Goal: Information Seeking & Learning: Learn about a topic

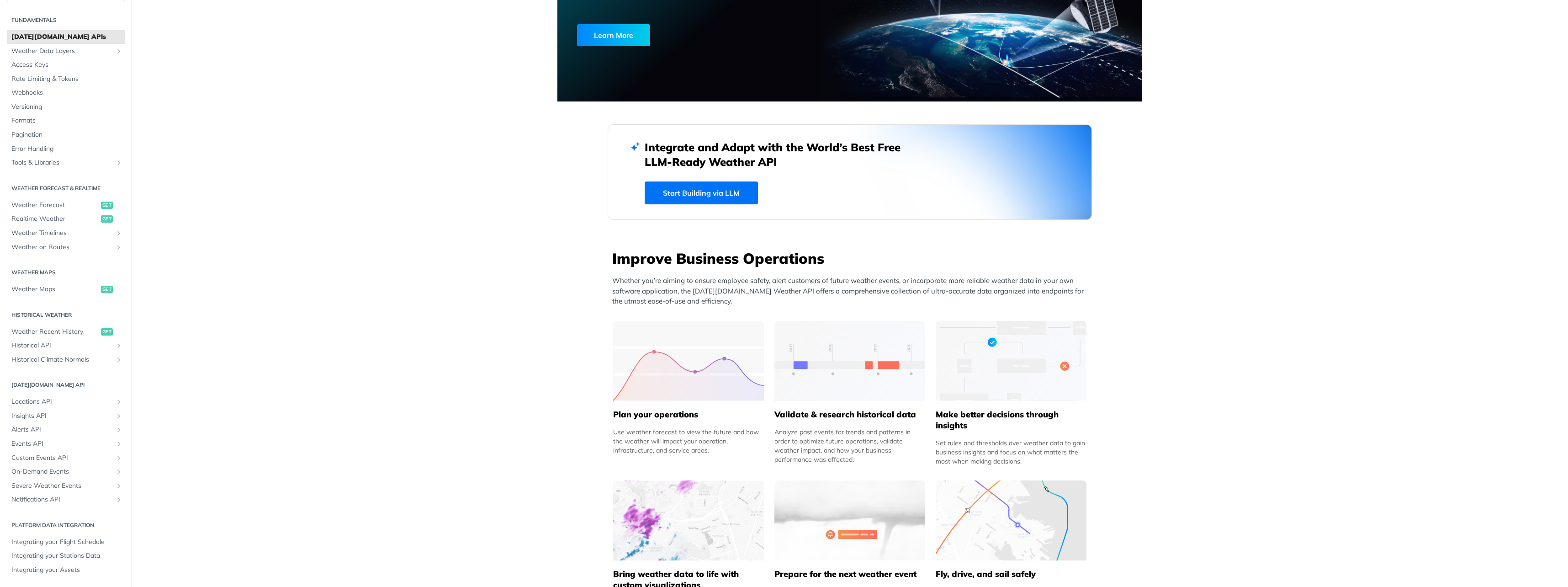
scroll to position [137, 0]
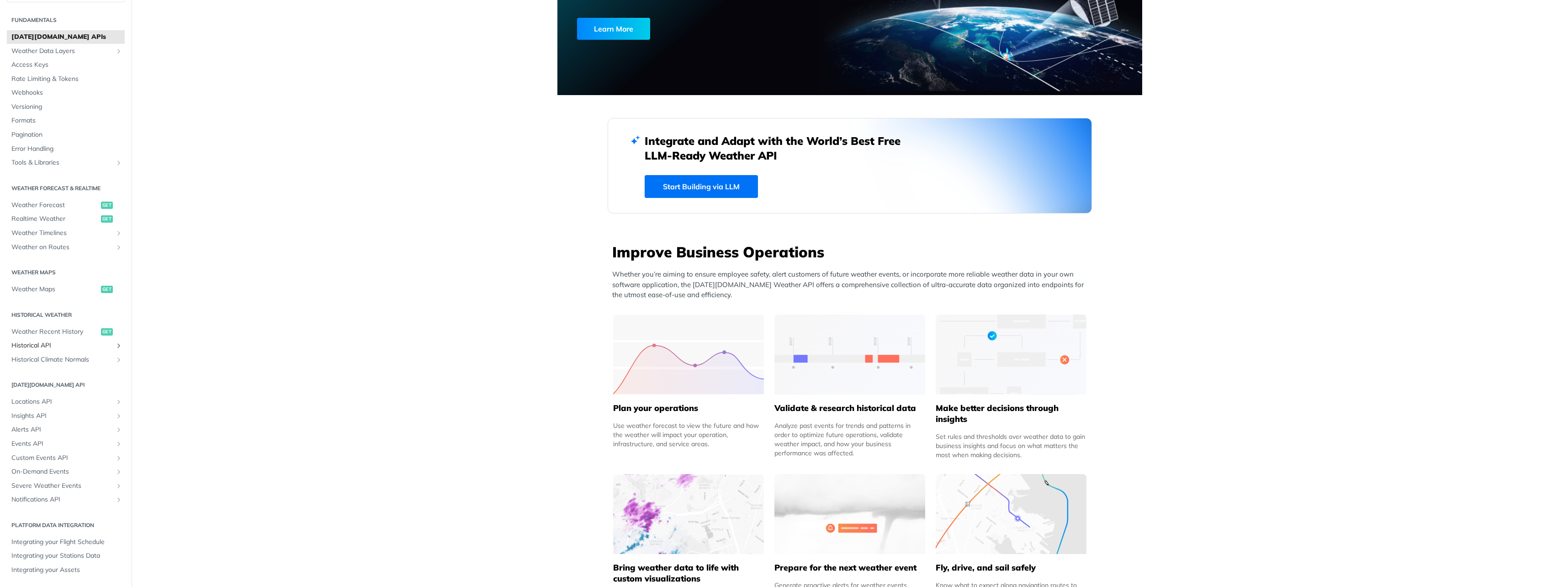
click at [46, 350] on span "Historical API" at bounding box center [62, 345] width 101 height 9
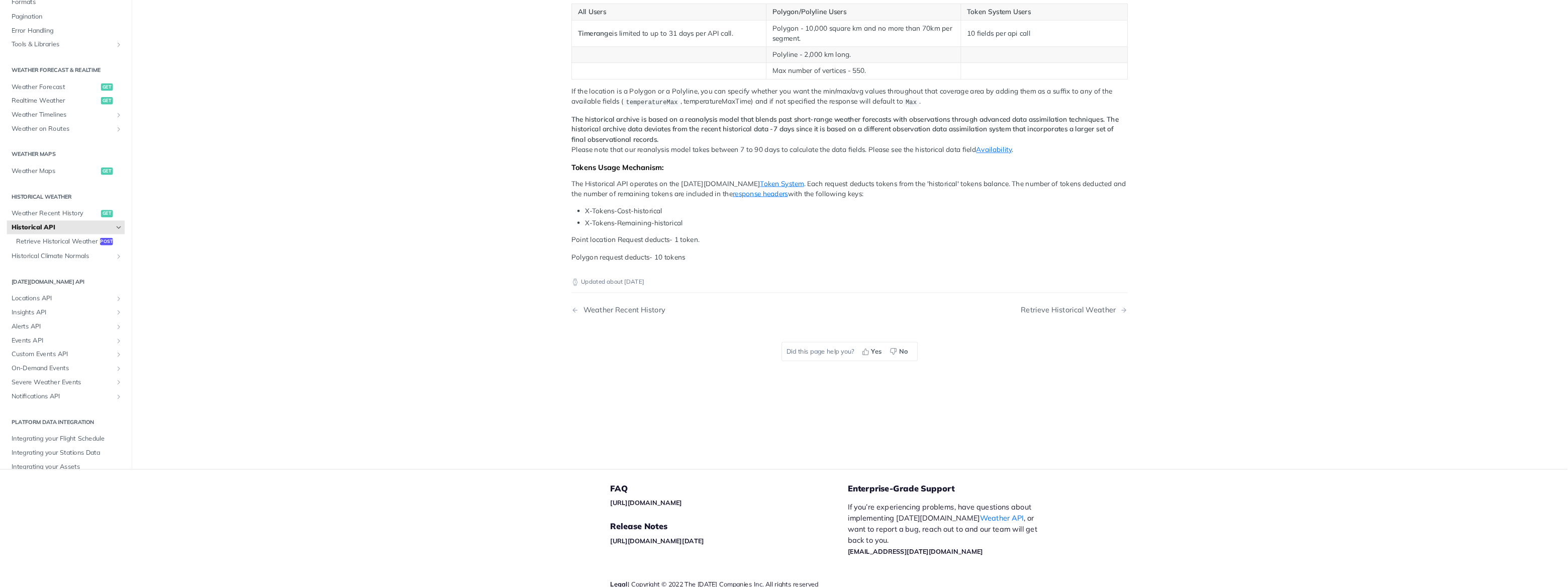
scroll to position [201, 0]
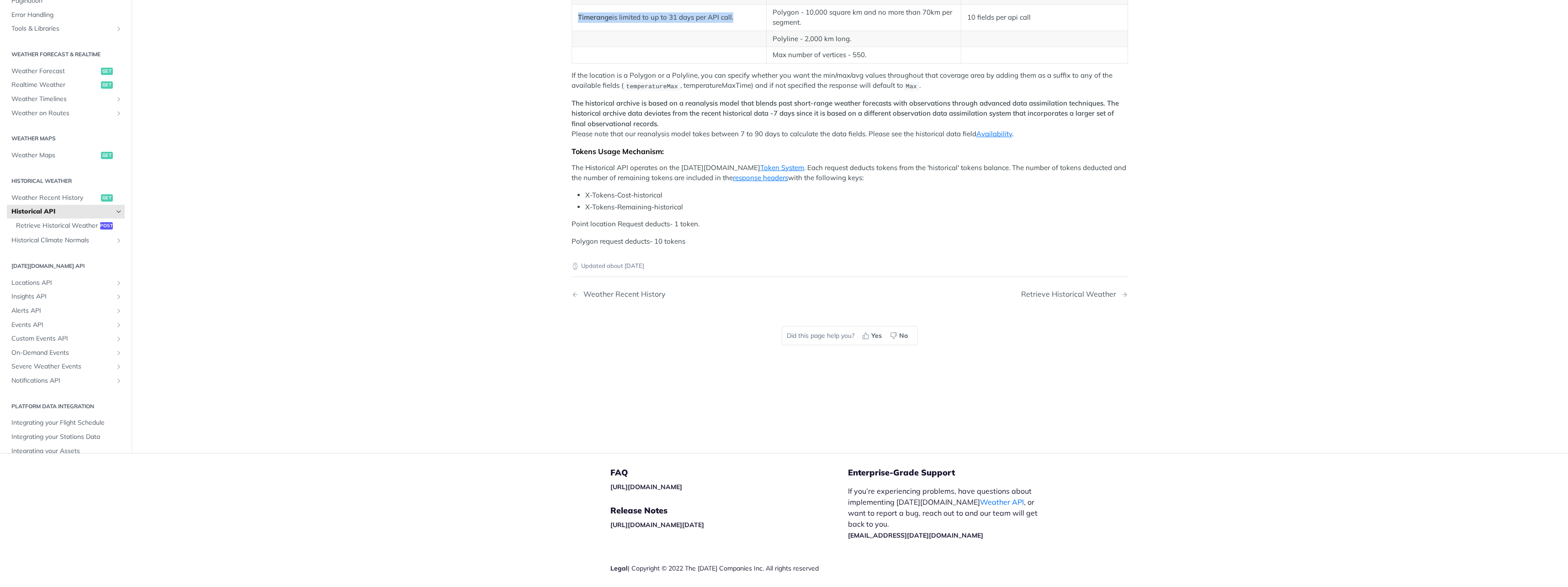
drag, startPoint x: 579, startPoint y: 244, endPoint x: 730, endPoint y: 246, distance: 151.0
click at [730, 30] on td "Timerange is limited to up to 31 days per API call." at bounding box center [669, 17] width 195 height 26
drag, startPoint x: 795, startPoint y: 236, endPoint x: 842, endPoint y: 242, distance: 47.4
click at [842, 30] on td "Polygon - 10,000 square km and no more than 70km per segment." at bounding box center [863, 17] width 195 height 26
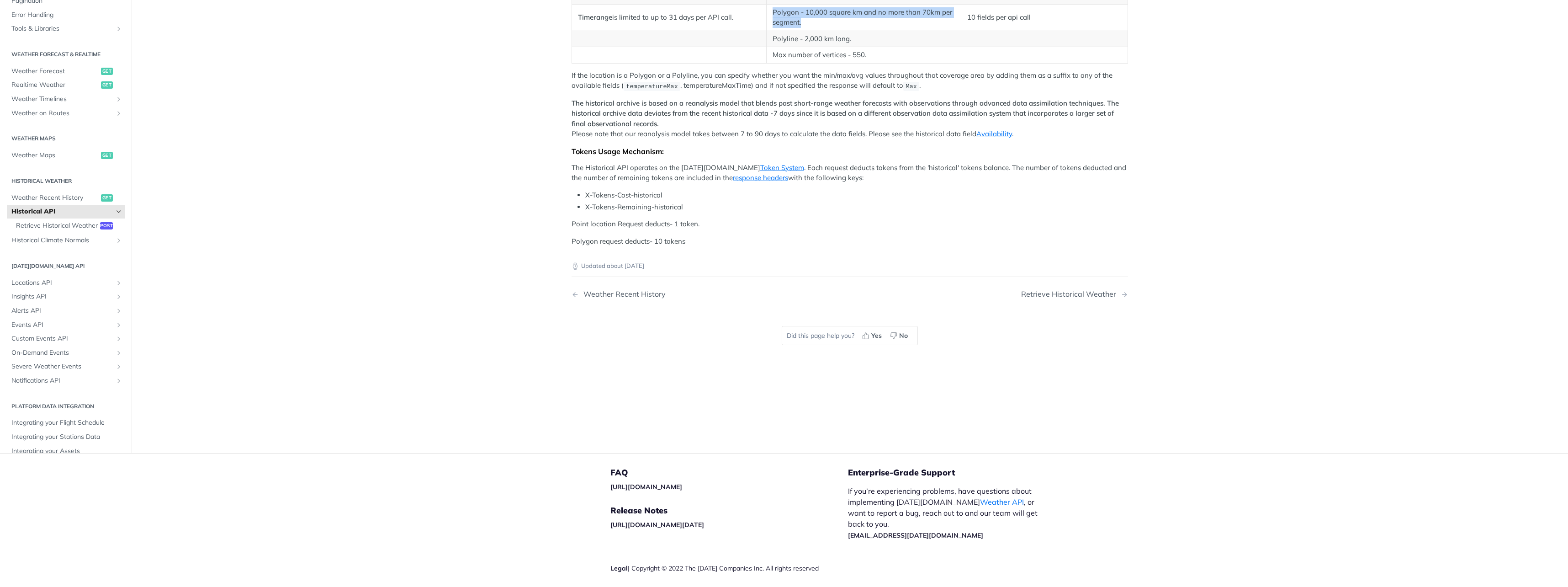
click at [842, 30] on td "Polygon - 10,000 square km and no more than 70km per segment." at bounding box center [863, 17] width 195 height 26
drag, startPoint x: 801, startPoint y: 221, endPoint x: 840, endPoint y: 220, distance: 39.0
drag, startPoint x: 840, startPoint y: 220, endPoint x: 836, endPoint y: 236, distance: 16.5
click at [836, 30] on td "Polygon - 10,000 square km and no more than 70km per segment." at bounding box center [863, 17] width 195 height 26
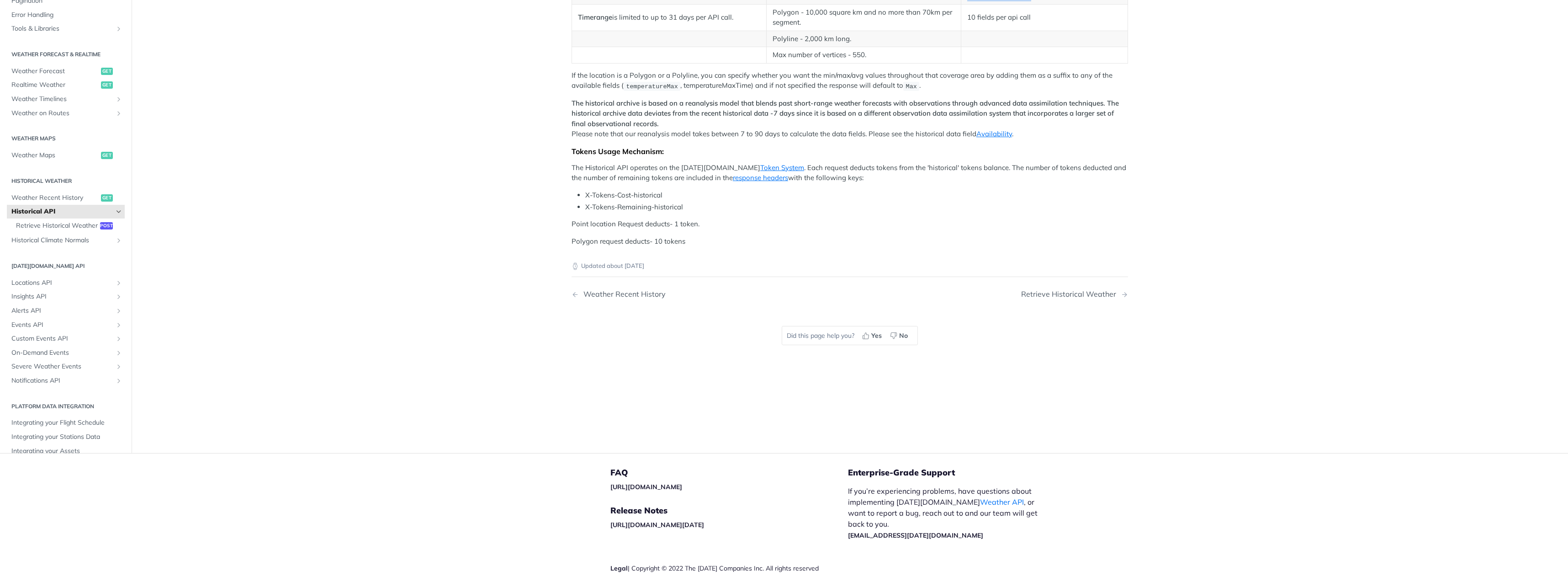
drag, startPoint x: 958, startPoint y: 223, endPoint x: 1062, endPoint y: 221, distance: 104.0
drag, startPoint x: 1062, startPoint y: 221, endPoint x: 1050, endPoint y: 238, distance: 20.8
click at [1050, 30] on td "10 fields per api call" at bounding box center [1044, 17] width 167 height 26
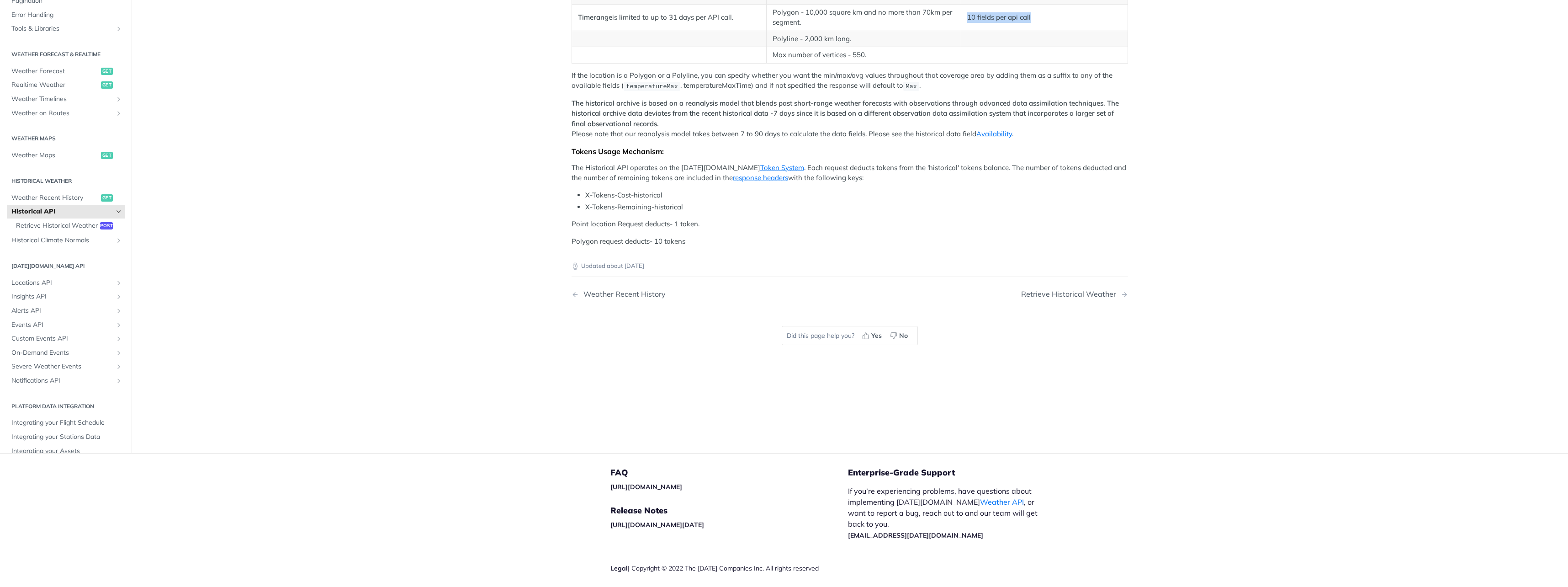
click at [1050, 30] on td "10 fields per api call" at bounding box center [1044, 17] width 167 height 26
drag, startPoint x: 1050, startPoint y: 238, endPoint x: 1045, endPoint y: 253, distance: 15.8
click at [1045, 30] on td "10 fields per api call" at bounding box center [1044, 17] width 167 height 26
click at [978, 30] on td "10 fields per api call" at bounding box center [1044, 17] width 167 height 26
drag, startPoint x: 957, startPoint y: 242, endPoint x: 1050, endPoint y: 242, distance: 93.0
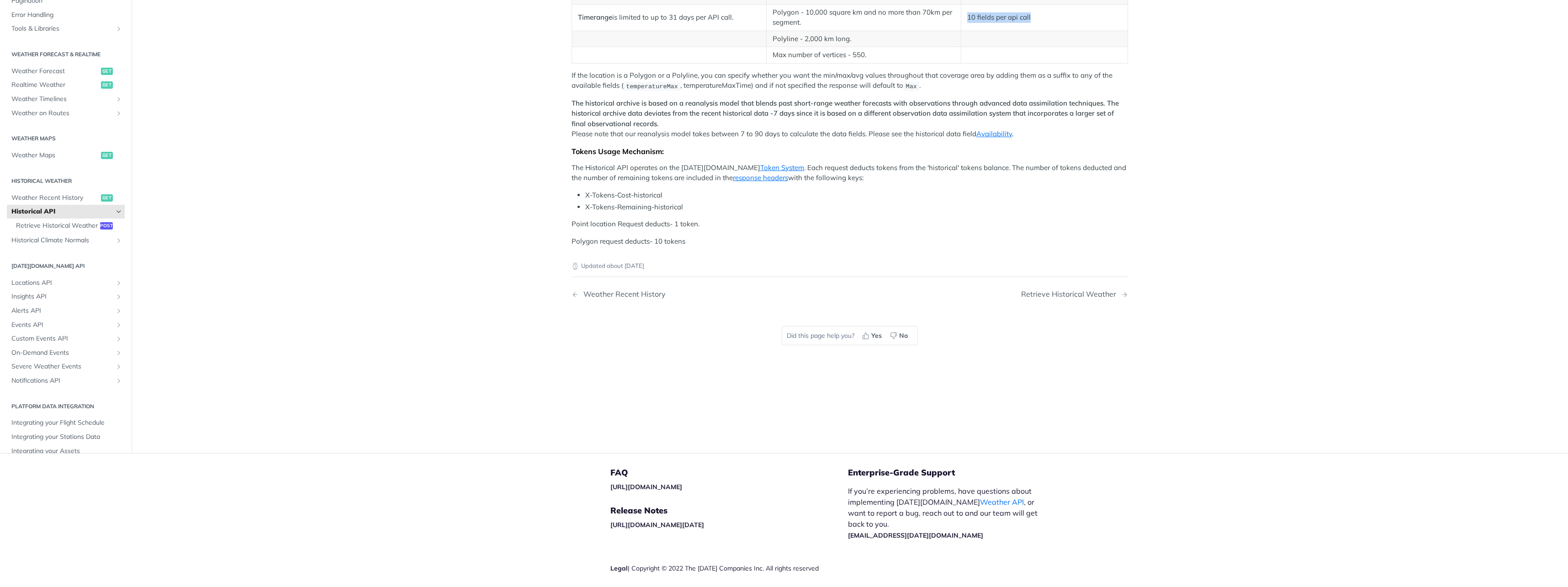
click at [1050, 30] on tr "Timerange is limited to up to 31 days per API call. Polygon - 10,000 square km …" at bounding box center [850, 17] width 556 height 26
drag, startPoint x: 1050, startPoint y: 242, endPoint x: 1029, endPoint y: 243, distance: 21.0
click at [1029, 30] on td "10 fields per api call" at bounding box center [1044, 17] width 167 height 26
click at [1013, 30] on td "10 fields per api call" at bounding box center [1044, 17] width 167 height 26
click at [420, 294] on main "JUMP TO CTRL-/ Fundamentals Tomorrow.io APIs Weather Data Layers Core Probabili…" at bounding box center [784, 160] width 1568 height 587
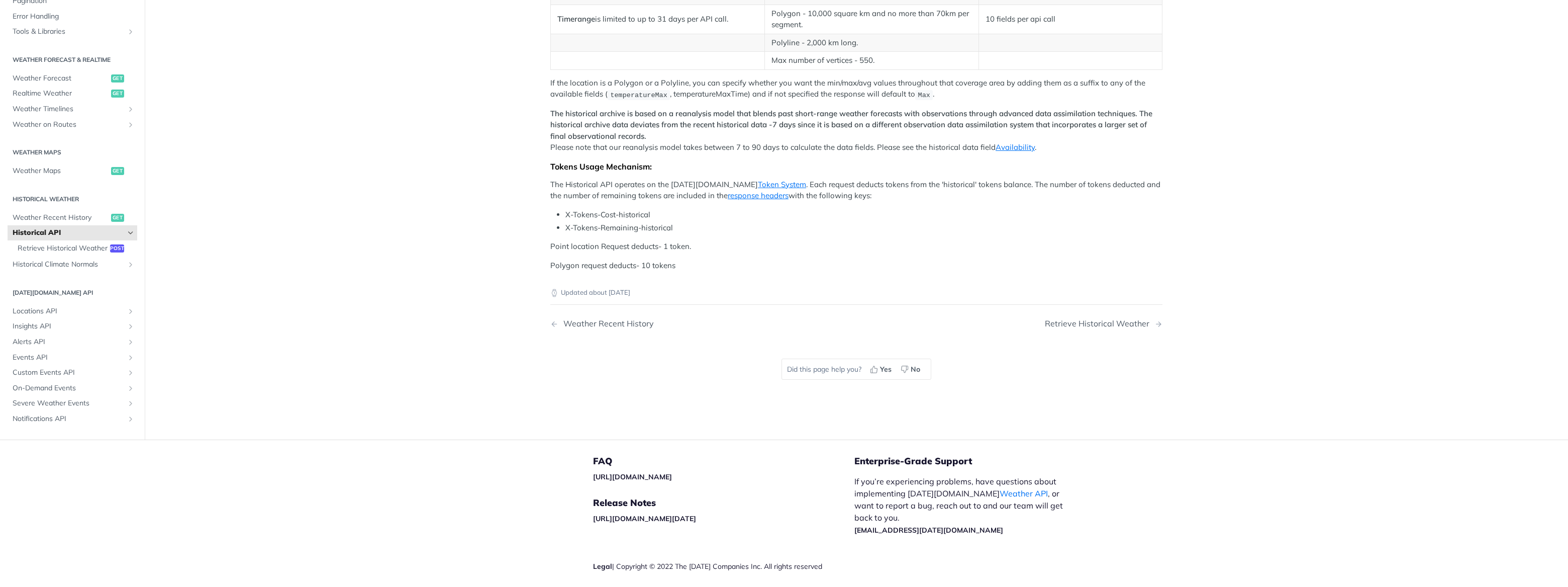
scroll to position [22, 0]
drag, startPoint x: 1001, startPoint y: 187, endPoint x: 1023, endPoint y: 188, distance: 22.0
drag, startPoint x: 1023, startPoint y: 188, endPoint x: 1029, endPoint y: 191, distance: 6.7
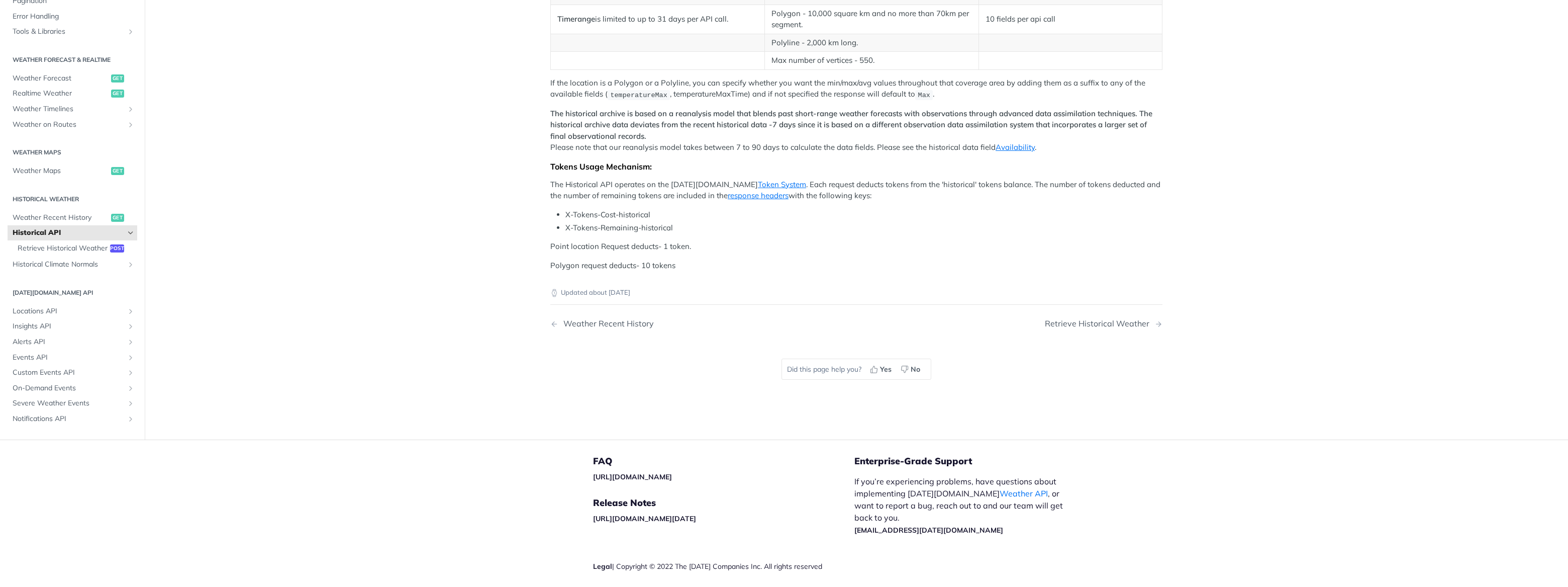
drag, startPoint x: 1024, startPoint y: 188, endPoint x: 1128, endPoint y: 197, distance: 104.4
drag, startPoint x: 1128, startPoint y: 197, endPoint x: 1001, endPoint y: 197, distance: 127.0
drag, startPoint x: 1042, startPoint y: 208, endPoint x: 1092, endPoint y: 211, distance: 50.1
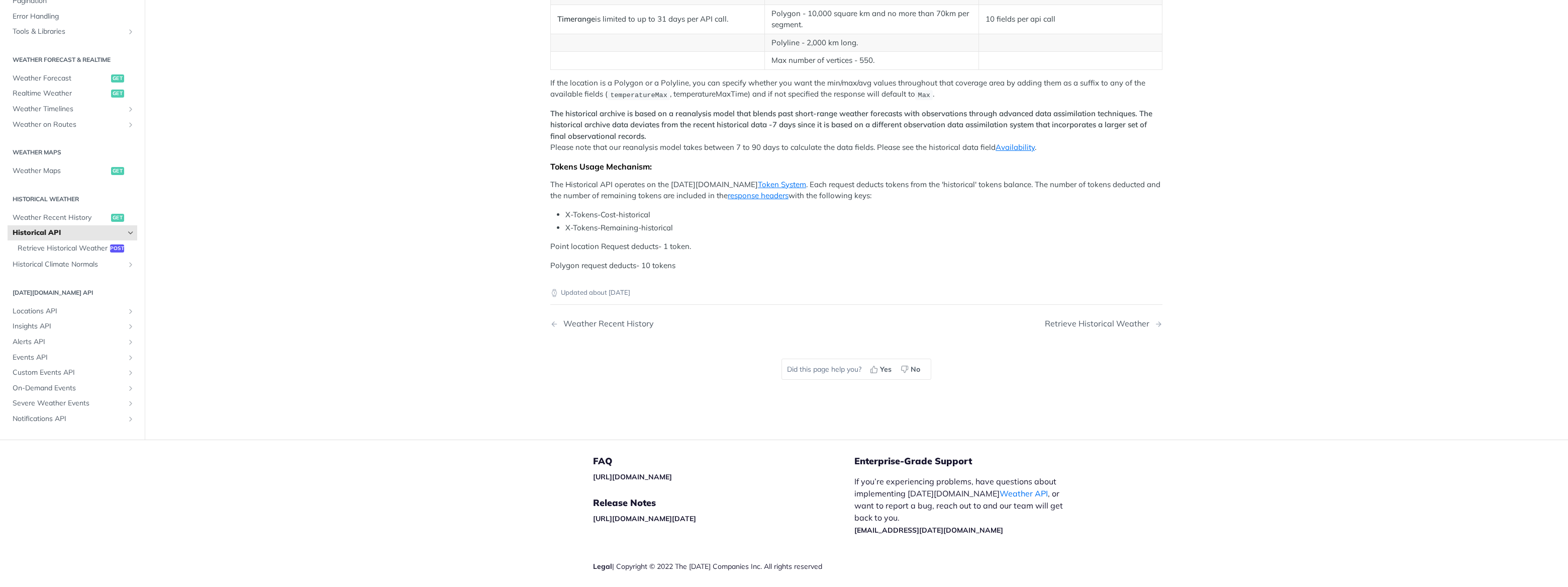
click at [1092, 211] on div "Tomorrow.io's Historical Weather API allows you to query weather conditions (li…" at bounding box center [856, 94] width 612 height 352
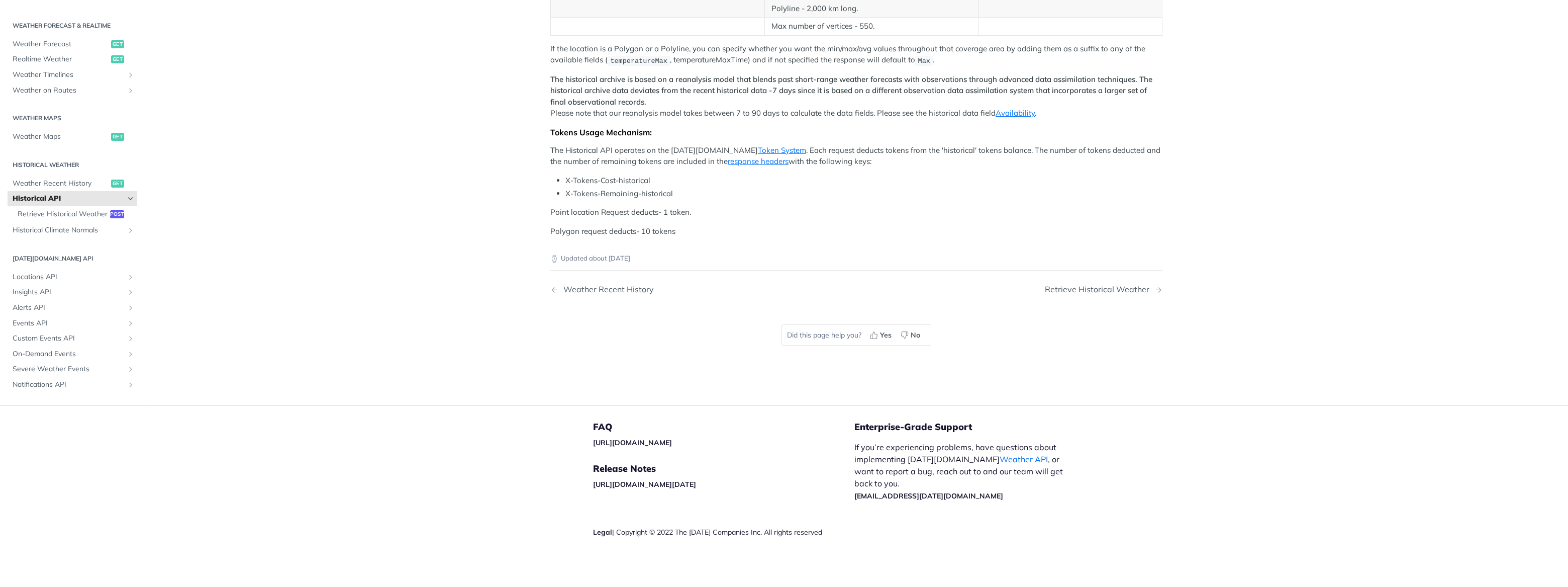
scroll to position [384, 0]
drag, startPoint x: 546, startPoint y: 305, endPoint x: 723, endPoint y: 309, distance: 177.0
click at [723, 309] on article "Historical API Tomorrow.io's Historical Weather API allows you to query weather…" at bounding box center [856, 111] width 643 height 587
drag, startPoint x: 723, startPoint y: 309, endPoint x: 698, endPoint y: 335, distance: 36.1
click at [698, 263] on div "Updated about 2 months ago" at bounding box center [856, 250] width 612 height 27
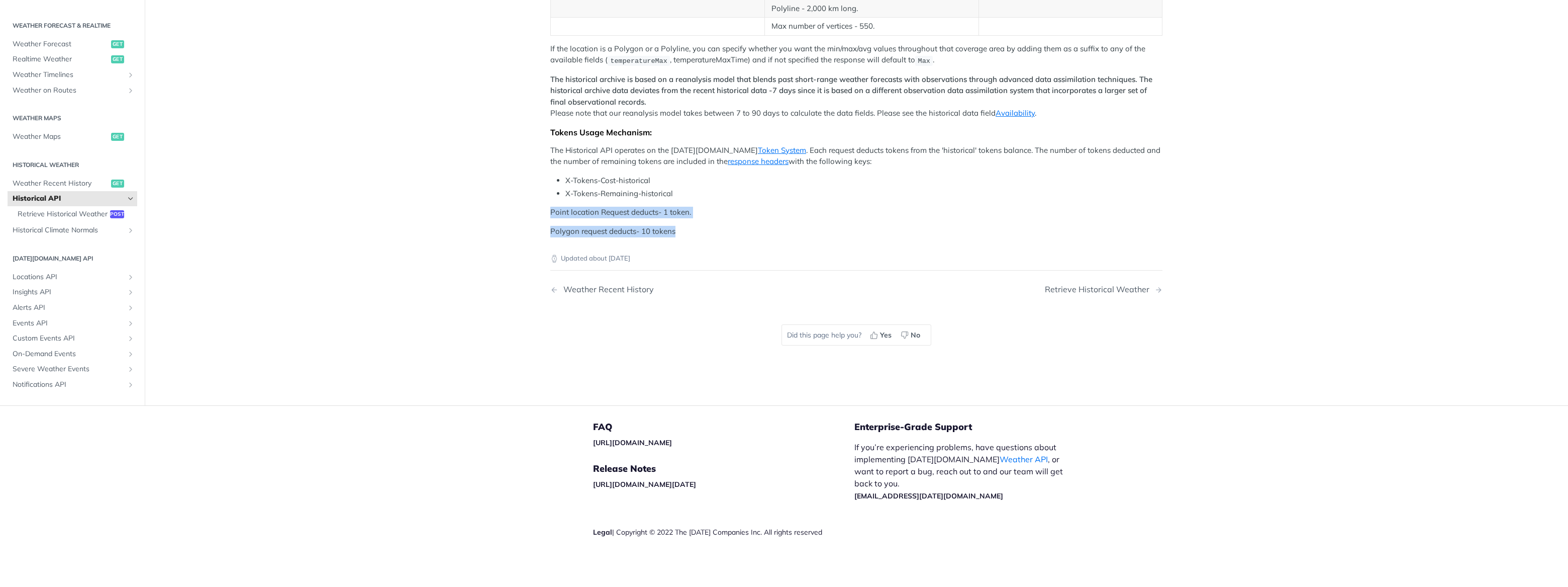
drag, startPoint x: 717, startPoint y: 329, endPoint x: 537, endPoint y: 311, distance: 180.9
click at [537, 311] on article "Historical API Tomorrow.io's Historical Weather API allows you to query weather…" at bounding box center [856, 111] width 643 height 587
drag, startPoint x: 537, startPoint y: 311, endPoint x: 527, endPoint y: 318, distance: 12.2
click at [527, 318] on main "JUMP TO CTRL-/ Fundamentals Tomorrow.io APIs Weather Data Layers Core Probabili…" at bounding box center [784, 111] width 1568 height 587
drag, startPoint x: 630, startPoint y: 312, endPoint x: 711, endPoint y: 320, distance: 81.4
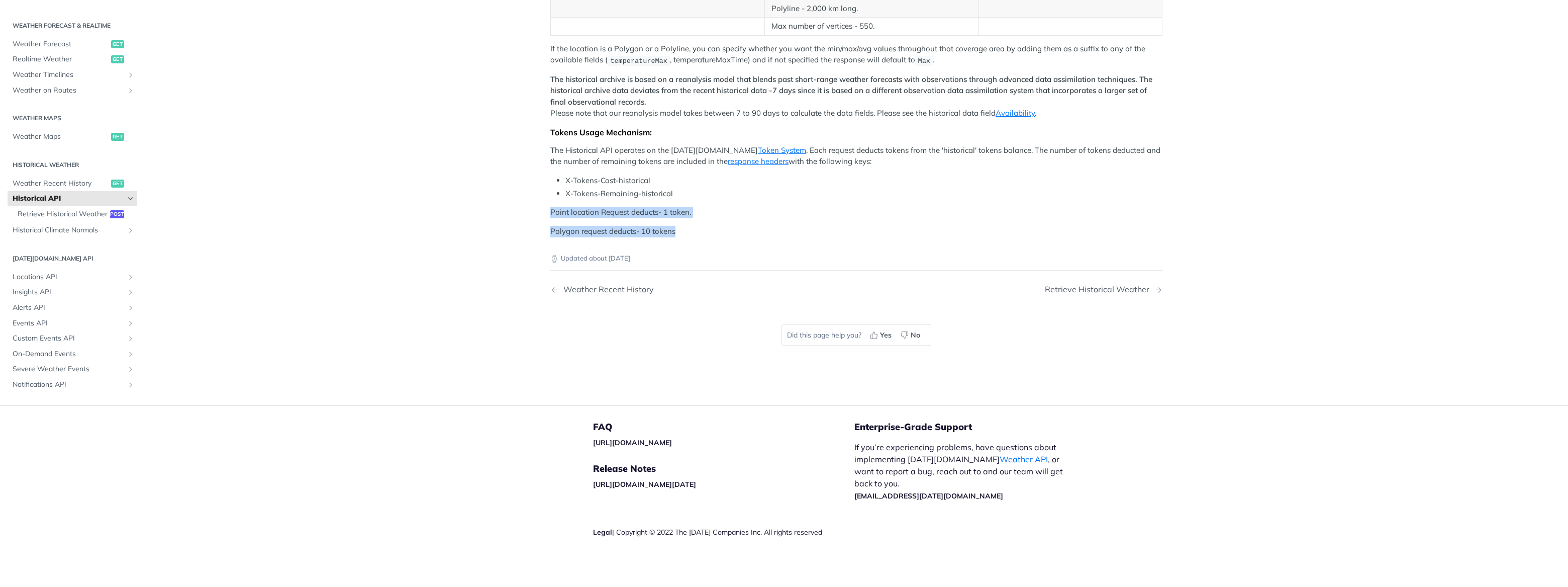
click at [711, 320] on article "Historical API Tomorrow.io's Historical Weather API allows you to query weather…" at bounding box center [856, 111] width 643 height 587
drag, startPoint x: 711, startPoint y: 320, endPoint x: 636, endPoint y: 337, distance: 76.9
click at [636, 263] on div "Updated about 2 months ago" at bounding box center [856, 250] width 612 height 27
click at [66, 219] on span "Retrieve Historical Weather" at bounding box center [62, 214] width 90 height 10
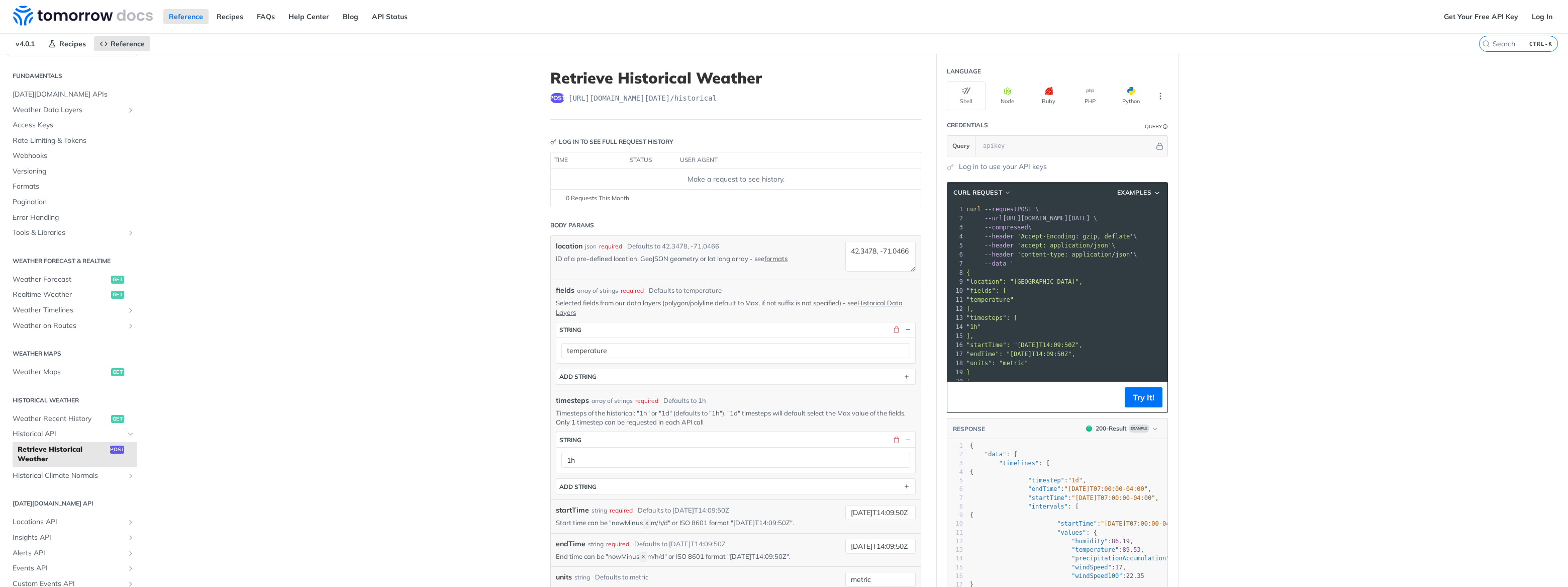
scroll to position [45, 0]
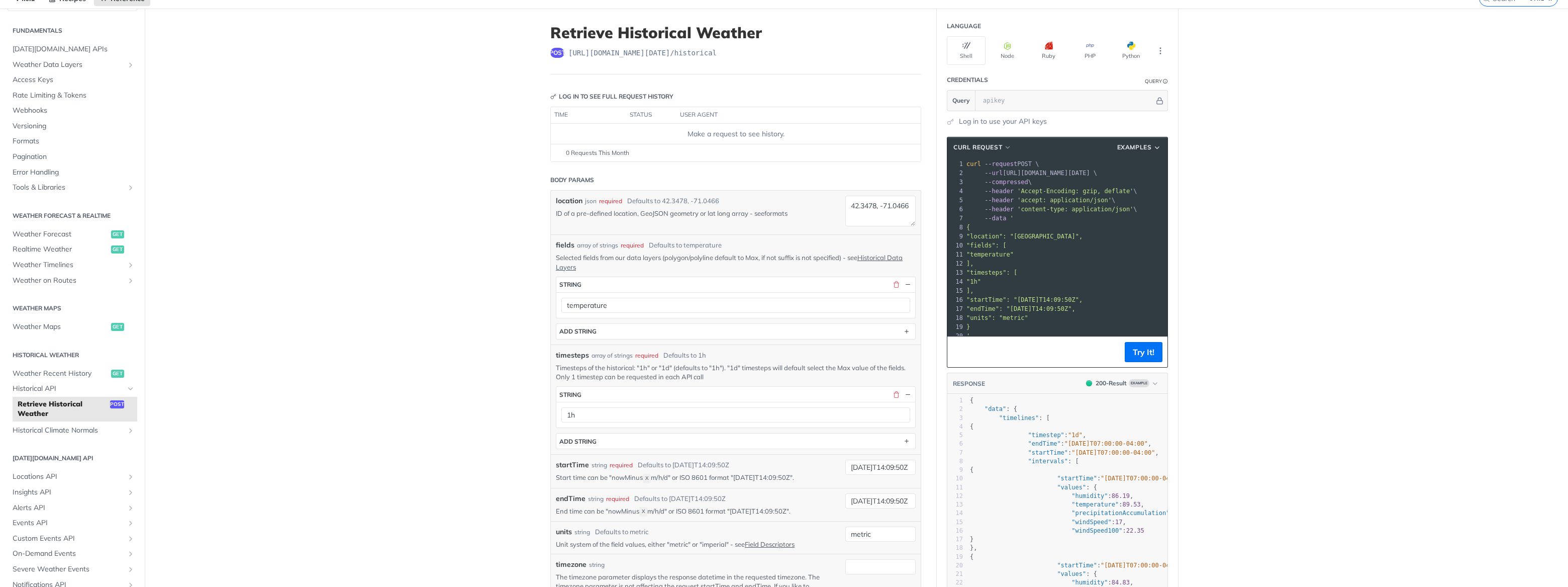
click at [772, 214] on link "formats" at bounding box center [775, 213] width 23 height 8
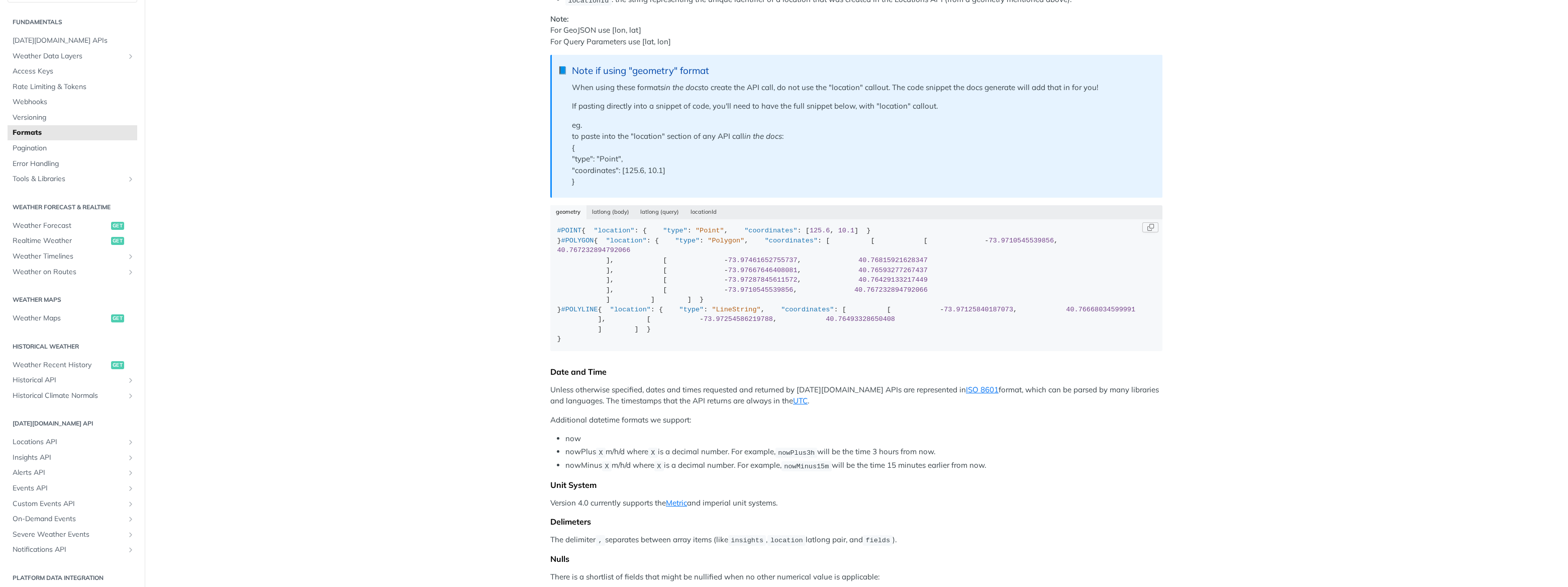
scroll to position [209, 0]
drag, startPoint x: 582, startPoint y: 256, endPoint x: 642, endPoint y: 256, distance: 60.0
click at [642, 256] on div "#POINT { "location" : { "type" : "Point" , "coordinates" : [ 125.6 , 10.1 ] } }…" at bounding box center [856, 283] width 599 height 118
drag, startPoint x: 642, startPoint y: 256, endPoint x: 605, endPoint y: 269, distance: 39.2
click at [744, 233] on span ""coordinates"" at bounding box center [770, 229] width 53 height 7
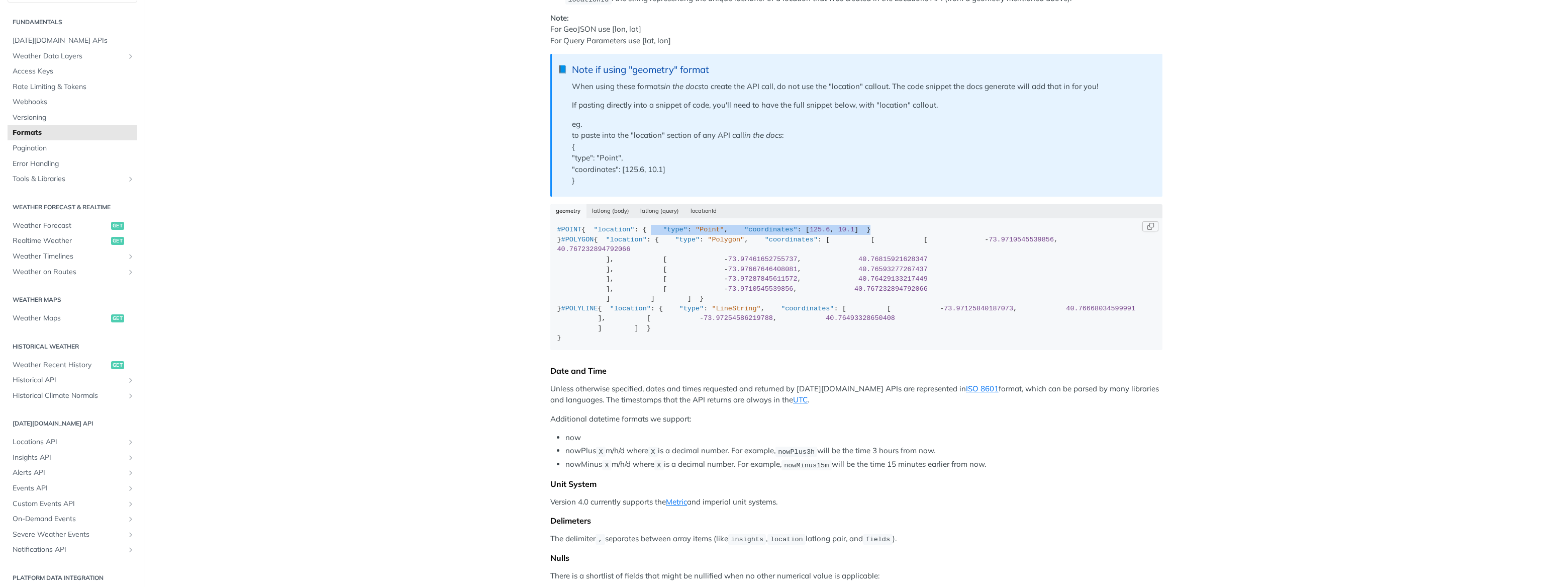
drag, startPoint x: 559, startPoint y: 261, endPoint x: 663, endPoint y: 281, distance: 105.9
click at [663, 281] on div "#POINT { "location" : { "type" : "Point" , "coordinates" : [ 125.6 , 10.1 ] } }…" at bounding box center [856, 283] width 599 height 118
drag, startPoint x: 663, startPoint y: 281, endPoint x: 621, endPoint y: 291, distance: 43.2
click at [621, 291] on div "#POINT { "location" : { "type" : "Point" , "coordinates" : [ 125.6 , 10.1 ] } }…" at bounding box center [856, 283] width 599 height 118
drag, startPoint x: 577, startPoint y: 283, endPoint x: 532, endPoint y: 228, distance: 71.1
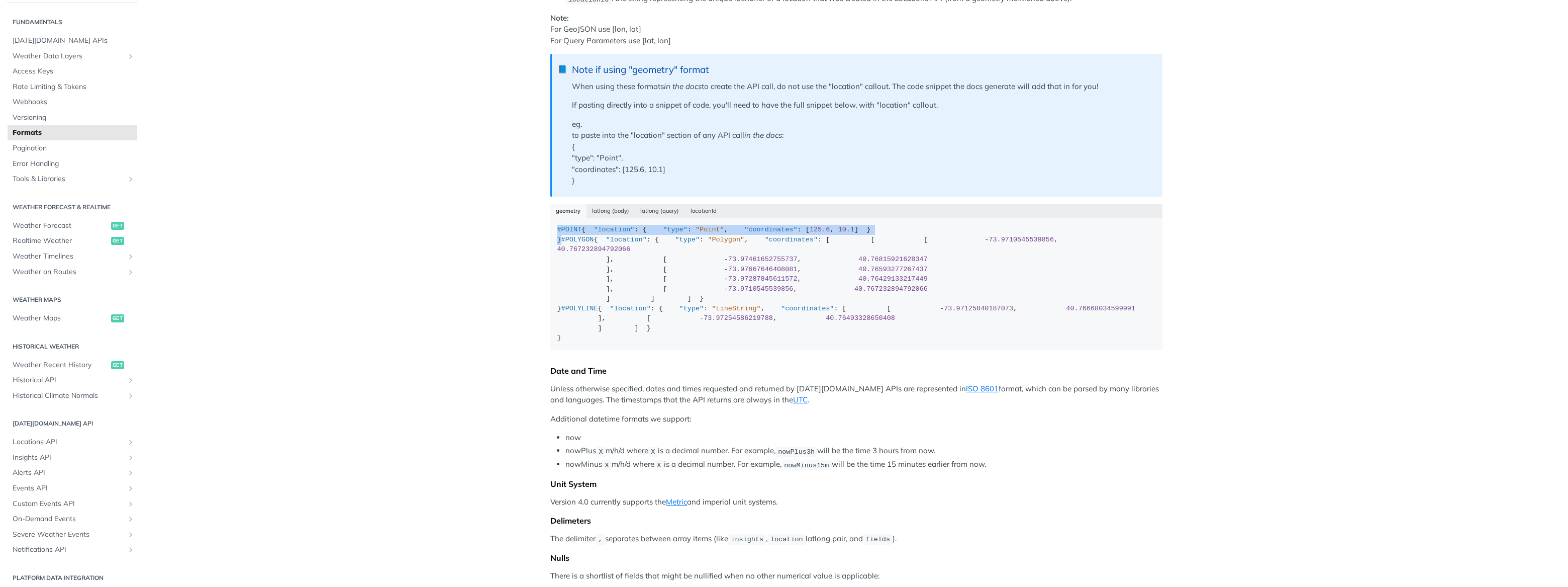
click at [535, 228] on article "Formats Locations When you provide geographic coordinates as locations to Tomor…" at bounding box center [856, 599] width 643 height 1508
drag, startPoint x: 532, startPoint y: 228, endPoint x: 655, endPoint y: 277, distance: 132.4
click at [655, 277] on div "#POINT { "location" : { "type" : "Point" , "coordinates" : [ 125.6 , 10.1 ] } }…" at bounding box center [856, 283] width 599 height 118
click at [643, 289] on div "#POINT { "location" : { "type" : "Point" , "coordinates" : [ 125.6 , 10.1 ] } }…" at bounding box center [856, 283] width 599 height 118
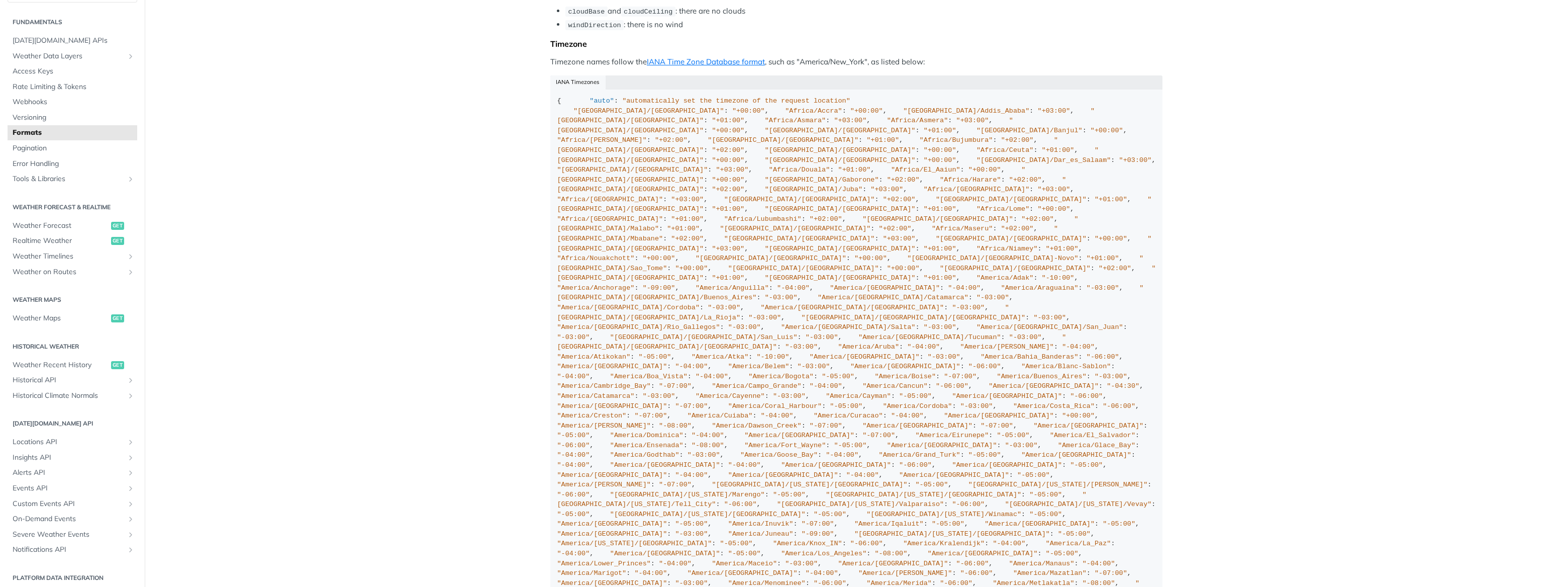
scroll to position [849, 0]
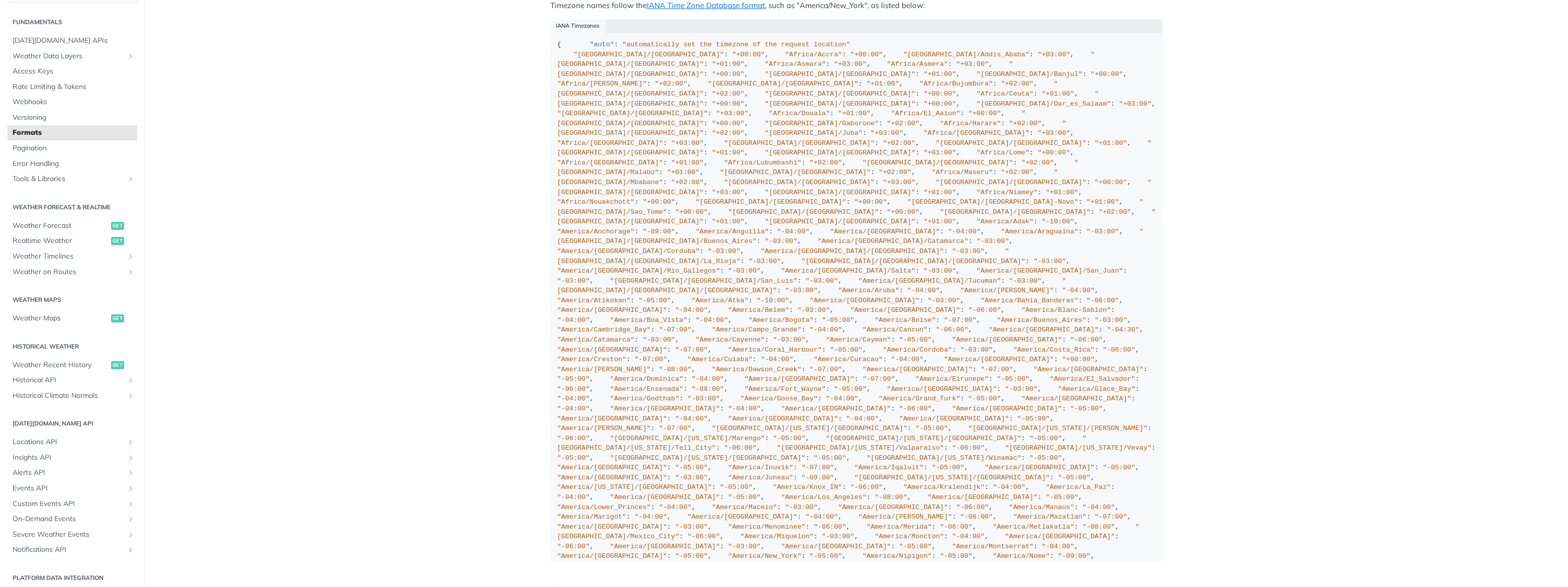
drag, startPoint x: 633, startPoint y: 160, endPoint x: 859, endPoint y: 158, distance: 226.0
drag, startPoint x: 859, startPoint y: 158, endPoint x: 818, endPoint y: 185, distance: 49.1
drag, startPoint x: 553, startPoint y: 175, endPoint x: 681, endPoint y: 211, distance: 133.0
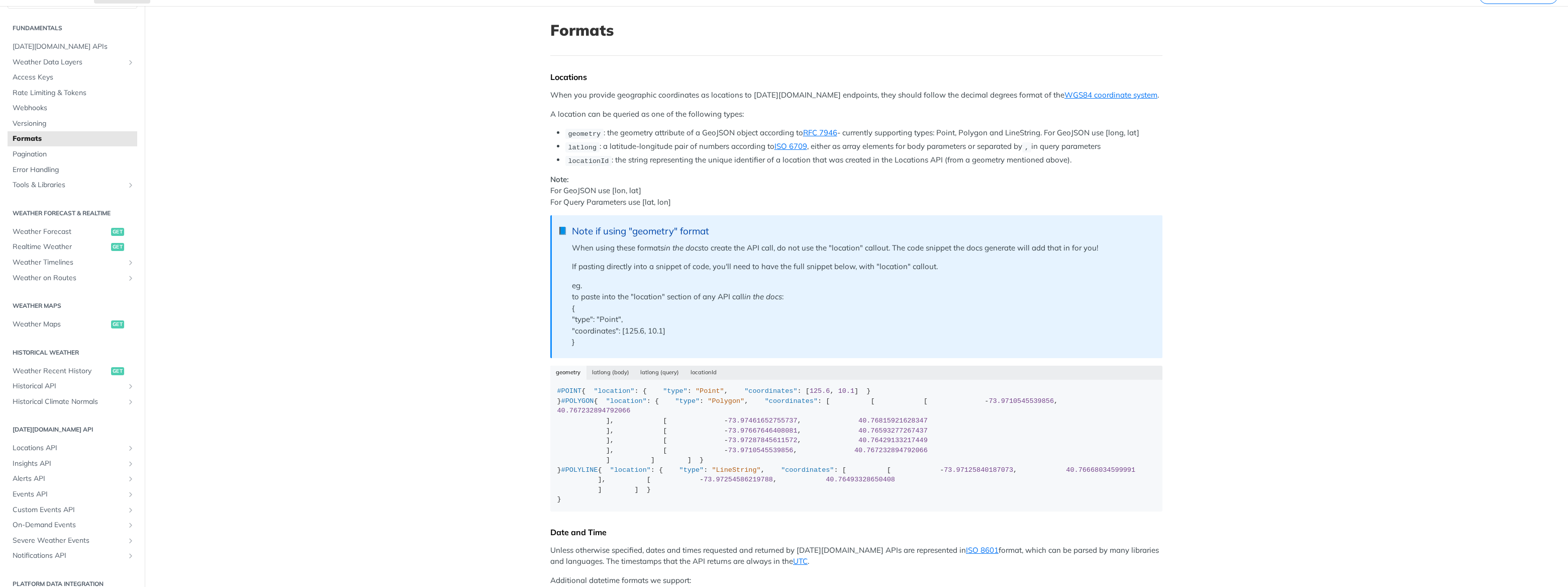
scroll to position [0, 0]
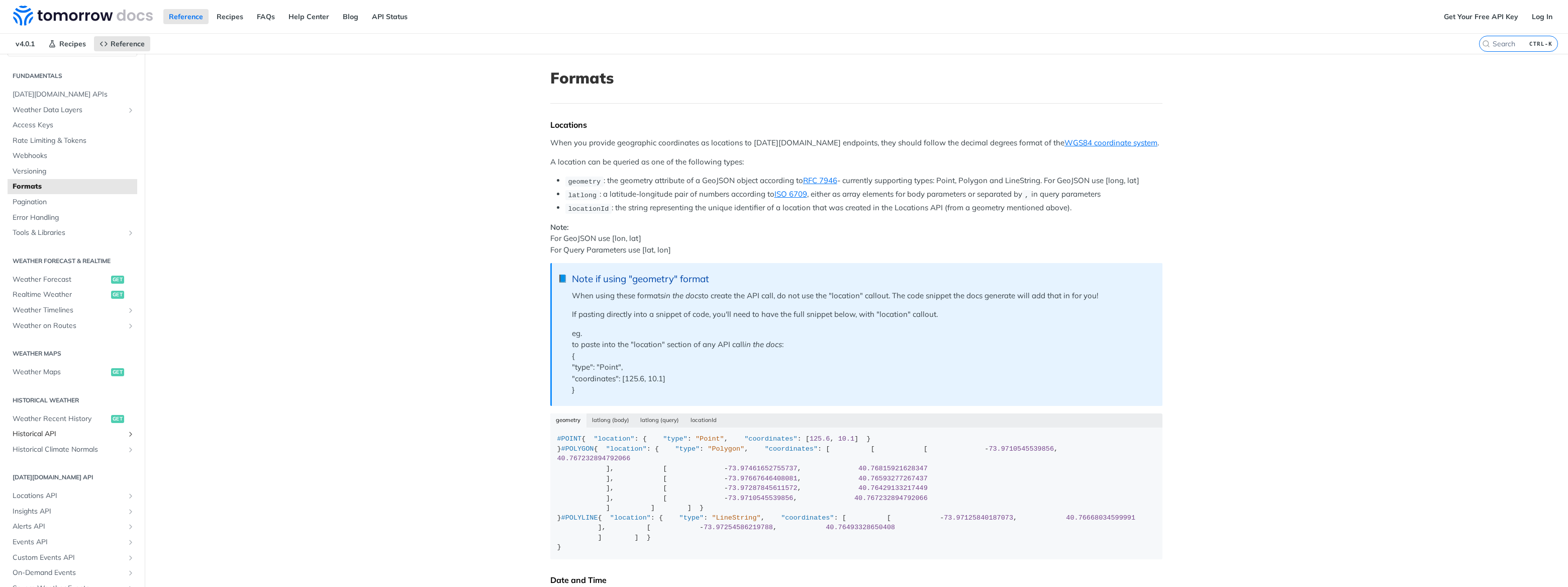
click at [49, 437] on span "Historical API" at bounding box center [68, 434] width 111 height 10
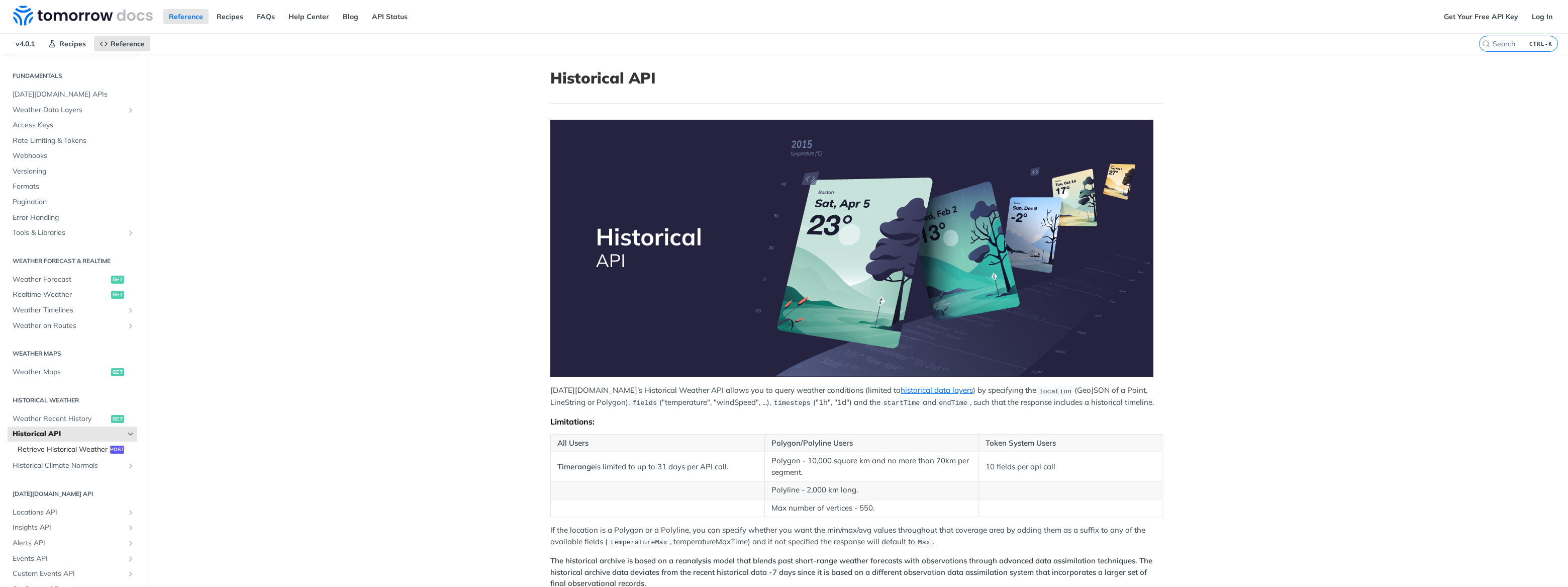
click at [59, 450] on span "Retrieve Historical Weather" at bounding box center [62, 450] width 90 height 10
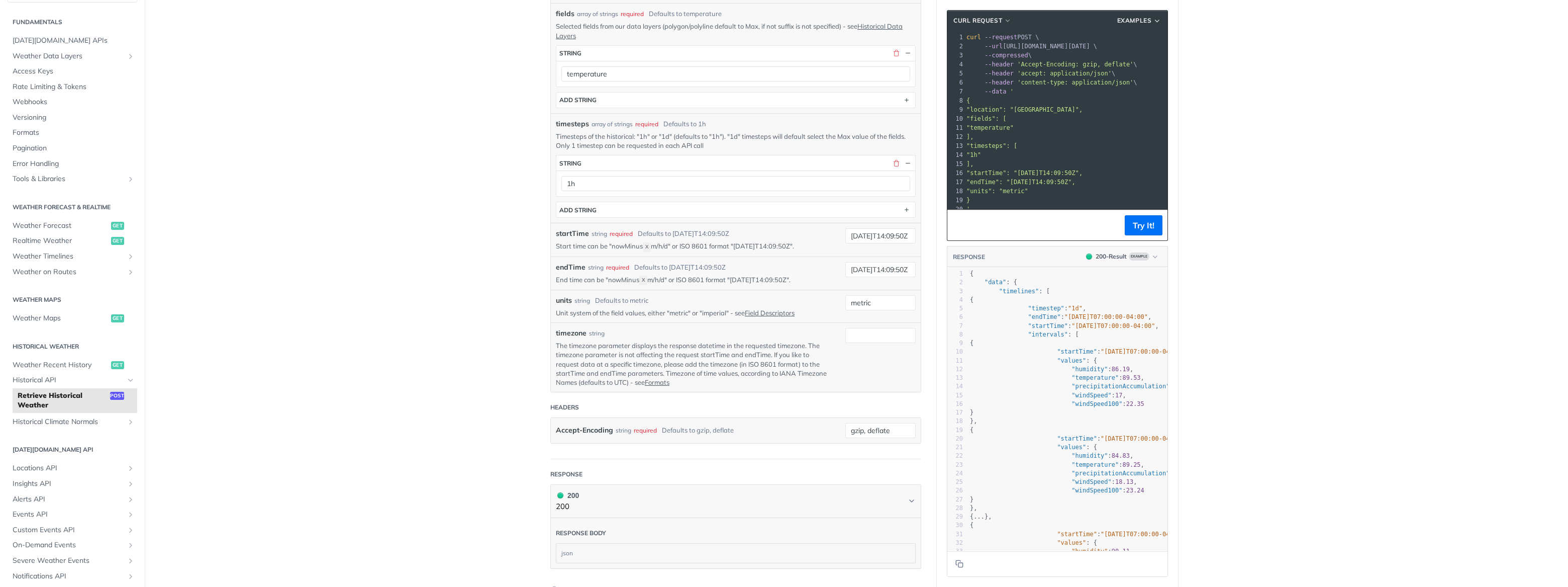
scroll to position [45, 0]
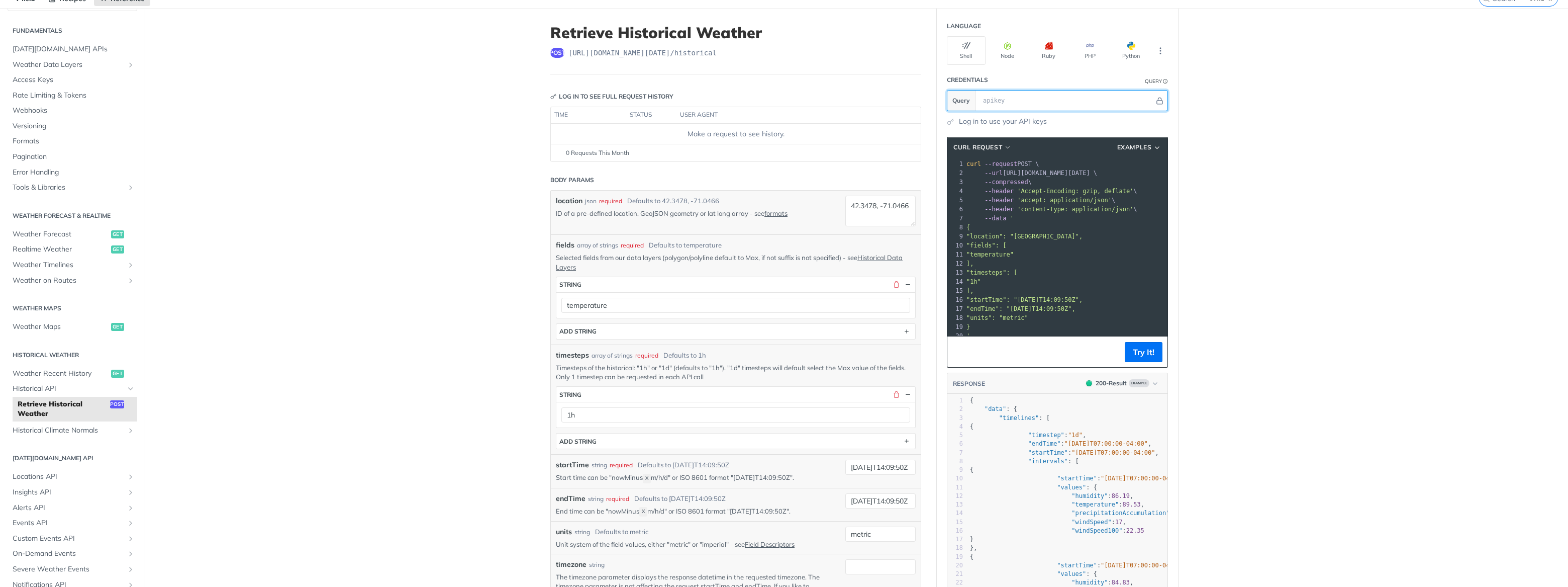
click at [995, 99] on input "text" at bounding box center [1066, 100] width 177 height 20
click at [1342, 160] on main "JUMP TO CTRL-/ Fundamentals [DATE][DOMAIN_NAME] APIs Weather Data Layers Core P…" at bounding box center [784, 476] width 1568 height 934
drag, startPoint x: 590, startPoint y: 94, endPoint x: 670, endPoint y: 98, distance: 80.1
click at [670, 98] on div "Log in to see full request history" at bounding box center [612, 96] width 123 height 9
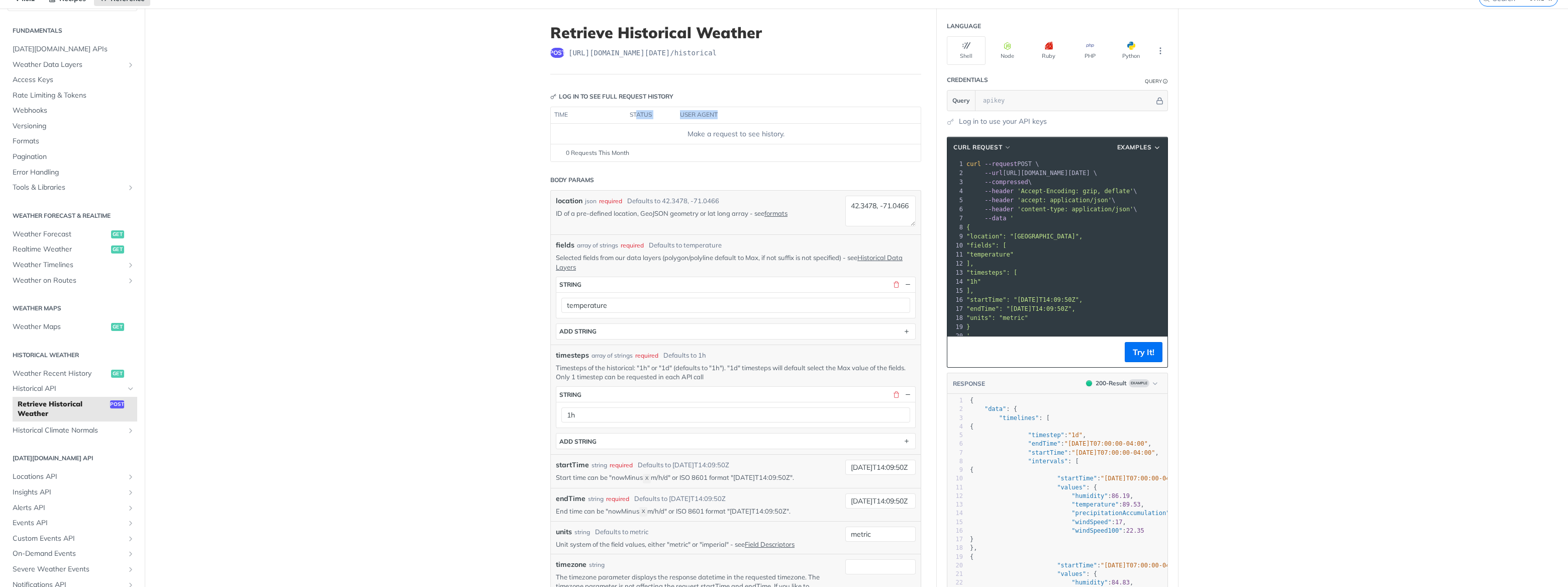
drag, startPoint x: 633, startPoint y: 114, endPoint x: 716, endPoint y: 117, distance: 83.1
click at [716, 117] on tr "time status user agent" at bounding box center [735, 115] width 370 height 16
drag, startPoint x: 716, startPoint y: 117, endPoint x: 449, endPoint y: 165, distance: 271.3
click at [449, 165] on main "JUMP TO CTRL-/ Fundamentals [DATE][DOMAIN_NAME] APIs Weather Data Layers Core P…" at bounding box center [784, 476] width 1568 height 934
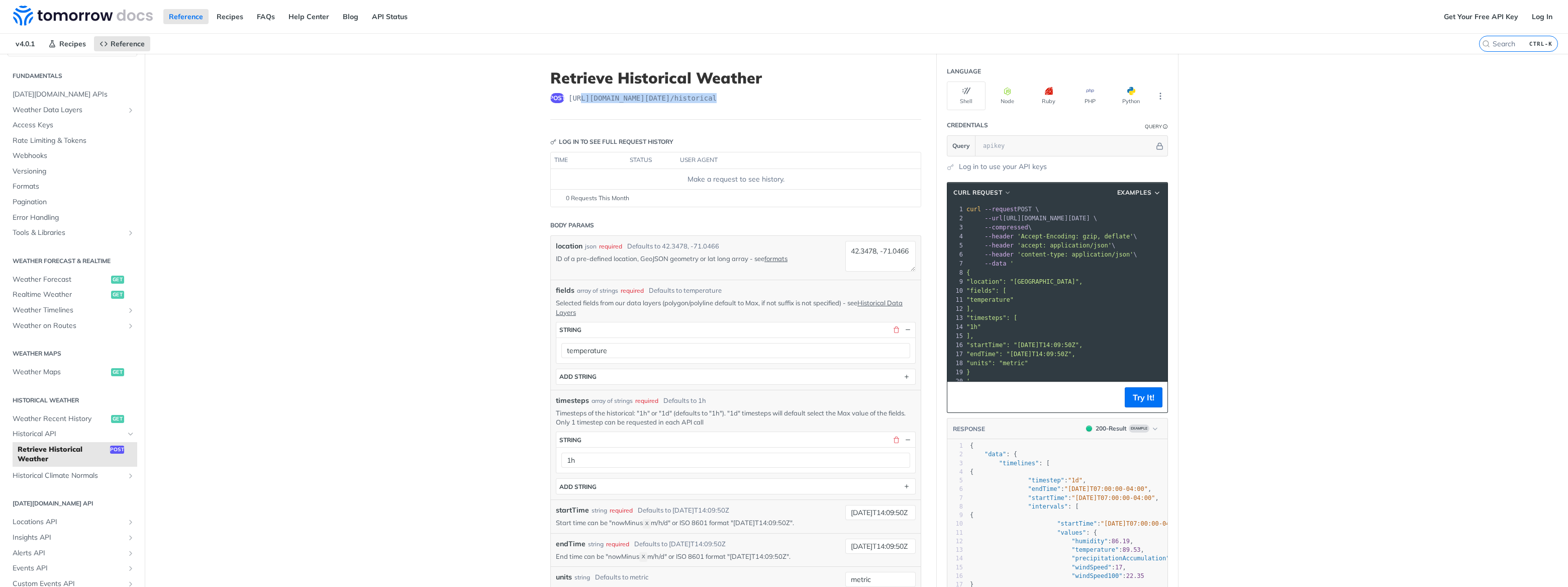
drag, startPoint x: 576, startPoint y: 100, endPoint x: 731, endPoint y: 108, distance: 155.2
click at [731, 108] on header "Retrieve Historical Weather post https://api.tomorrow.io/v4 /historical" at bounding box center [736, 94] width 371 height 50
click at [518, 137] on main "JUMP TO CTRL-/ Fundamentals [DATE][DOMAIN_NAME] APIs Weather Data Layers Core P…" at bounding box center [784, 520] width 1568 height 934
click at [383, 180] on main "JUMP TO CTRL-/ Fundamentals [DATE][DOMAIN_NAME] APIs Weather Data Layers Core P…" at bounding box center [784, 520] width 1568 height 934
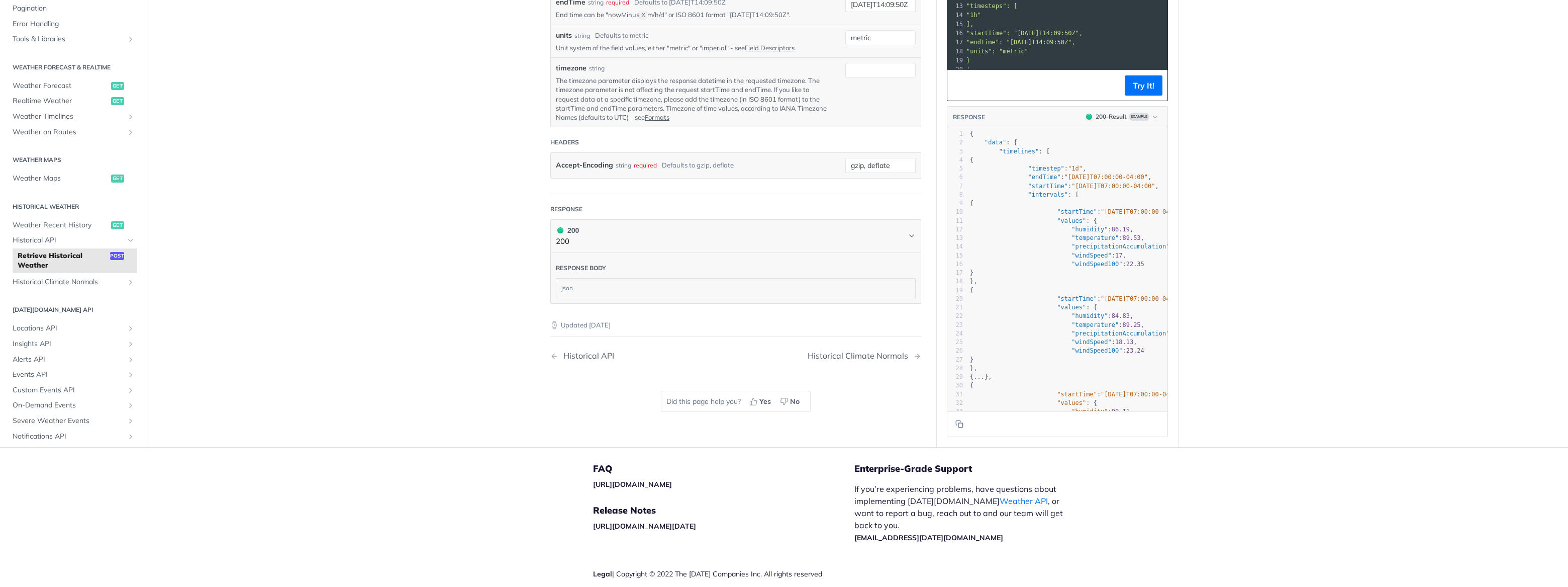
scroll to position [548, 0]
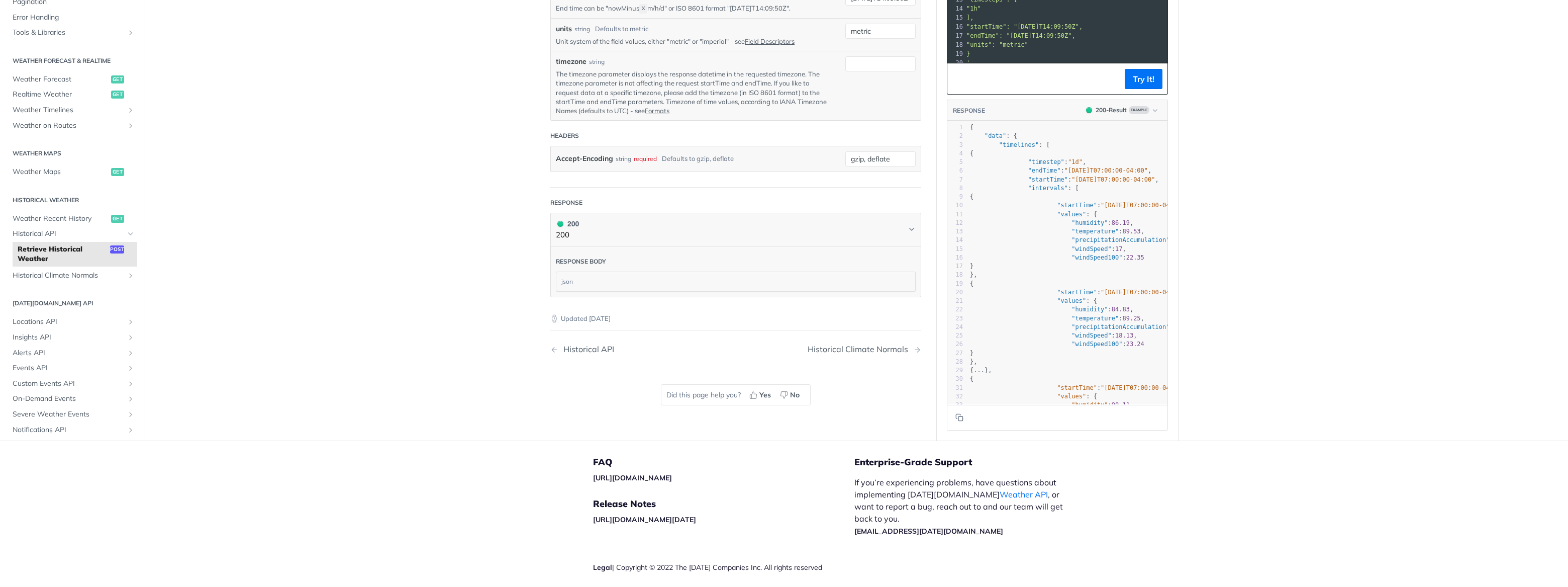
click at [610, 280] on div "json" at bounding box center [736, 281] width 359 height 19
drag, startPoint x: 547, startPoint y: 272, endPoint x: 579, endPoint y: 275, distance: 32.1
click at [579, 275] on div "Response body json" at bounding box center [736, 272] width 371 height 50
drag, startPoint x: 579, startPoint y: 275, endPoint x: 573, endPoint y: 279, distance: 7.2
click at [573, 279] on div "json" at bounding box center [736, 281] width 359 height 19
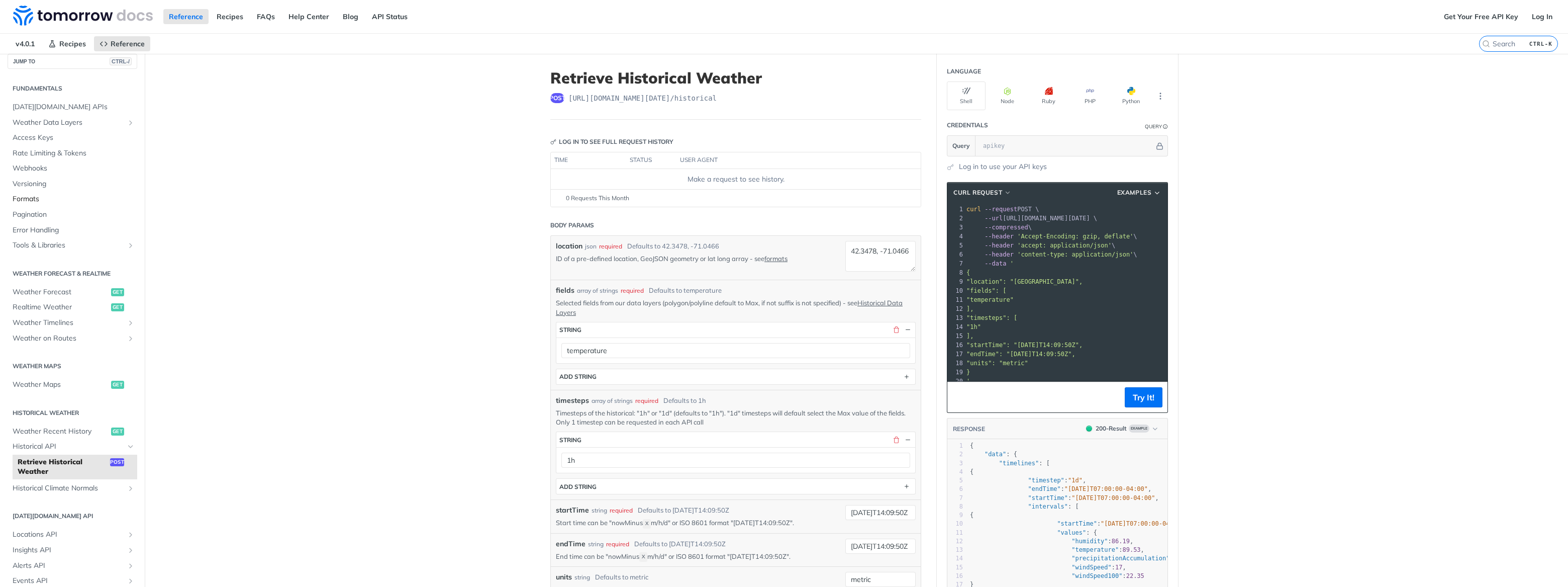
scroll to position [0, 0]
drag, startPoint x: 53, startPoint y: 116, endPoint x: 183, endPoint y: 140, distance: 132.2
click at [53, 116] on span "[DATE][DOMAIN_NAME] APIs" at bounding box center [73, 117] width 122 height 10
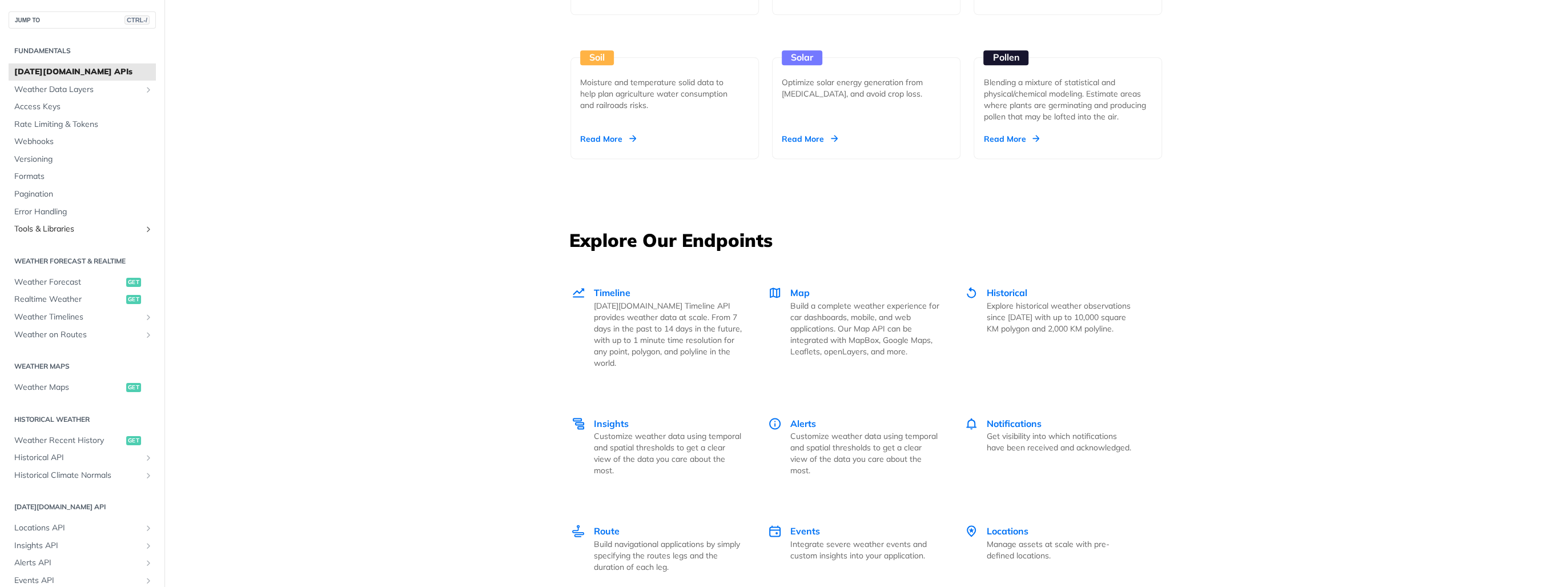
scroll to position [1317, 0]
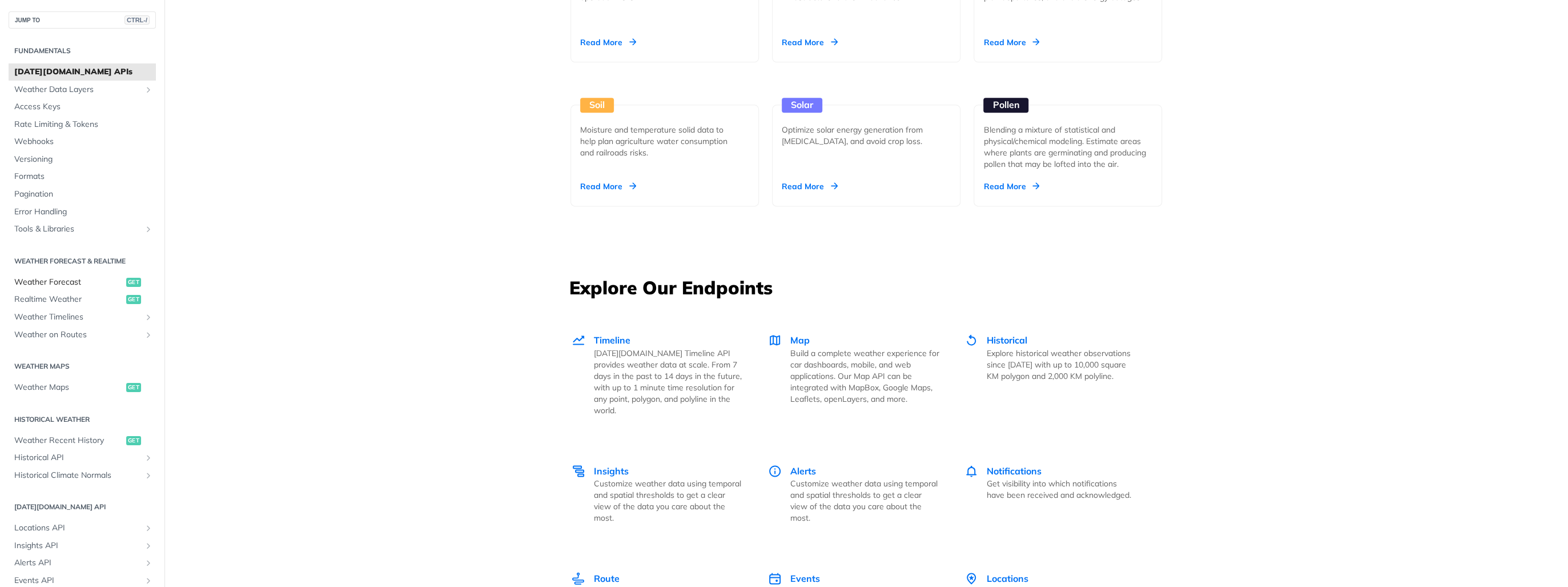
click at [64, 283] on span "Weather Forecast" at bounding box center [68, 283] width 109 height 12
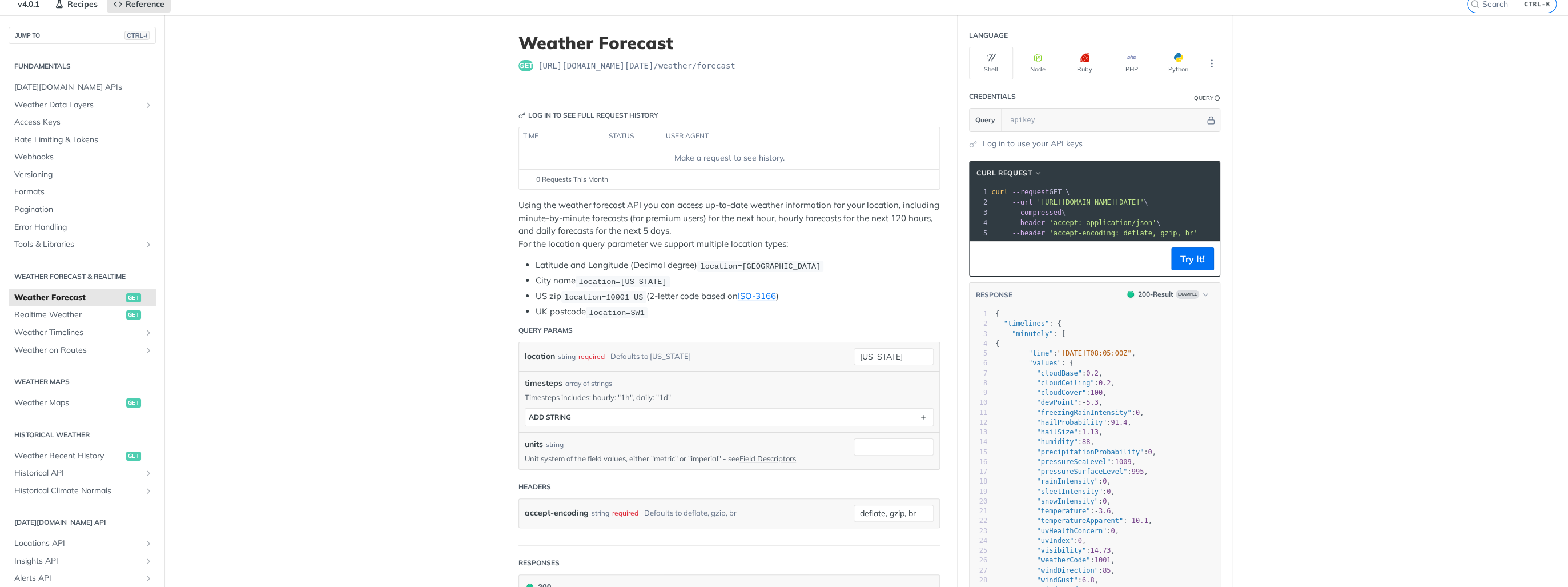
scroll to position [91, 0]
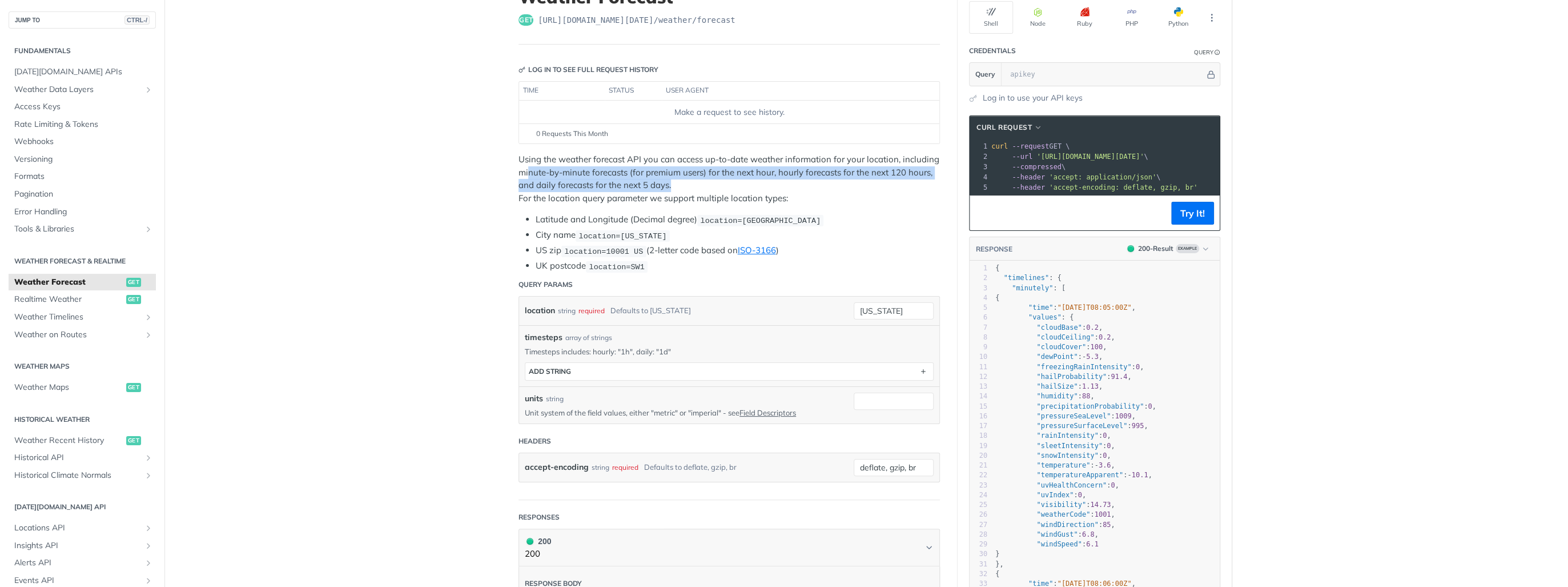
drag, startPoint x: 686, startPoint y: 184, endPoint x: 524, endPoint y: 164, distance: 163.2
click at [524, 164] on p "Using the weather forecast API you can access up-to-date weather information fo…" at bounding box center [729, 179] width 422 height 51
drag, startPoint x: 524, startPoint y: 164, endPoint x: 522, endPoint y: 181, distance: 17.1
click at [522, 181] on p "Using the weather forecast API you can access up-to-date weather information fo…" at bounding box center [729, 179] width 422 height 51
drag, startPoint x: 631, startPoint y: 173, endPoint x: 776, endPoint y: 175, distance: 145.0
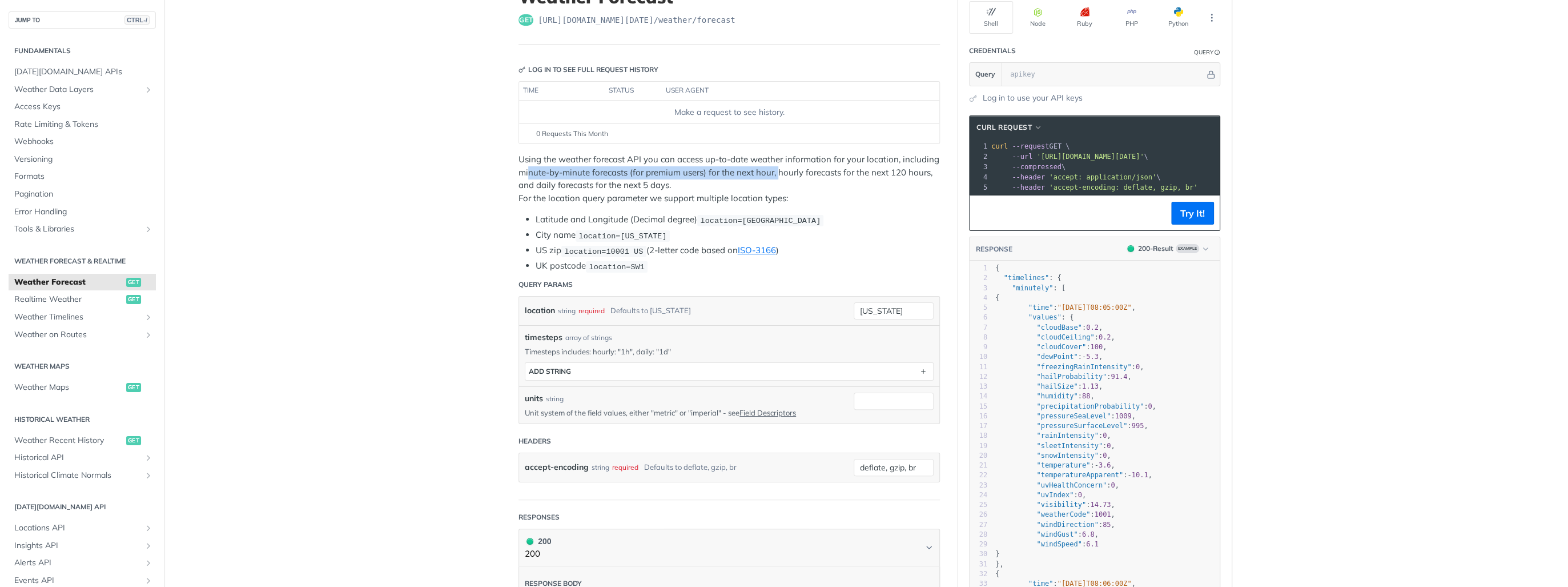
click at [776, 175] on p "Using the weather forecast API you can access up-to-date weather information fo…" at bounding box center [729, 179] width 422 height 51
drag, startPoint x: 776, startPoint y: 175, endPoint x: 767, endPoint y: 189, distance: 16.6
click at [767, 189] on p "Using the weather forecast API you can access up-to-date weather information fo…" at bounding box center [729, 179] width 422 height 51
drag, startPoint x: 776, startPoint y: 175, endPoint x: 931, endPoint y: 175, distance: 155.0
click at [931, 175] on p "Using the weather forecast API you can access up-to-date weather information fo…" at bounding box center [729, 179] width 422 height 51
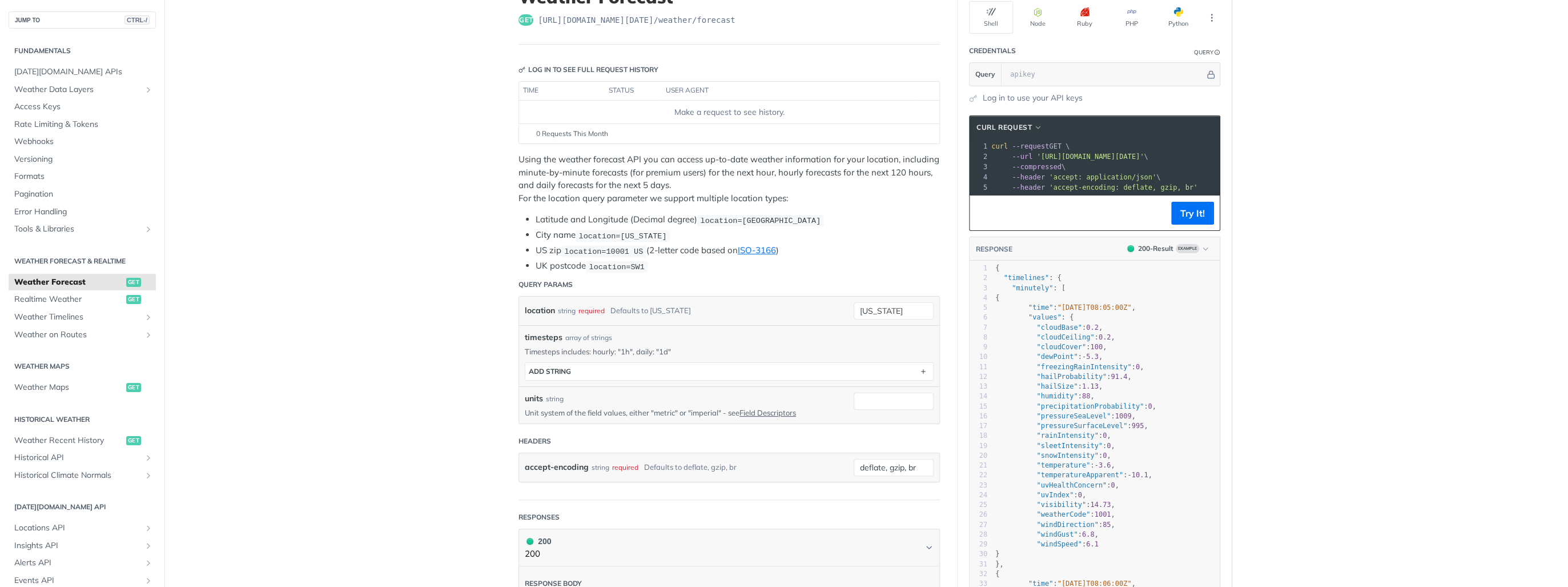
drag, startPoint x: 931, startPoint y: 175, endPoint x: 887, endPoint y: 194, distance: 47.9
click at [888, 194] on p "Using the weather forecast API you can access up-to-date weather information fo…" at bounding box center [729, 179] width 422 height 51
drag, startPoint x: 888, startPoint y: 170, endPoint x: 916, endPoint y: 171, distance: 28.0
click at [916, 171] on p "Using the weather forecast API you can access up-to-date weather information fo…" at bounding box center [729, 179] width 422 height 51
click at [601, 174] on p "Using the weather forecast API you can access up-to-date weather information fo…" at bounding box center [729, 179] width 422 height 51
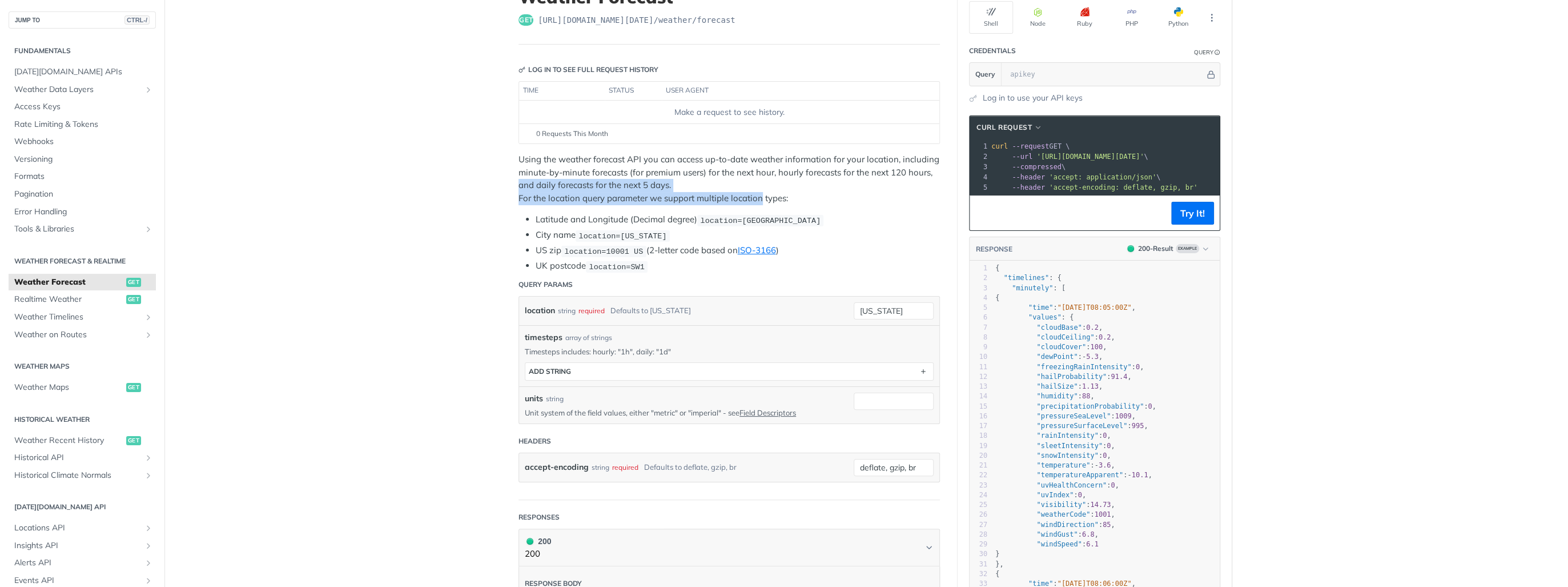
drag, startPoint x: 534, startPoint y: 186, endPoint x: 760, endPoint y: 196, distance: 226.2
drag, startPoint x: 760, startPoint y: 196, endPoint x: 588, endPoint y: 189, distance: 172.1
click at [588, 189] on p "Using the weather forecast API you can access up-to-date weather information fo…" at bounding box center [729, 179] width 422 height 51
drag, startPoint x: 631, startPoint y: 186, endPoint x: 663, endPoint y: 187, distance: 32.0
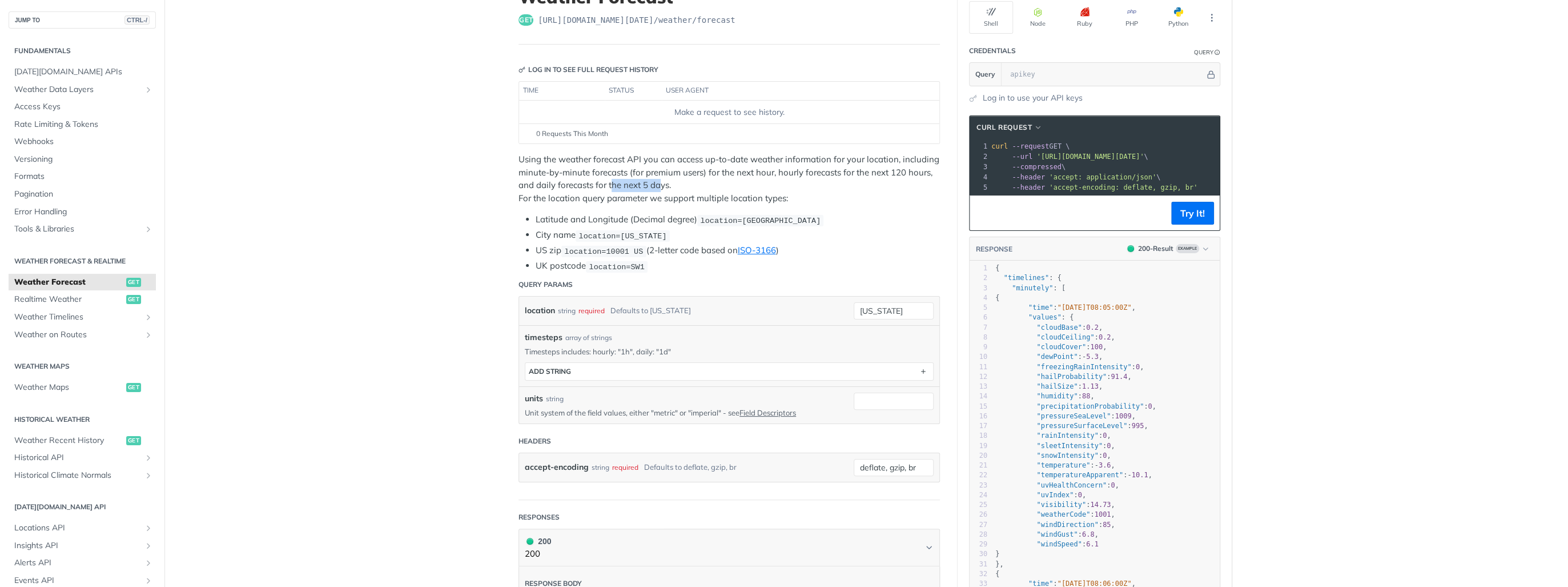
click at [663, 187] on p "Using the weather forecast API you can access up-to-date weather information fo…" at bounding box center [729, 179] width 422 height 51
drag, startPoint x: 663, startPoint y: 187, endPoint x: 610, endPoint y: 206, distance: 56.3
click at [610, 206] on div "Using the weather forecast API you can access up-to-date weather information fo…" at bounding box center [729, 213] width 422 height 120
drag, startPoint x: 600, startPoint y: 196, endPoint x: 794, endPoint y: 197, distance: 194.0
click at [794, 197] on p "Using the weather forecast API you can access up-to-date weather information fo…" at bounding box center [729, 179] width 422 height 51
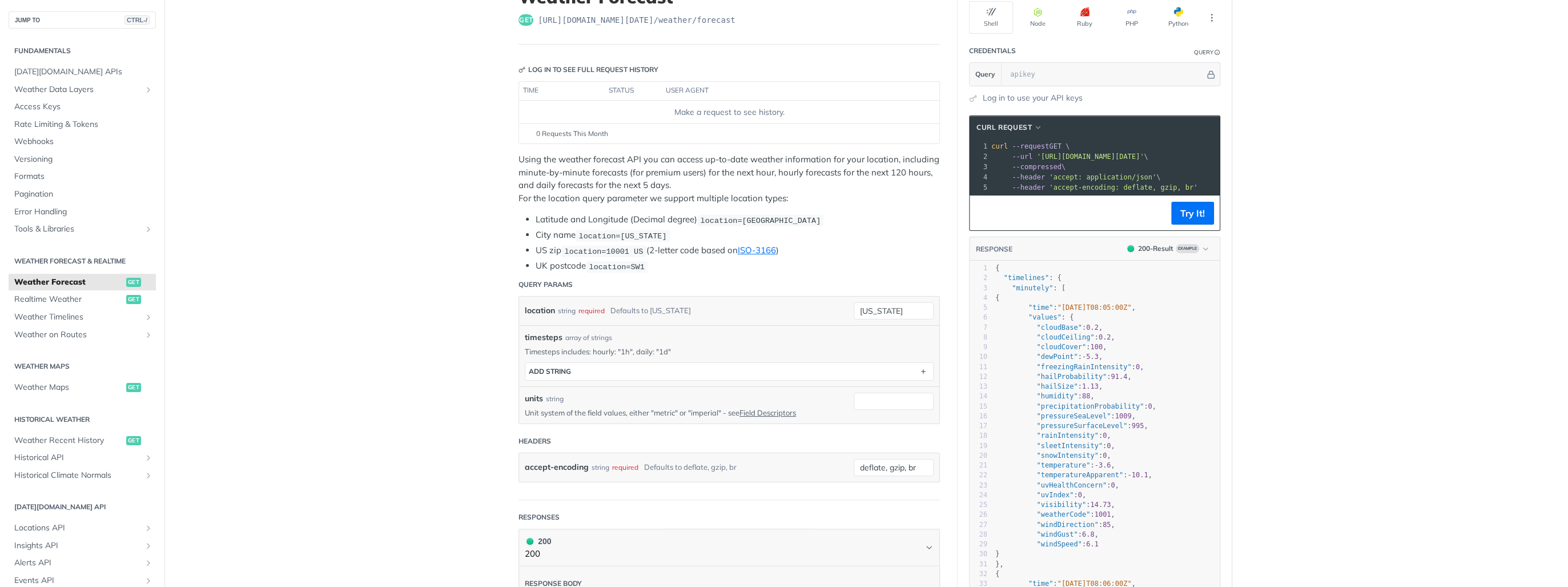
drag, startPoint x: 794, startPoint y: 197, endPoint x: 698, endPoint y: 204, distance: 96.3
click at [698, 204] on div "Using the weather forecast API you can access up-to-date weather information fo…" at bounding box center [729, 213] width 422 height 120
drag, startPoint x: 631, startPoint y: 267, endPoint x: 649, endPoint y: 268, distance: 18.0
click at [649, 268] on li "UK postcode location=SW1" at bounding box center [738, 267] width 405 height 13
drag, startPoint x: 649, startPoint y: 268, endPoint x: 619, endPoint y: 284, distance: 34.0
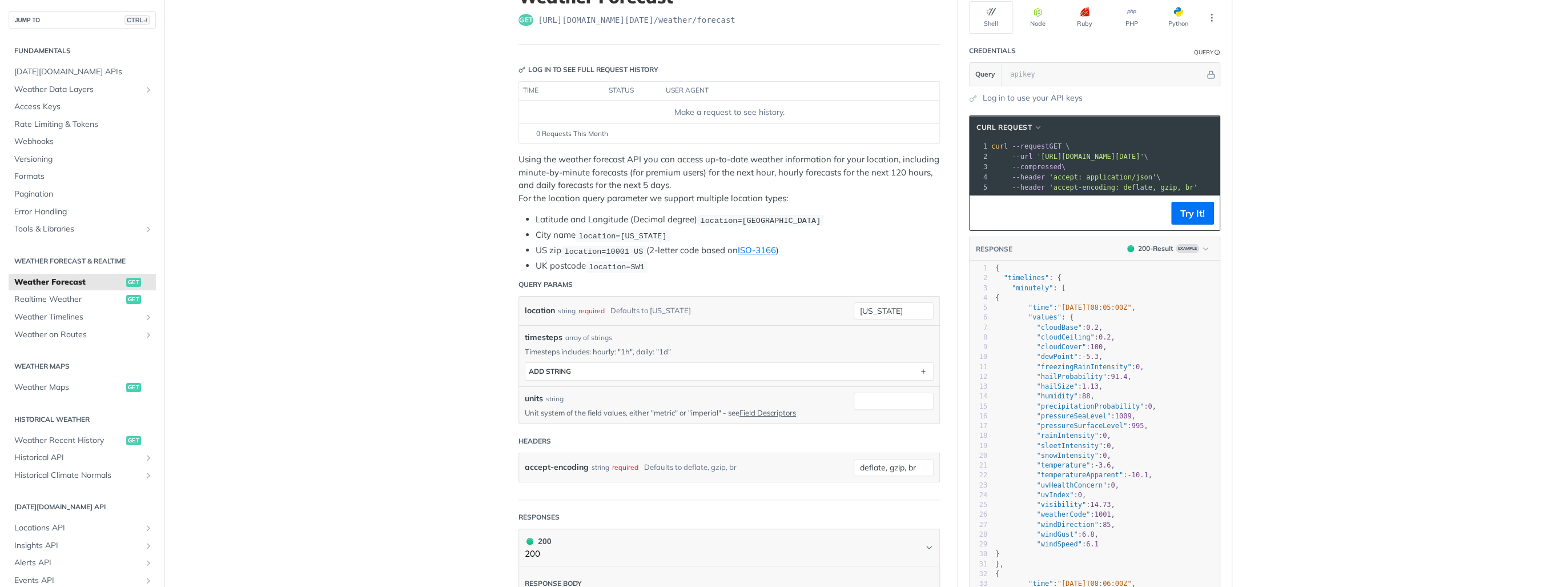
click at [619, 284] on header "Query Params" at bounding box center [729, 284] width 422 height 23
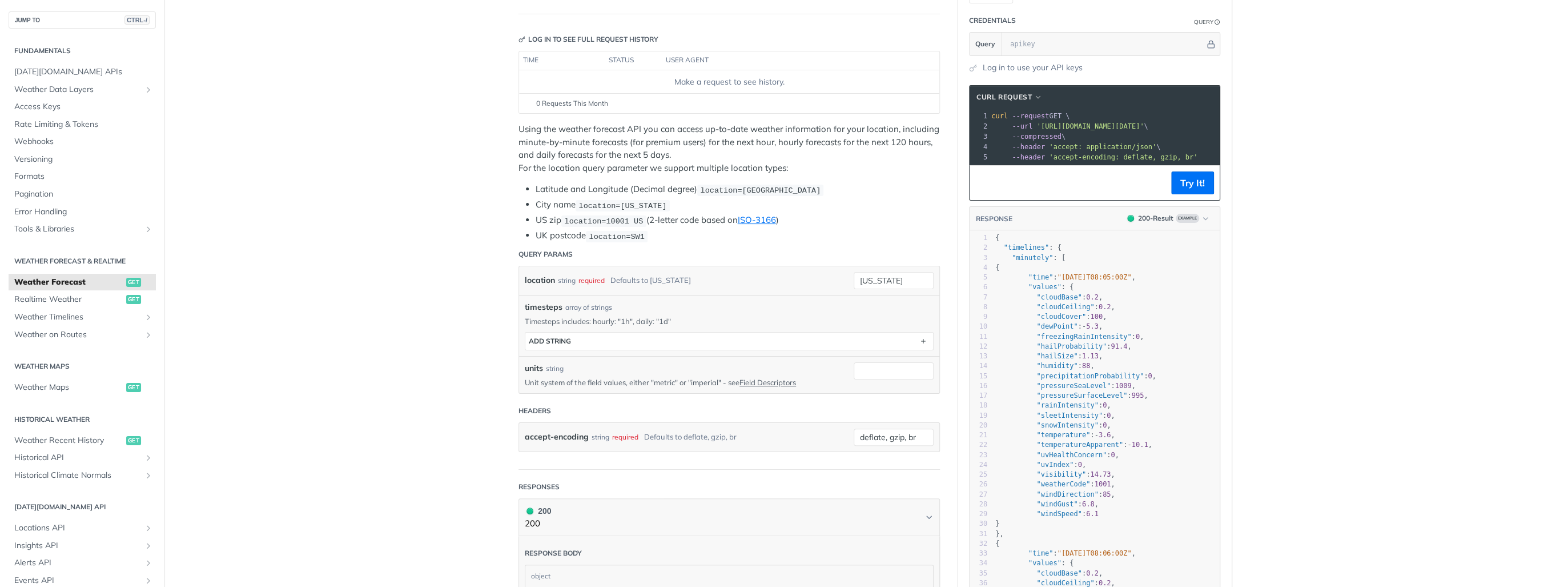
scroll to position [137, 0]
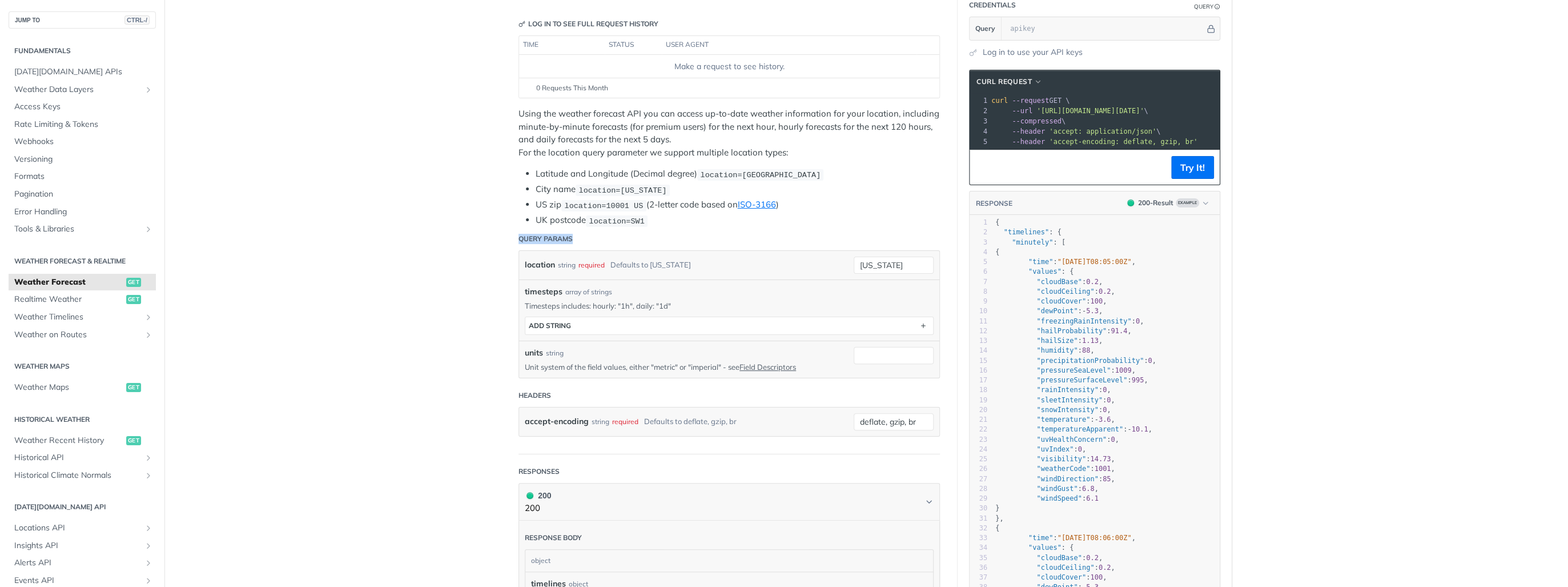
drag, startPoint x: 505, startPoint y: 235, endPoint x: 588, endPoint y: 236, distance: 83.0
drag, startPoint x: 588, startPoint y: 236, endPoint x: 440, endPoint y: 252, distance: 148.9
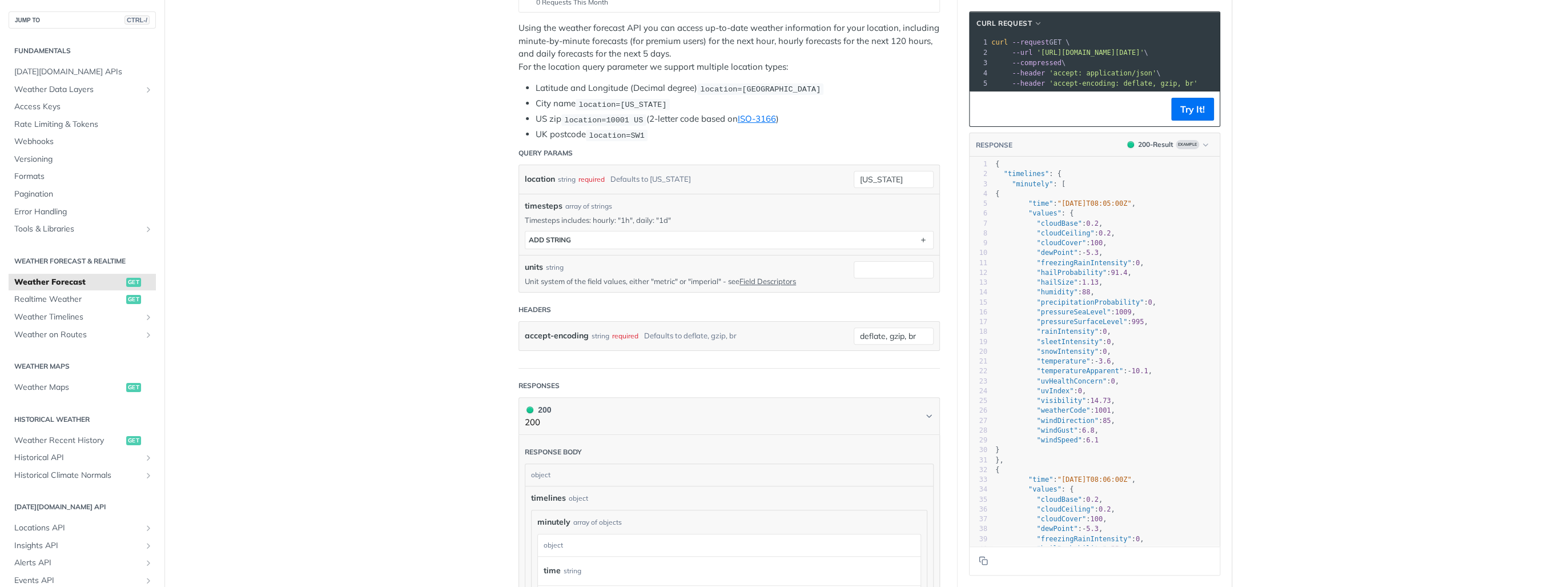
scroll to position [274, 0]
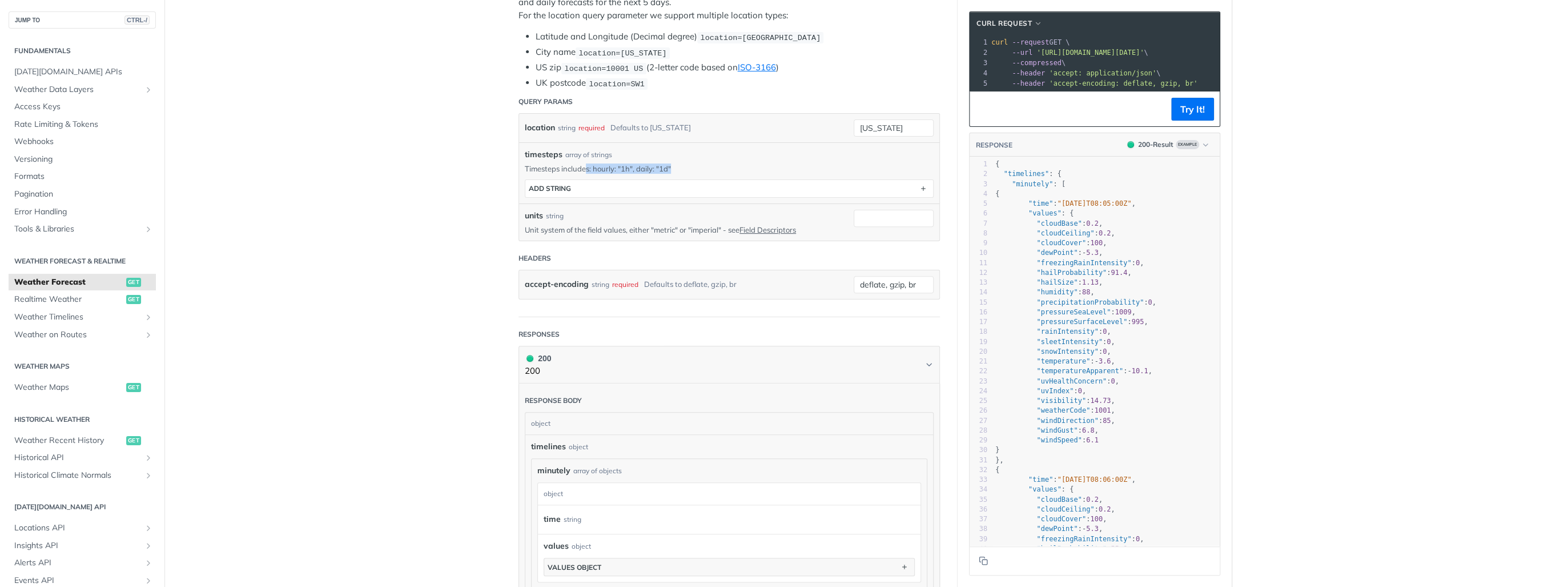
drag, startPoint x: 605, startPoint y: 166, endPoint x: 670, endPoint y: 167, distance: 65.0
click at [670, 167] on p "Timesteps includes: hourly: "1h", daily: "1d"" at bounding box center [729, 169] width 409 height 10
drag, startPoint x: 670, startPoint y: 167, endPoint x: 560, endPoint y: 170, distance: 110.0
click at [560, 170] on p "Timesteps includes: hourly: "1h", daily: "1d"" at bounding box center [729, 169] width 409 height 10
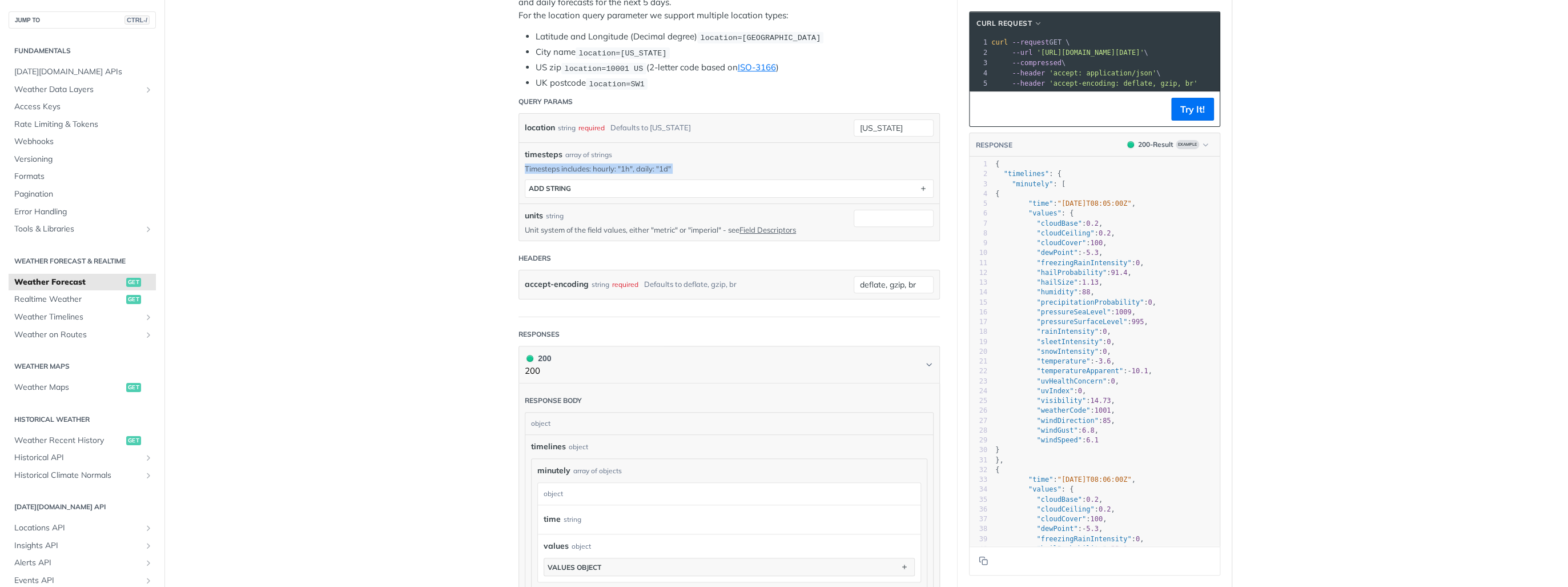
click at [560, 170] on p "Timesteps includes: hourly: "1h", daily: "1d"" at bounding box center [729, 169] width 409 height 10
drag, startPoint x: 560, startPoint y: 170, endPoint x: 525, endPoint y: 170, distance: 35.0
click at [525, 170] on p "Timesteps includes: hourly: "1h", daily: "1d"" at bounding box center [729, 169] width 409 height 10
click at [550, 184] on div "ADD string" at bounding box center [550, 188] width 42 height 8
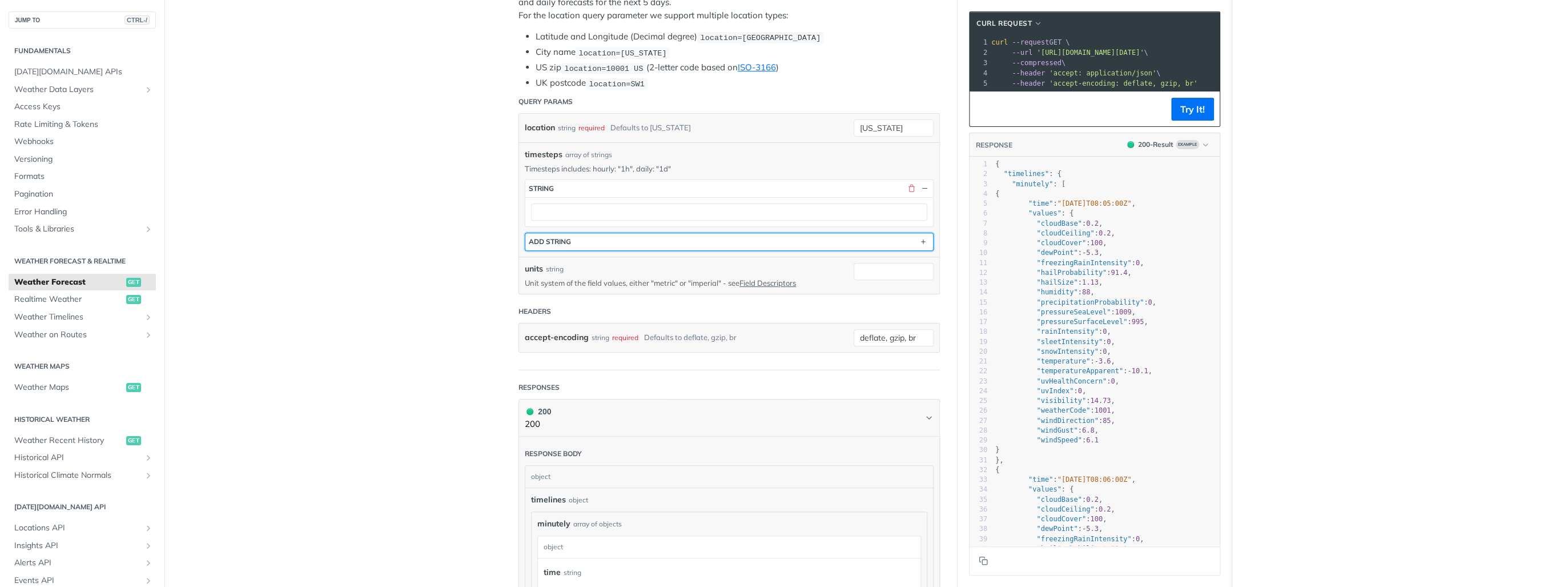
click at [591, 239] on button "ADD string" at bounding box center [729, 241] width 408 height 17
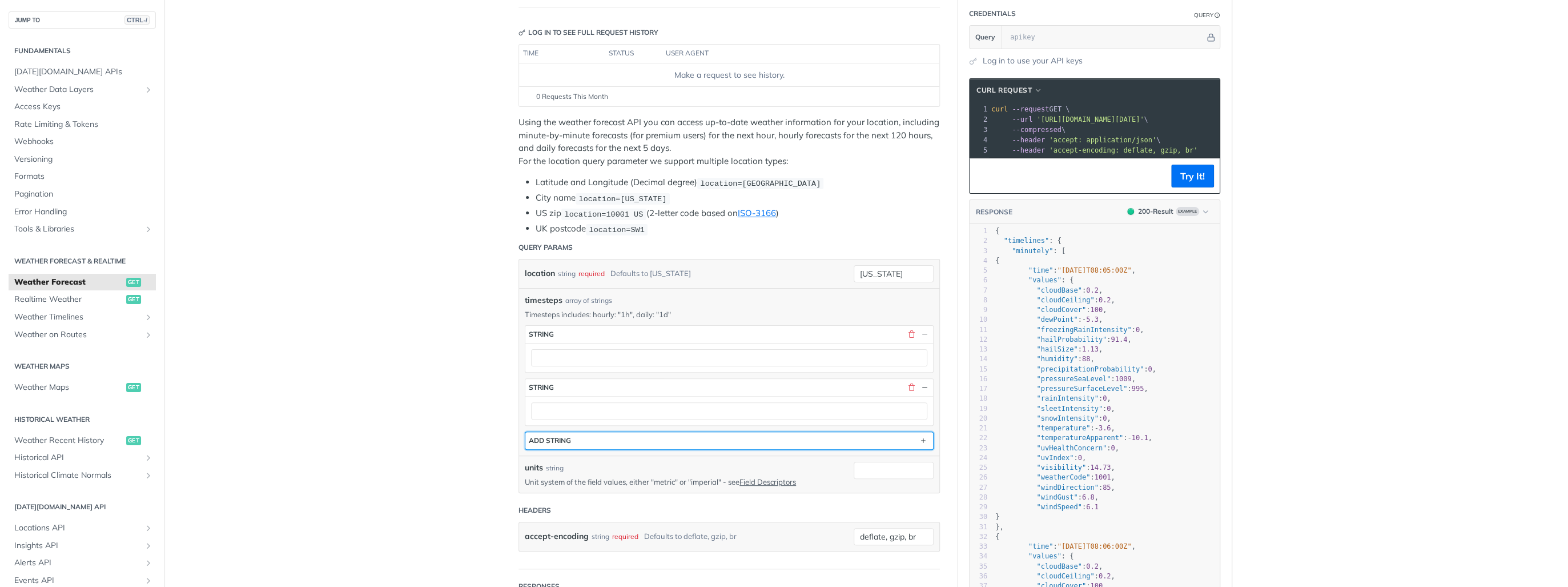
scroll to position [0, 0]
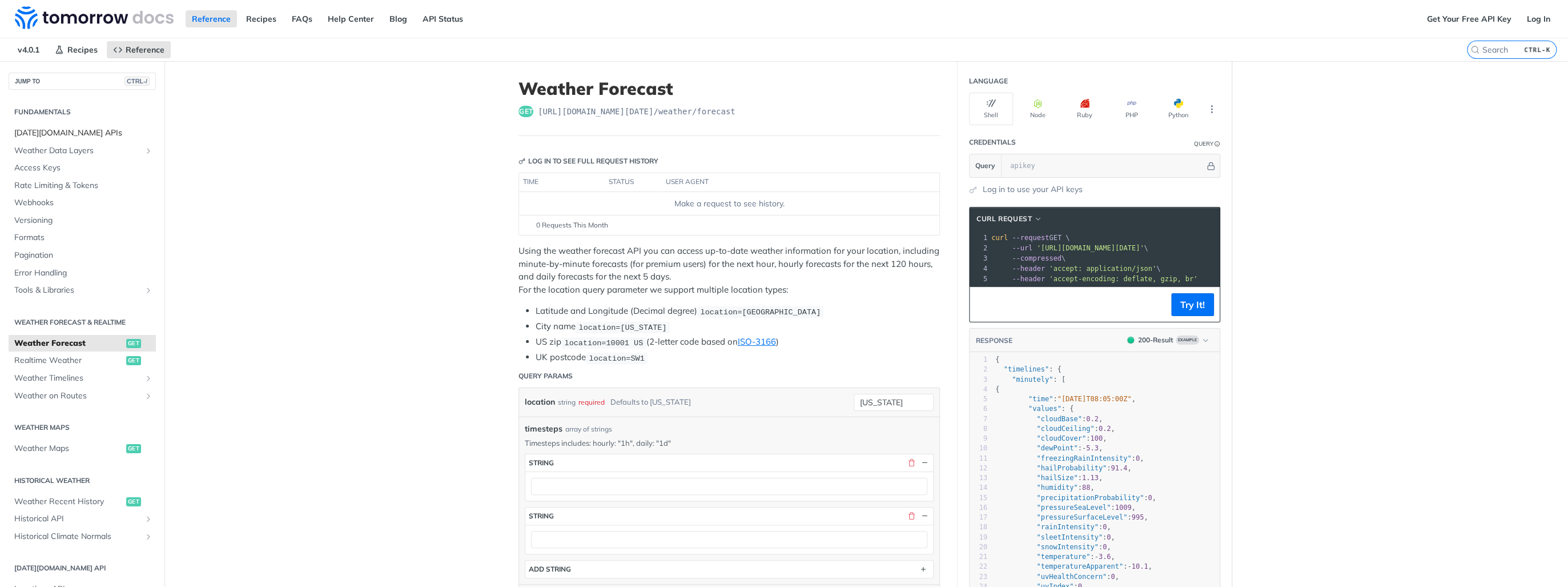
click at [83, 132] on span "[DATE][DOMAIN_NAME] APIs" at bounding box center [83, 133] width 139 height 12
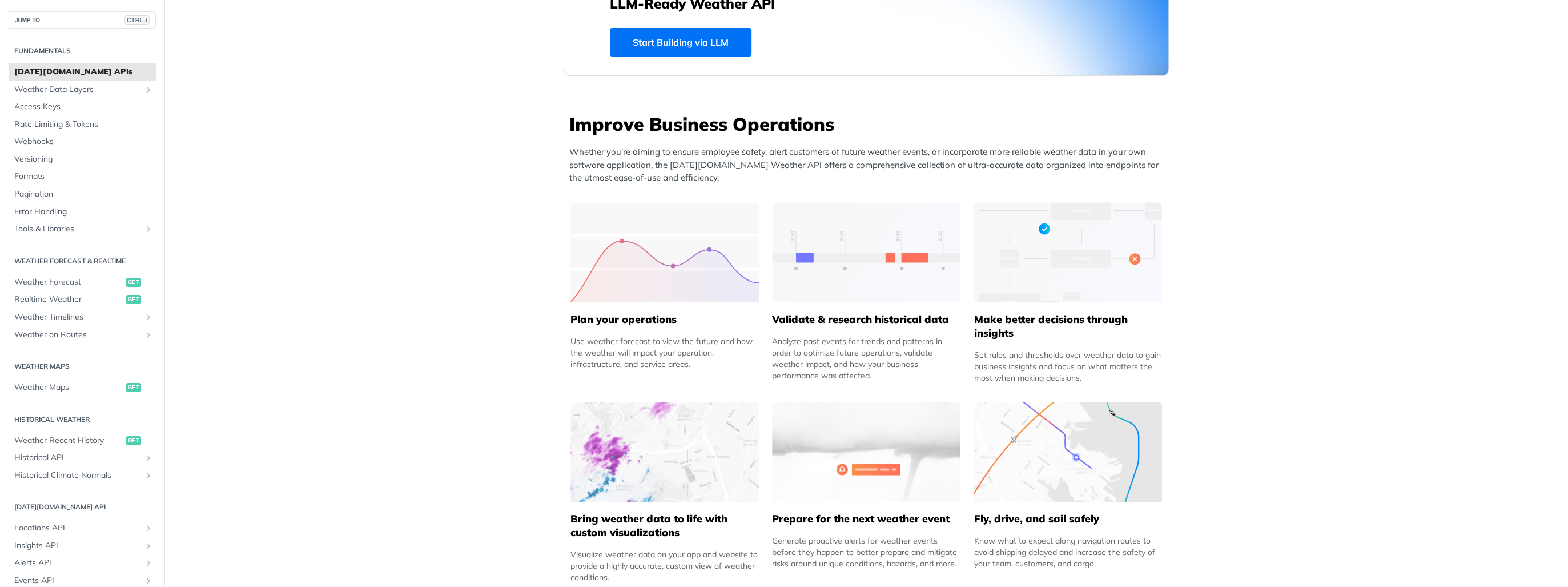
scroll to position [366, 0]
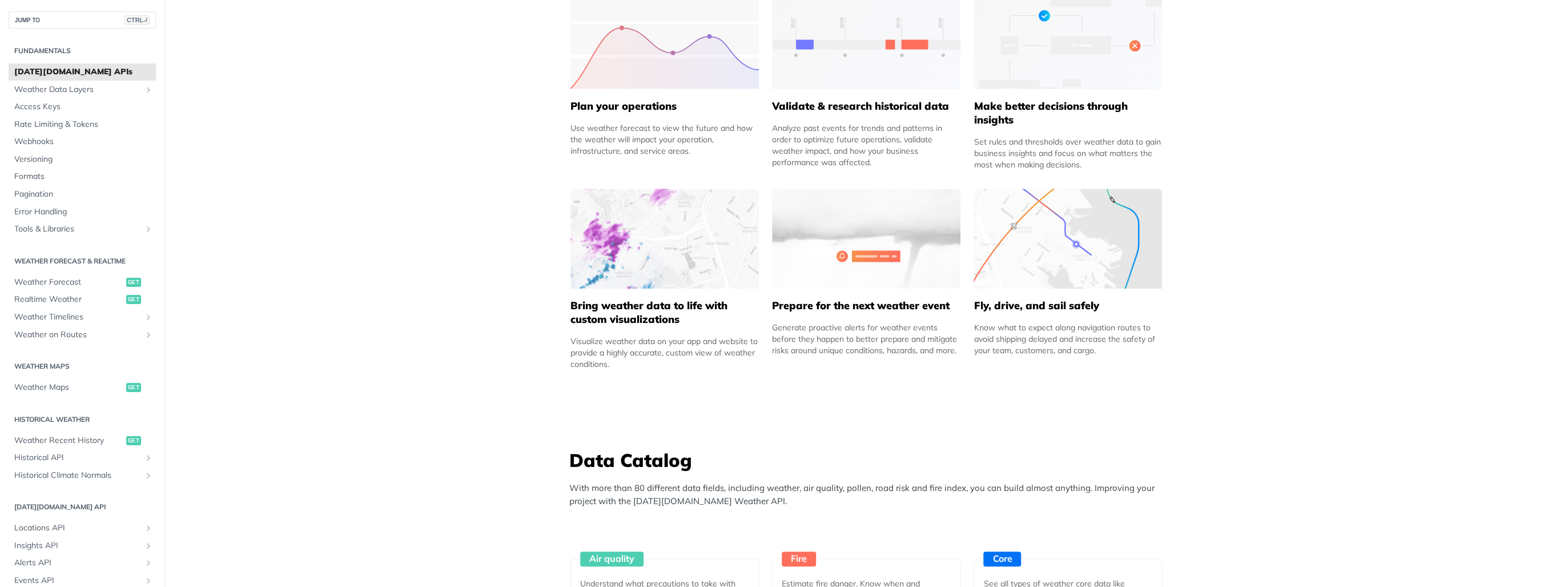
scroll to position [474, 0]
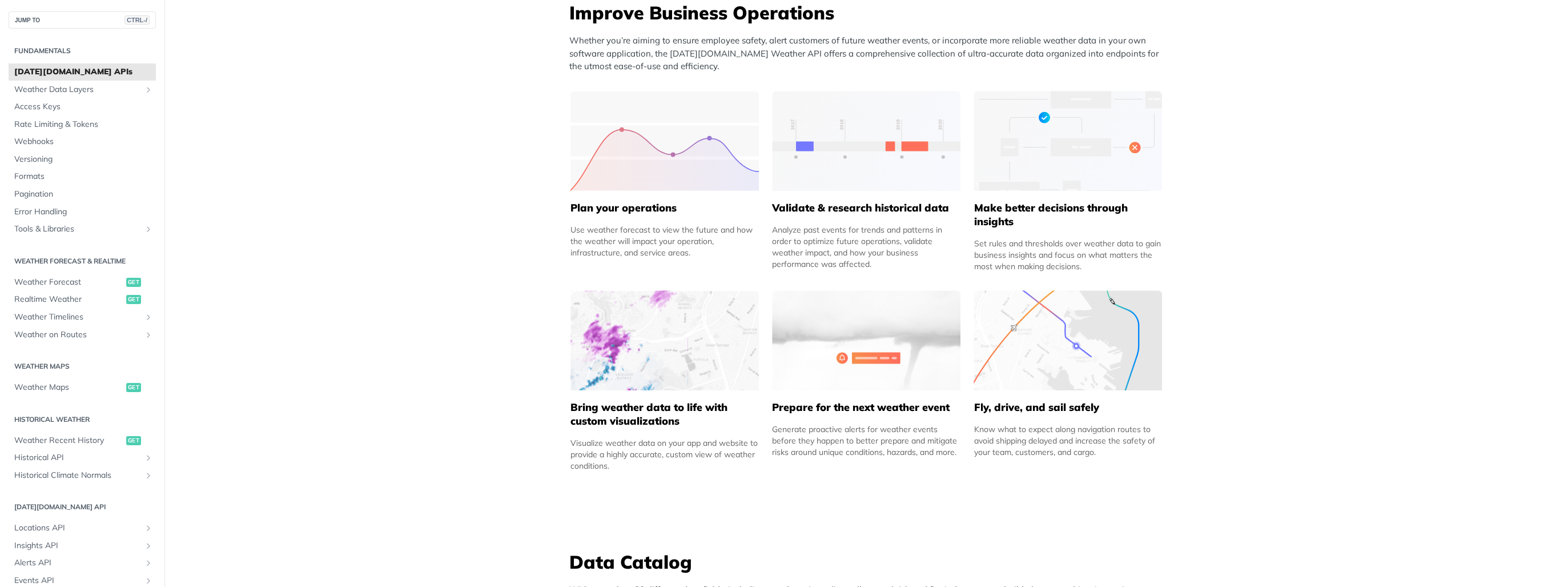
click at [631, 207] on h5 "Plan your operations" at bounding box center [665, 207] width 189 height 13
click at [659, 160] on img at bounding box center [665, 141] width 189 height 100
click at [631, 260] on div "Plan your operations Use weather forecast to view the future and how the weathe…" at bounding box center [665, 181] width 189 height 181
click at [658, 162] on img at bounding box center [665, 141] width 189 height 100
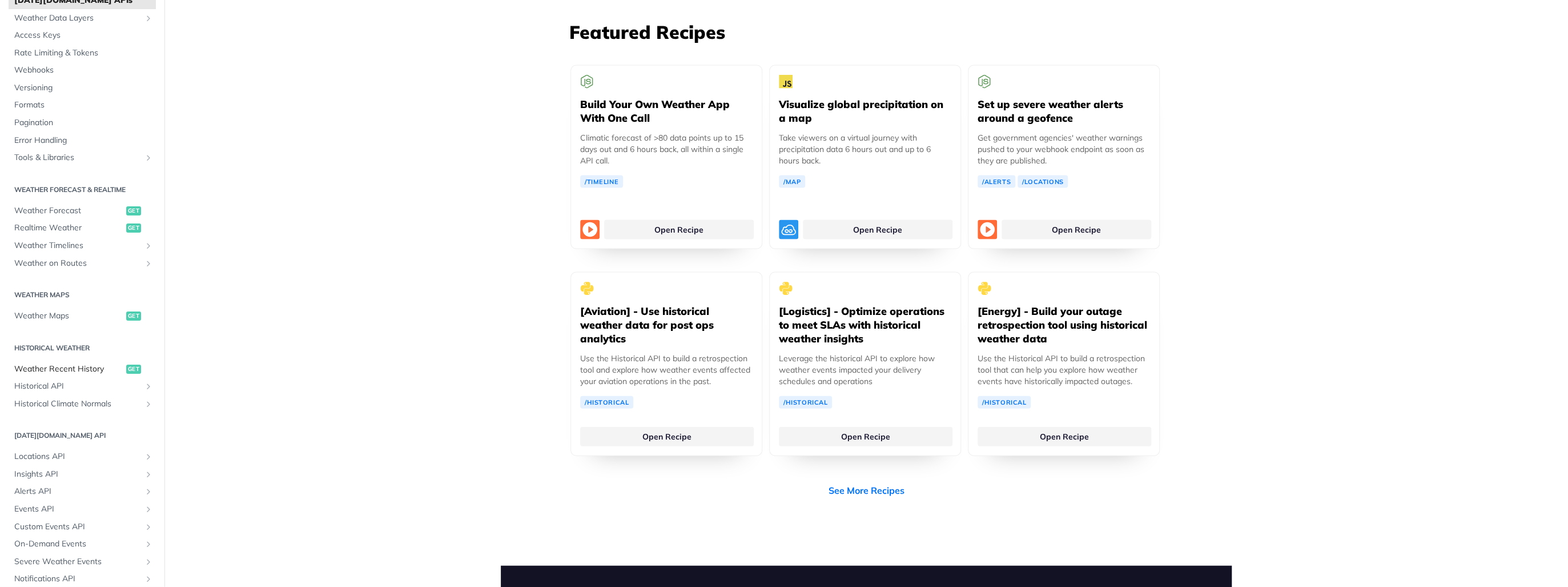
scroll to position [137, 0]
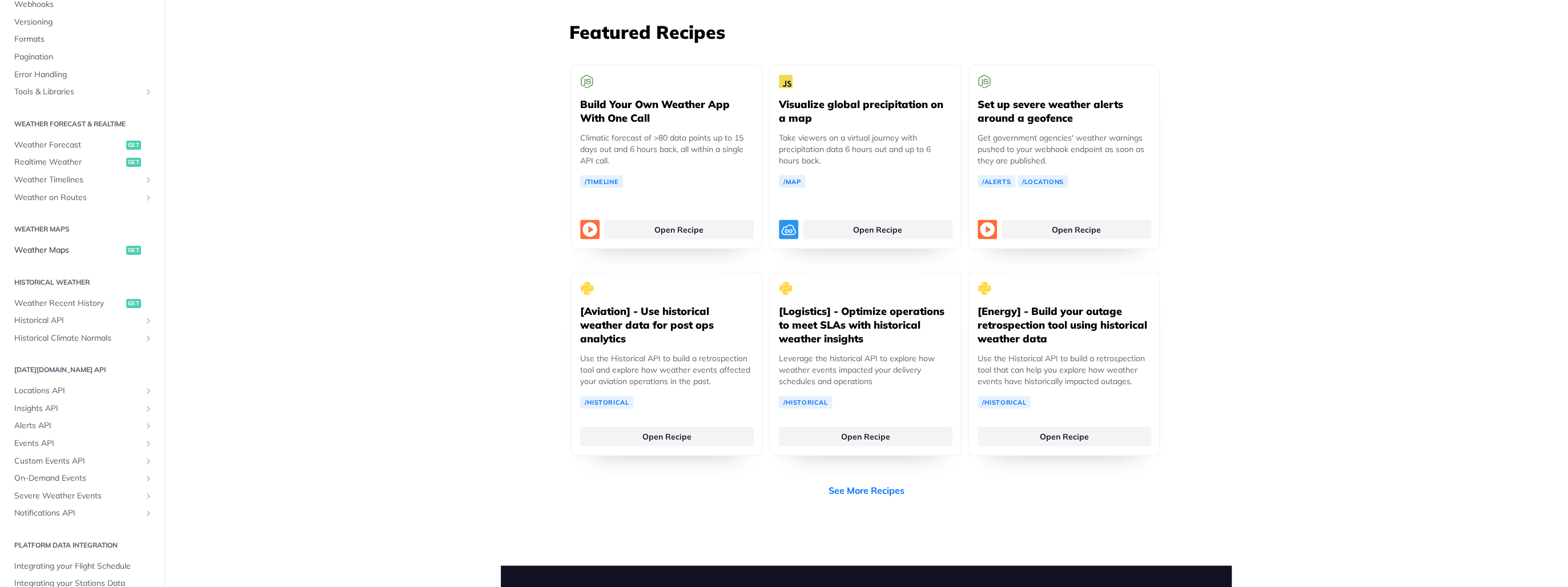
click at [38, 252] on span "Weather Maps" at bounding box center [68, 250] width 109 height 12
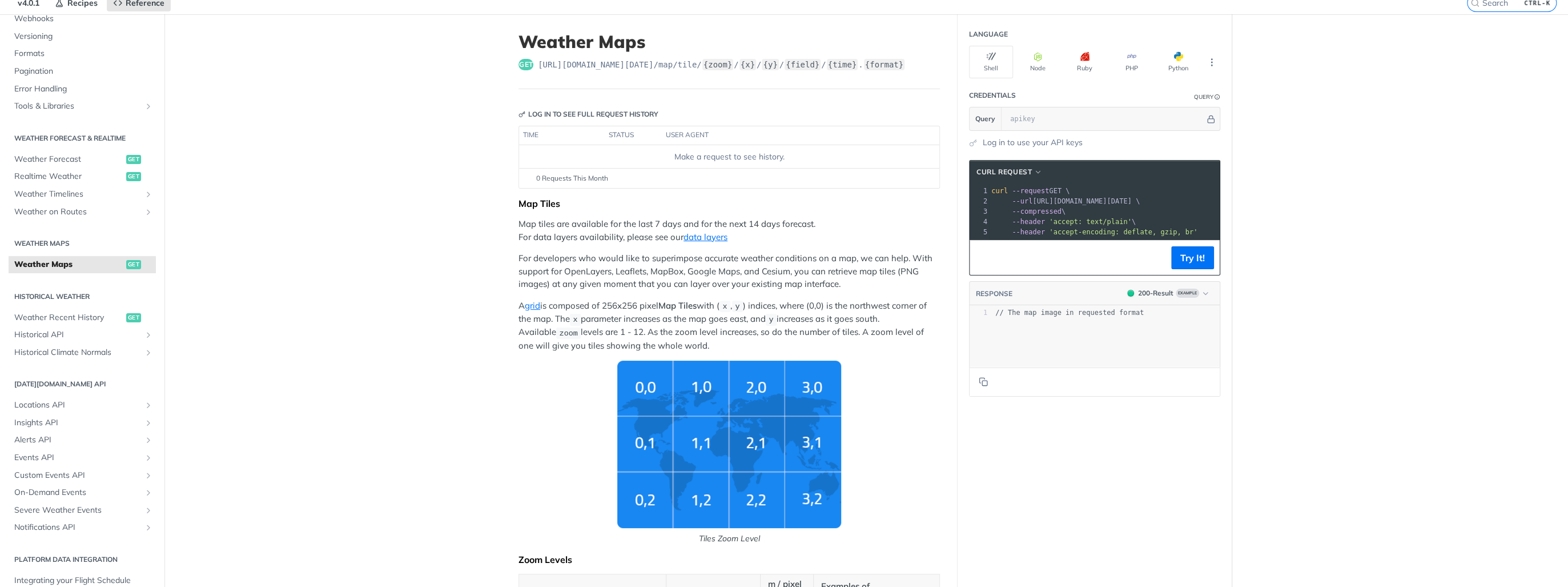
scroll to position [91, 0]
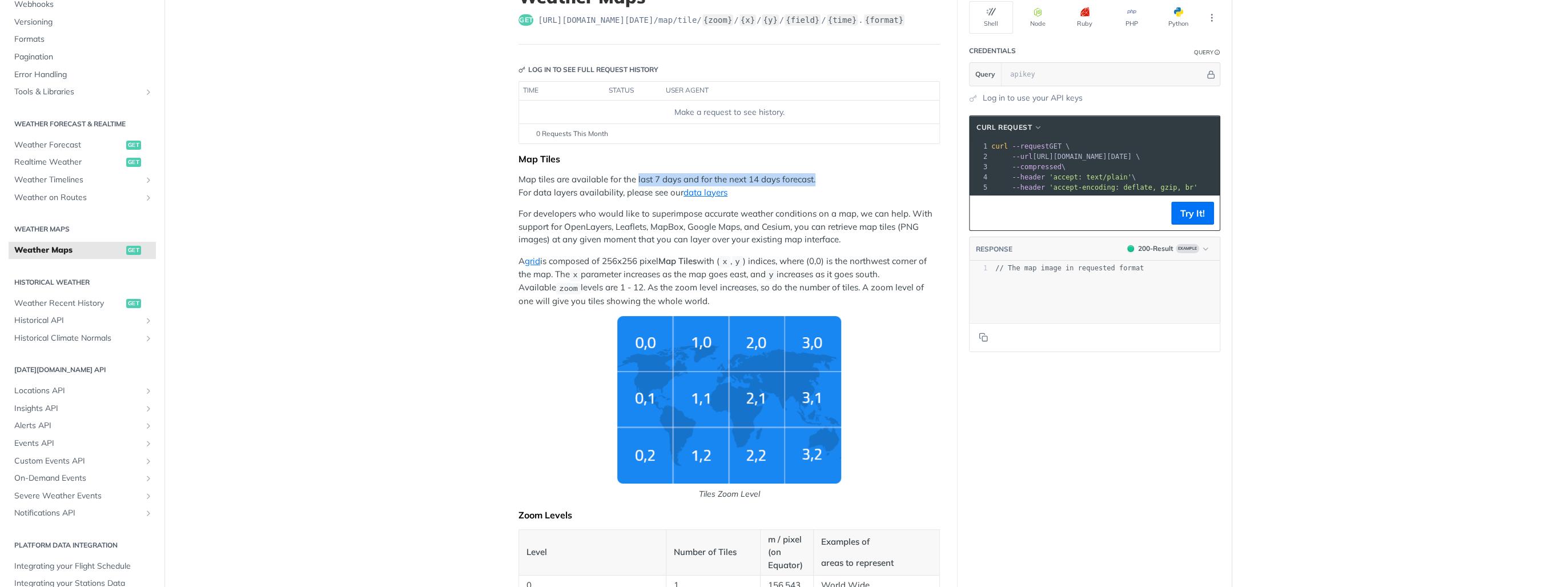
drag, startPoint x: 635, startPoint y: 176, endPoint x: 819, endPoint y: 180, distance: 184.0
click at [819, 180] on p "Map tiles are available for the last 7 days and for the next 14 days forecast. …" at bounding box center [729, 186] width 422 height 25
drag, startPoint x: 819, startPoint y: 180, endPoint x: 792, endPoint y: 180, distance: 27.0
click at [792, 180] on p "Map tiles are available for the last 7 days and for the next 14 days forecast. …" at bounding box center [729, 186] width 422 height 25
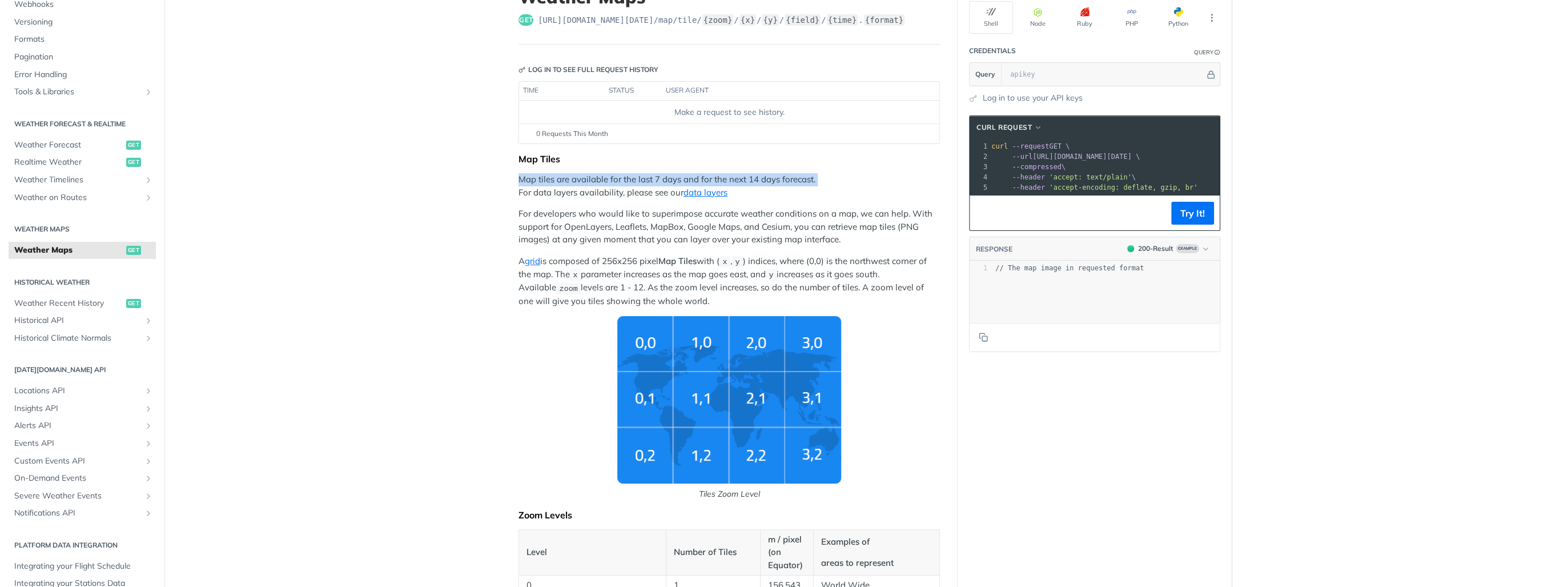
click at [792, 180] on p "Map tiles are available for the last 7 days and for the next 14 days forecast. …" at bounding box center [729, 186] width 422 height 25
drag, startPoint x: 792, startPoint y: 180, endPoint x: 668, endPoint y: 176, distance: 124.1
click at [668, 176] on p "Map tiles are available for the last 7 days and for the next 14 days forecast. …" at bounding box center [729, 186] width 422 height 25
drag, startPoint x: 502, startPoint y: 196, endPoint x: 644, endPoint y: 196, distance: 142.0
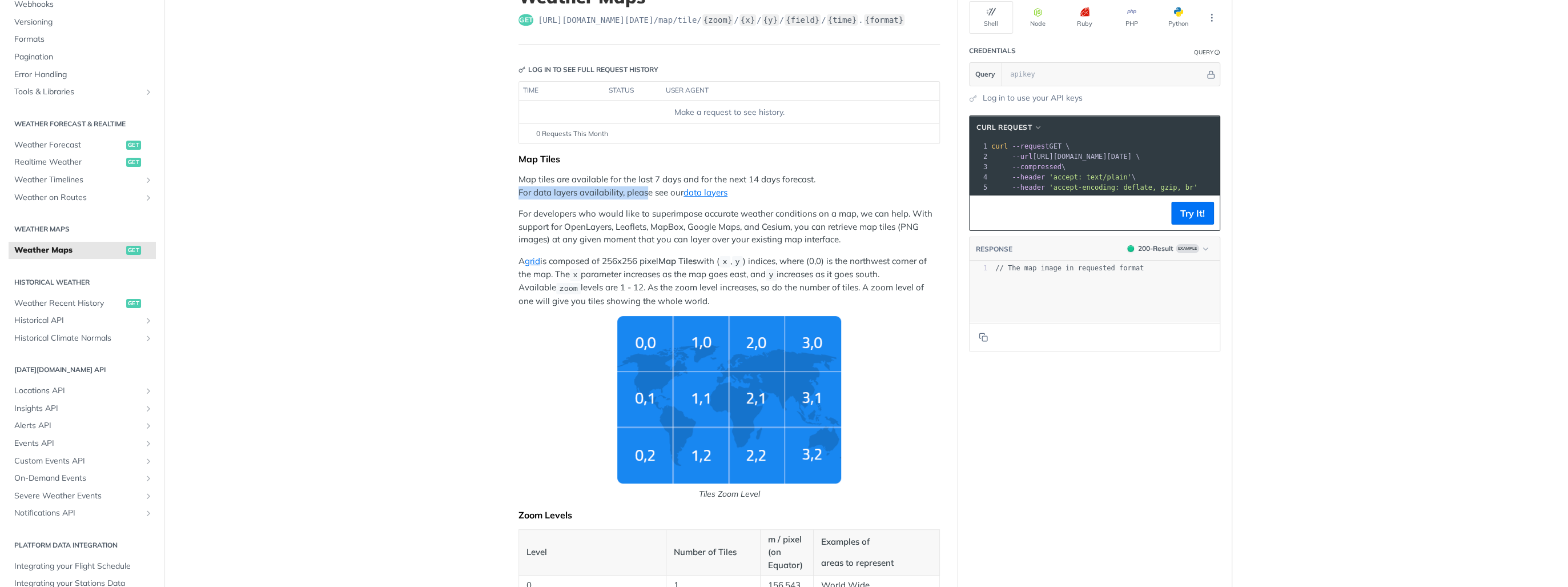
drag, startPoint x: 644, startPoint y: 196, endPoint x: 578, endPoint y: 196, distance: 66.0
click at [578, 196] on p "Map tiles are available for the last 7 days and for the next 14 days forecast. …" at bounding box center [729, 186] width 422 height 25
drag, startPoint x: 578, startPoint y: 196, endPoint x: 566, endPoint y: 213, distance: 20.8
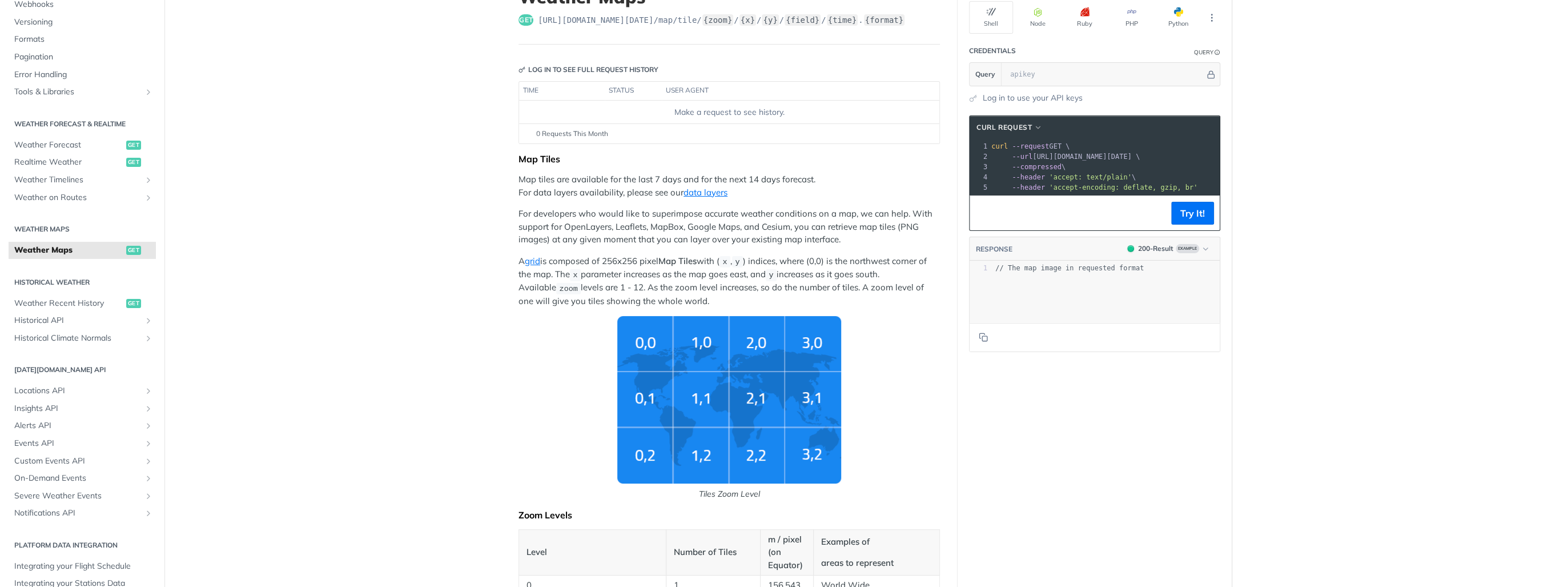
click at [566, 213] on p "For developers who would like to superimpose accurate weather conditions on a m…" at bounding box center [729, 227] width 422 height 39
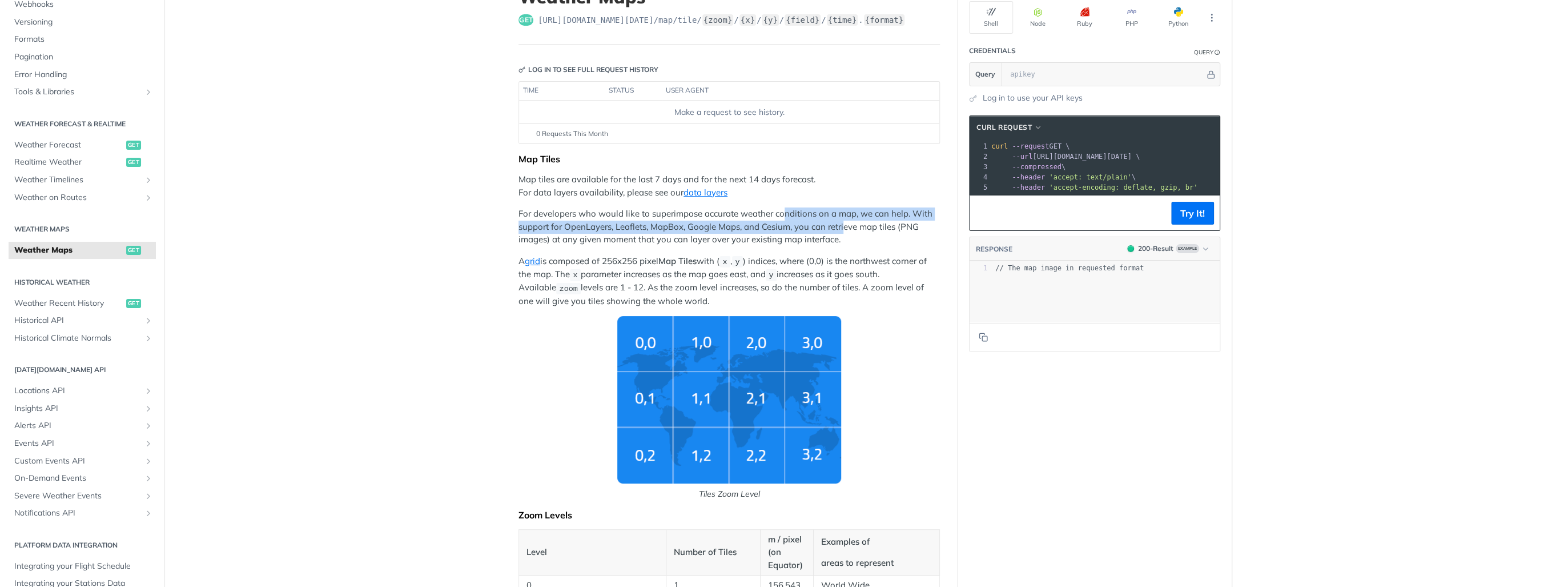
drag, startPoint x: 816, startPoint y: 213, endPoint x: 840, endPoint y: 224, distance: 26.4
click at [840, 224] on p "For developers who would like to superimpose accurate weather conditions on a m…" at bounding box center [729, 227] width 422 height 39
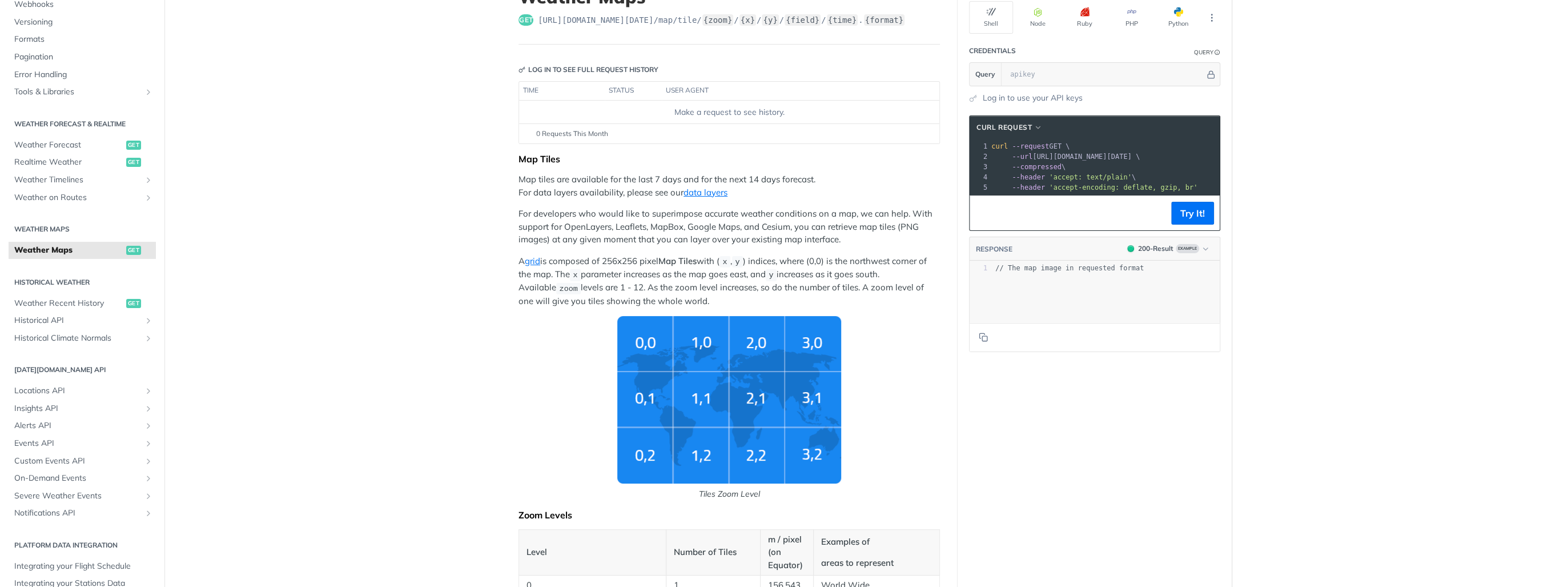
drag, startPoint x: 840, startPoint y: 224, endPoint x: 760, endPoint y: 234, distance: 80.6
click at [760, 234] on p "For developers who would like to superimpose accurate weather conditions on a m…" at bounding box center [729, 227] width 422 height 39
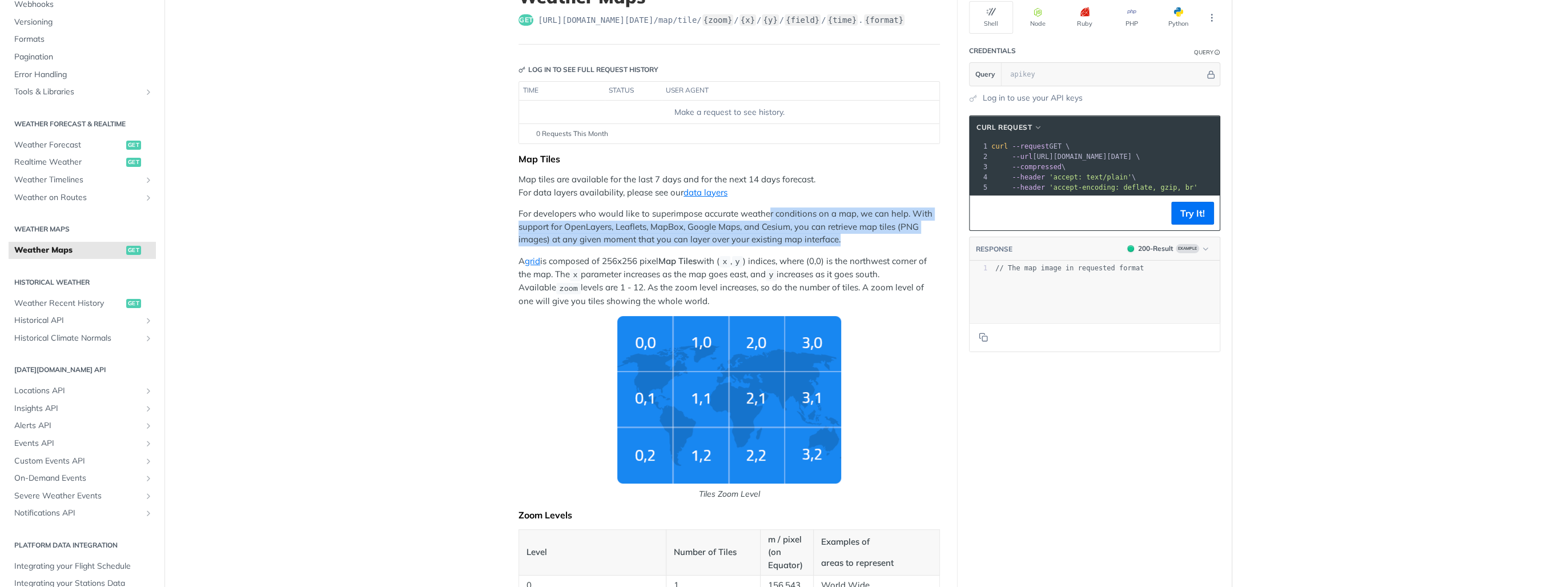
drag, startPoint x: 776, startPoint y: 214, endPoint x: 852, endPoint y: 235, distance: 78.8
click at [852, 235] on p "For developers who would like to superimpose accurate weather conditions on a m…" at bounding box center [729, 227] width 422 height 39
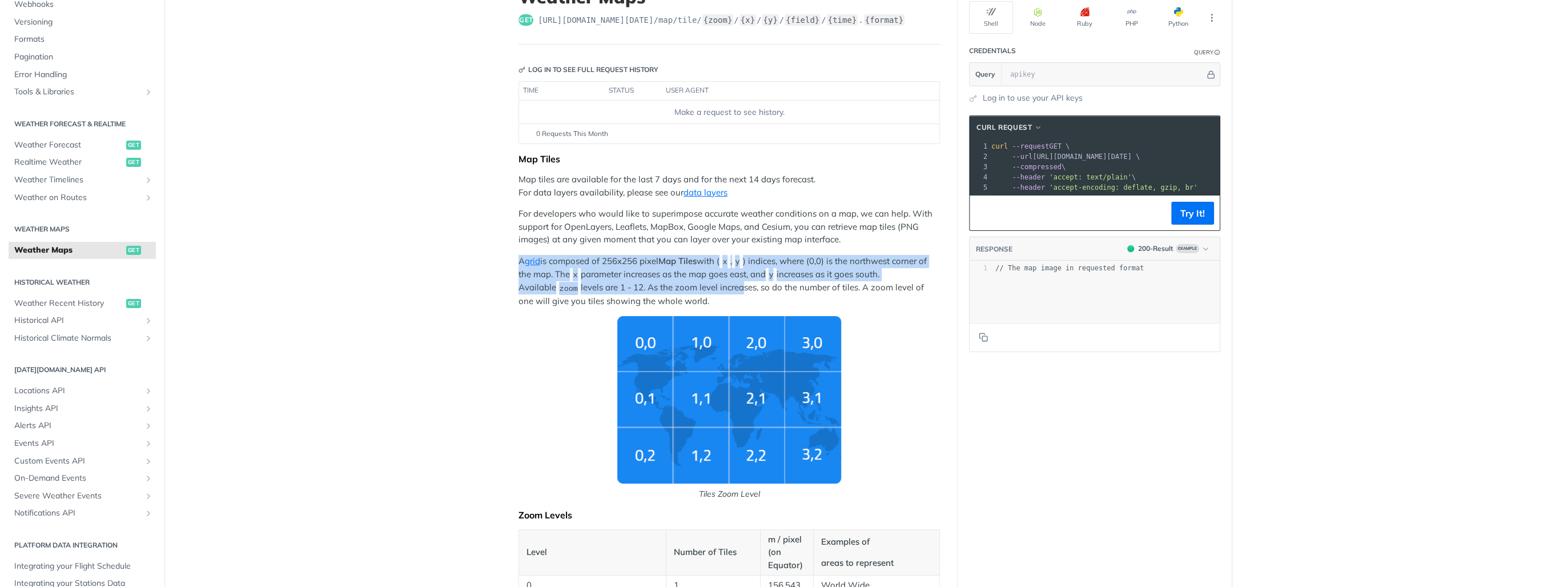
drag, startPoint x: 597, startPoint y: 269, endPoint x: 699, endPoint y: 287, distance: 103.6
click at [699, 287] on p "A grid is composed of 256x256 pixel Map Tiles with ( x , y ) indices, where (0,…" at bounding box center [729, 281] width 422 height 52
drag, startPoint x: 707, startPoint y: 285, endPoint x: 691, endPoint y: 263, distance: 27.2
click at [691, 263] on p "A grid is composed of 256x256 pixel Map Tiles with ( x , y ) indices, where (0,…" at bounding box center [729, 281] width 422 height 52
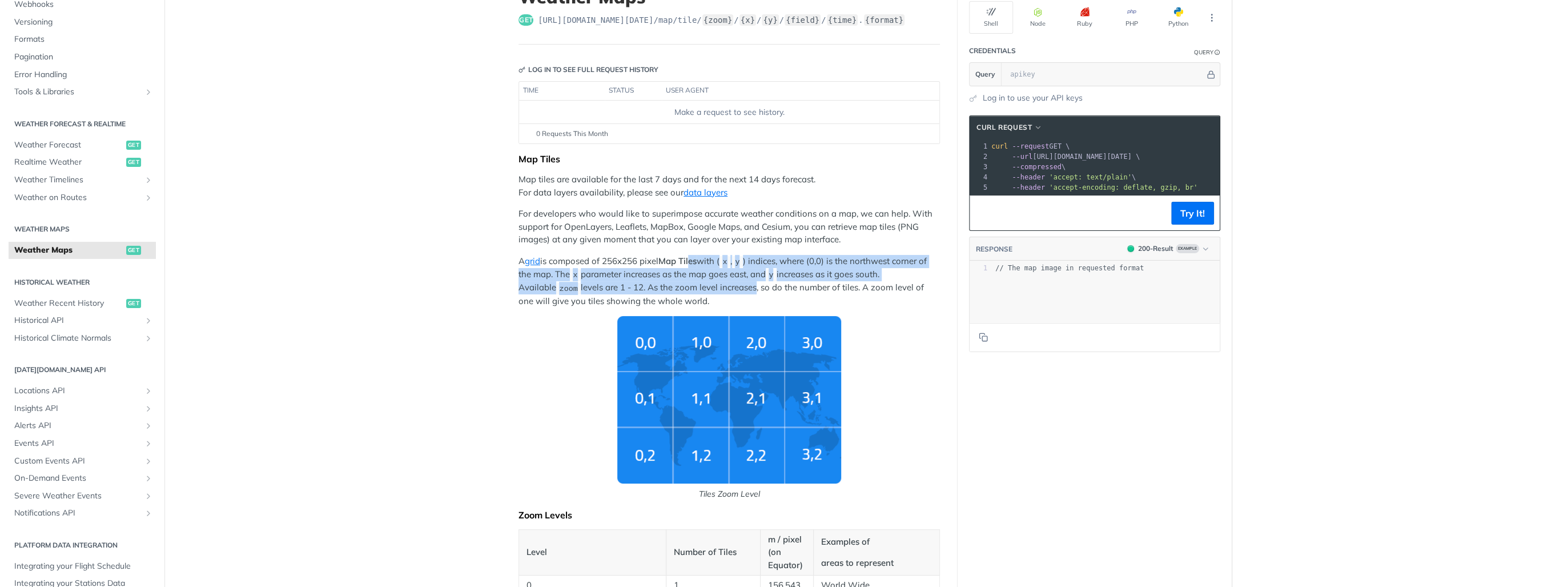
drag, startPoint x: 691, startPoint y: 263, endPoint x: 707, endPoint y: 288, distance: 29.7
click at [707, 288] on p "A grid is composed of 256x256 pixel Map Tiles with ( x , y ) indices, where (0,…" at bounding box center [729, 281] width 422 height 52
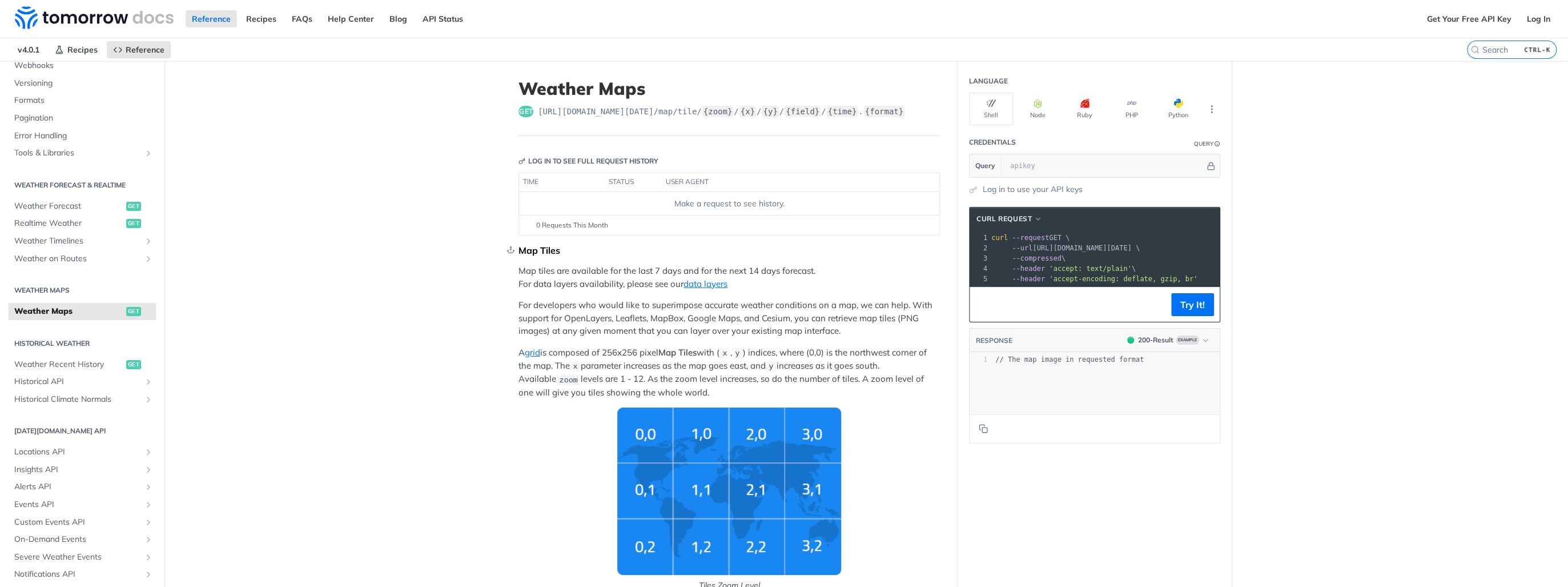
scroll to position [46, 0]
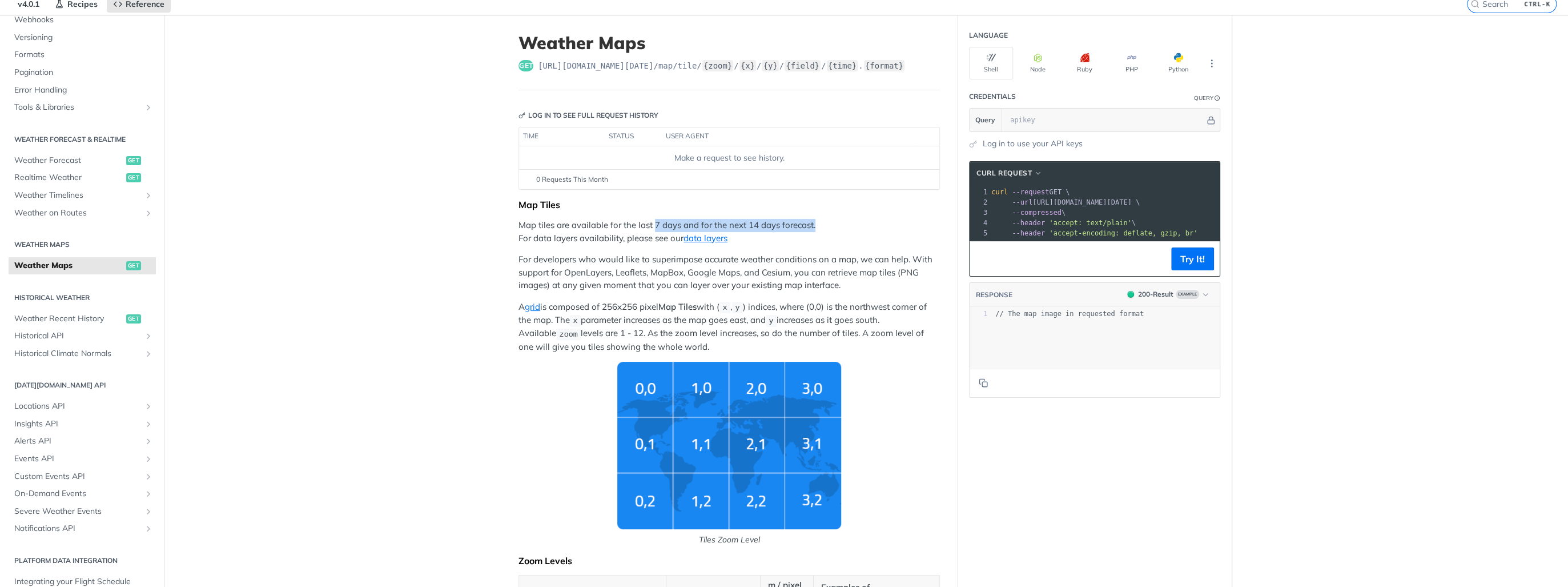
drag, startPoint x: 651, startPoint y: 223, endPoint x: 830, endPoint y: 226, distance: 179.0
click at [830, 226] on p "Map tiles are available for the last 7 days and for the next 14 days forecast. …" at bounding box center [729, 231] width 422 height 25
drag, startPoint x: 830, startPoint y: 226, endPoint x: 524, endPoint y: 239, distance: 306.3
click at [524, 239] on p "Map tiles are available for the last 7 days and for the next 14 days forecast. …" at bounding box center [729, 231] width 422 height 25
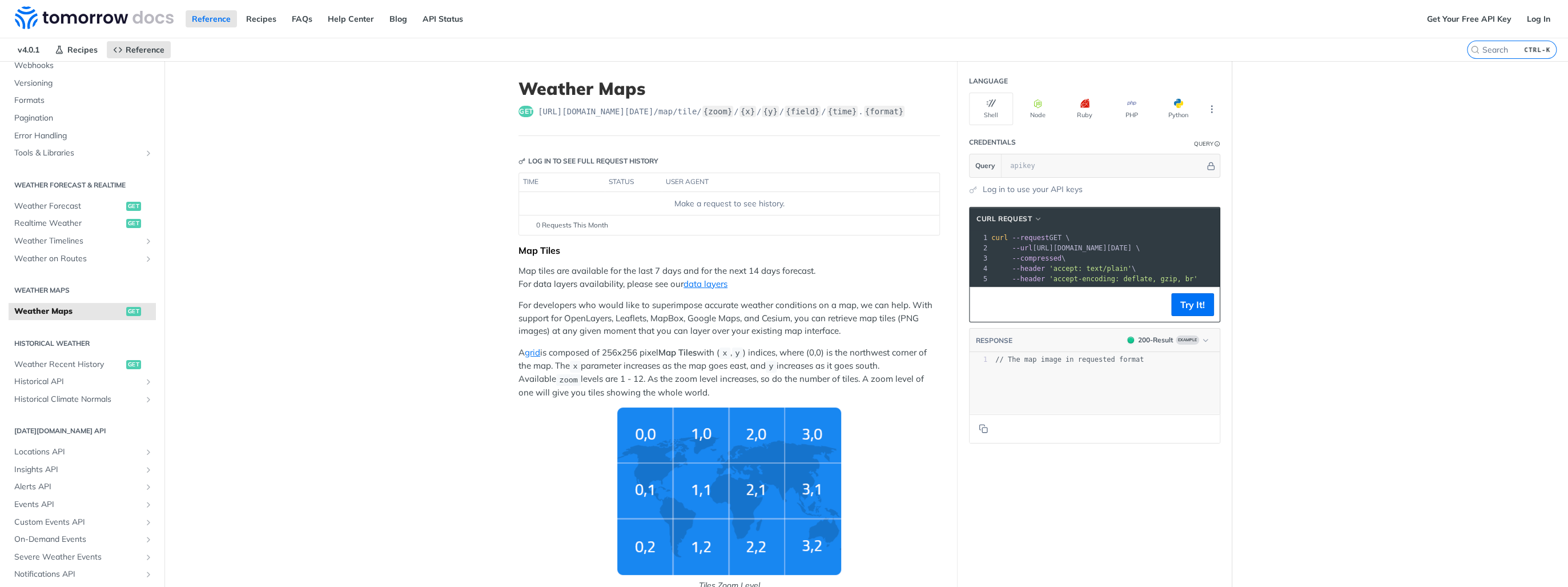
scroll to position [172, 0]
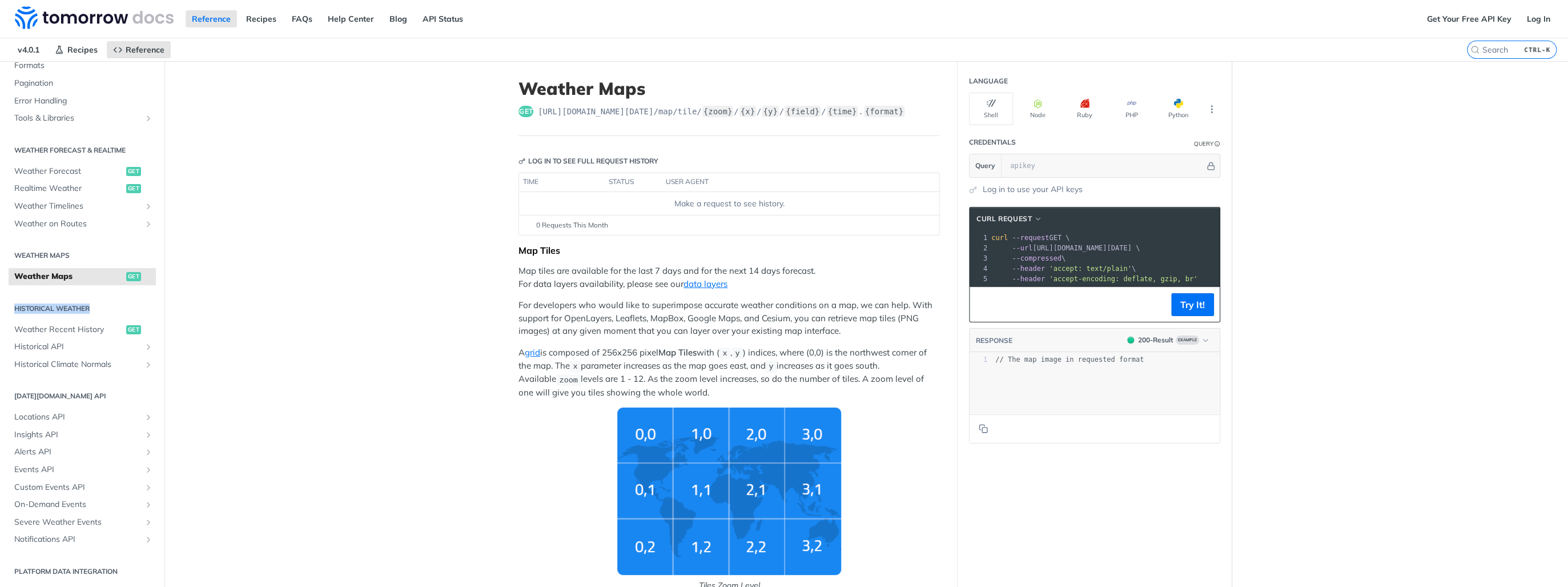
drag, startPoint x: 51, startPoint y: 305, endPoint x: 116, endPoint y: 306, distance: 65.0
click at [116, 306] on h2 "Historical Weather" at bounding box center [82, 309] width 148 height 10
drag, startPoint x: 116, startPoint y: 306, endPoint x: 54, endPoint y: 309, distance: 62.1
click at [54, 309] on h2 "Historical Weather" at bounding box center [82, 309] width 148 height 10
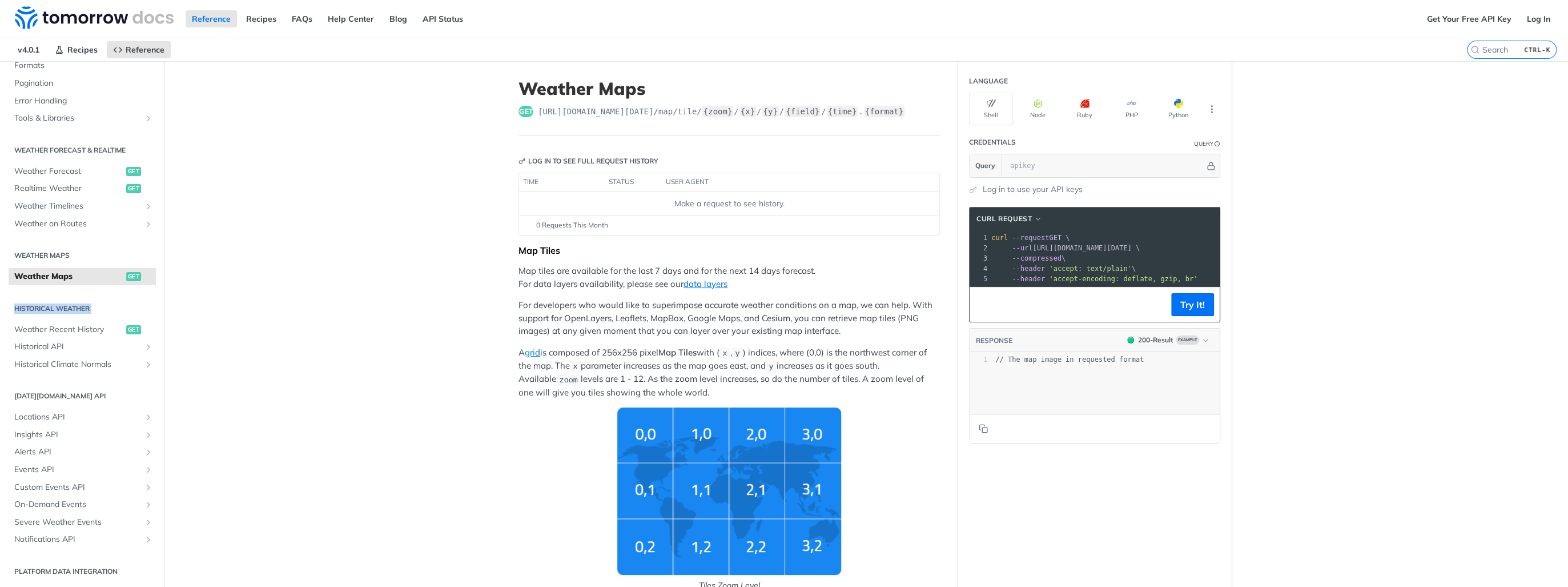
click at [54, 309] on h2 "Historical Weather" at bounding box center [82, 309] width 148 height 10
drag, startPoint x: 54, startPoint y: 309, endPoint x: 41, endPoint y: 307, distance: 13.2
click at [41, 307] on h2 "Historical Weather" at bounding box center [82, 309] width 148 height 10
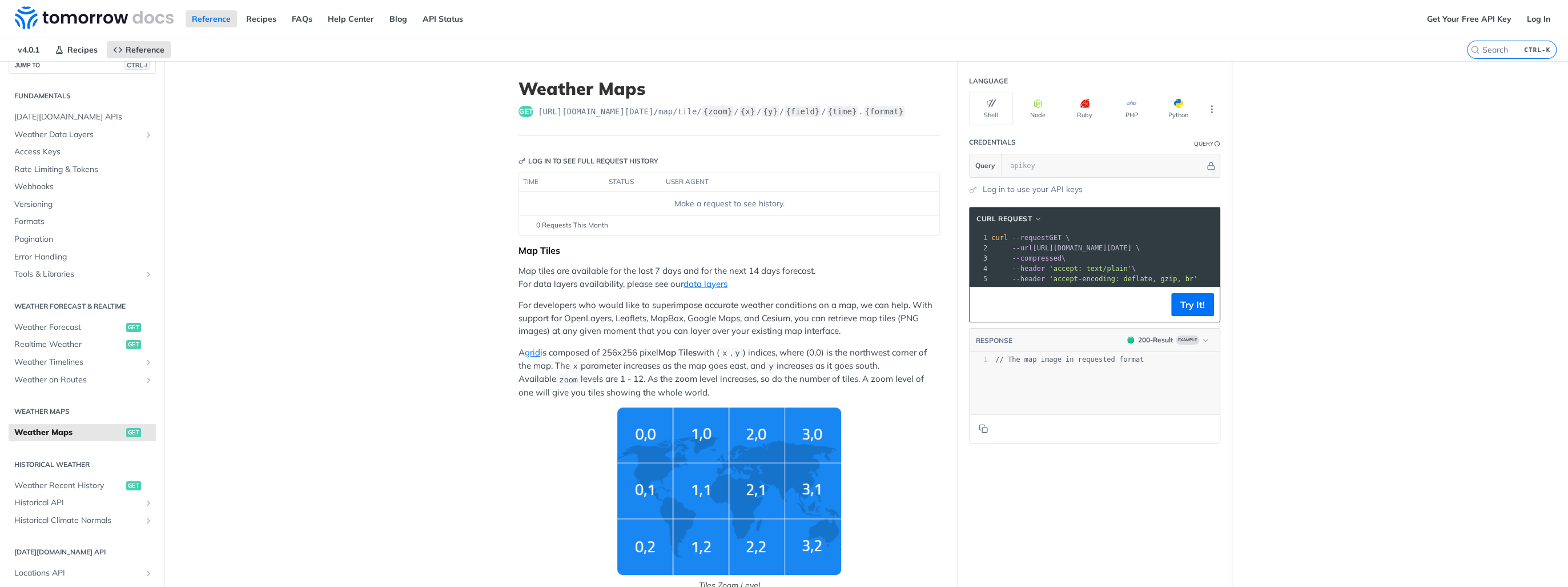
scroll to position [0, 0]
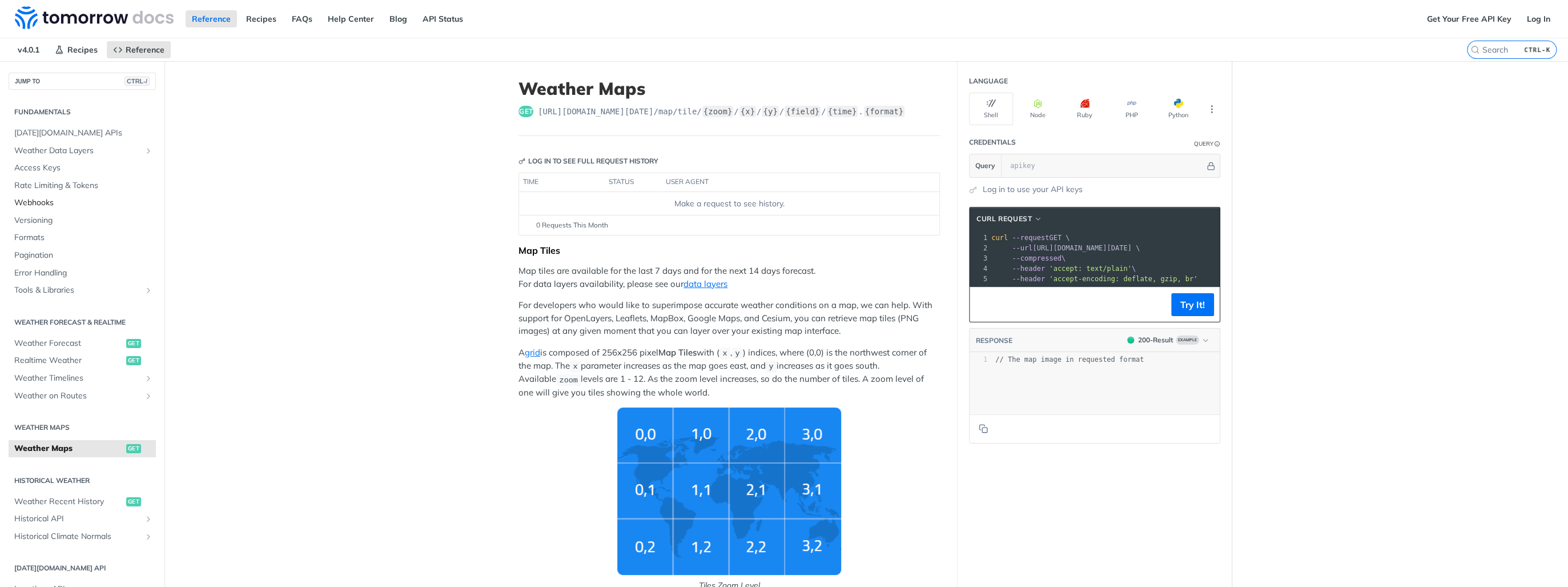
click at [46, 202] on span "Webhooks" at bounding box center [83, 203] width 139 height 12
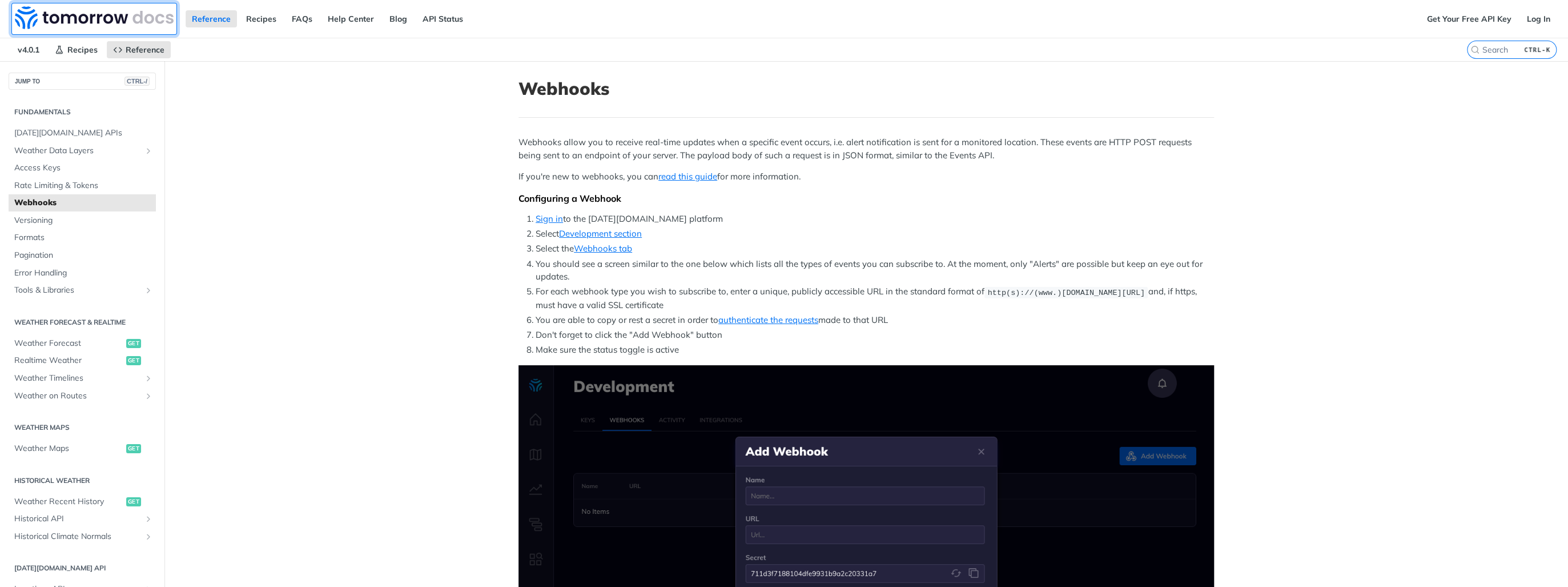
click at [93, 13] on img at bounding box center [94, 17] width 158 height 23
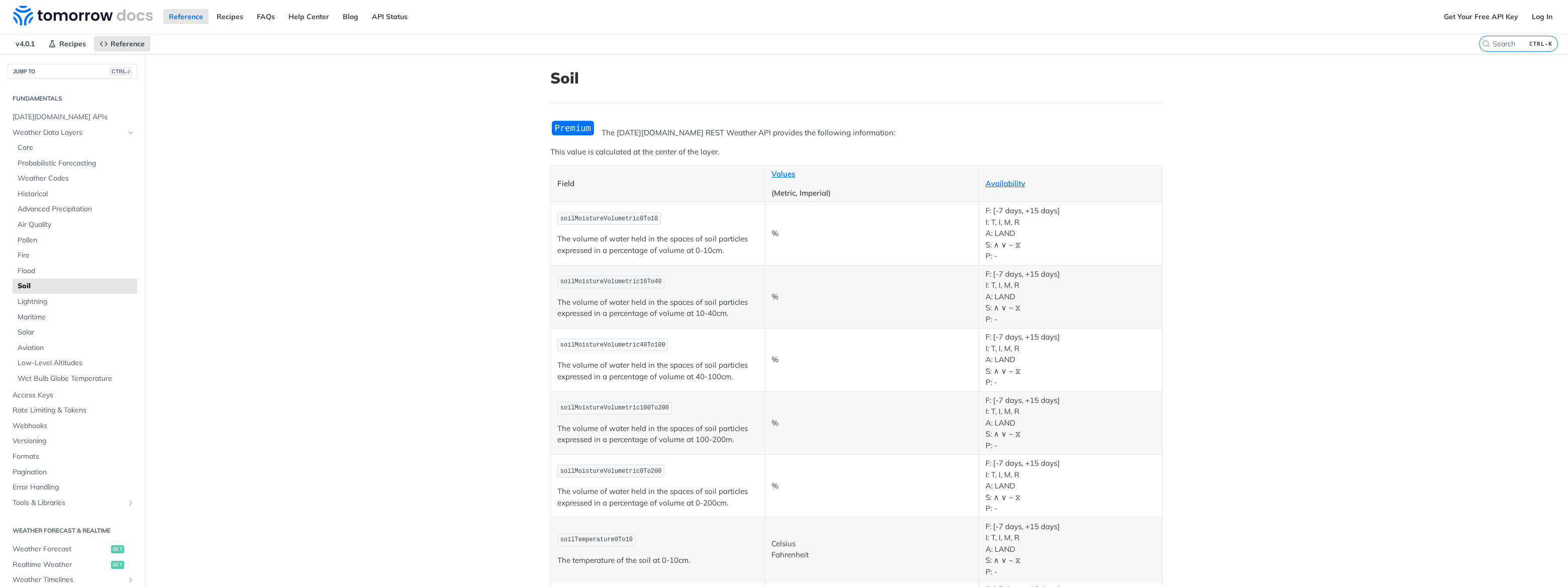
click at [567, 130] on img "Expand image" at bounding box center [573, 128] width 45 height 16
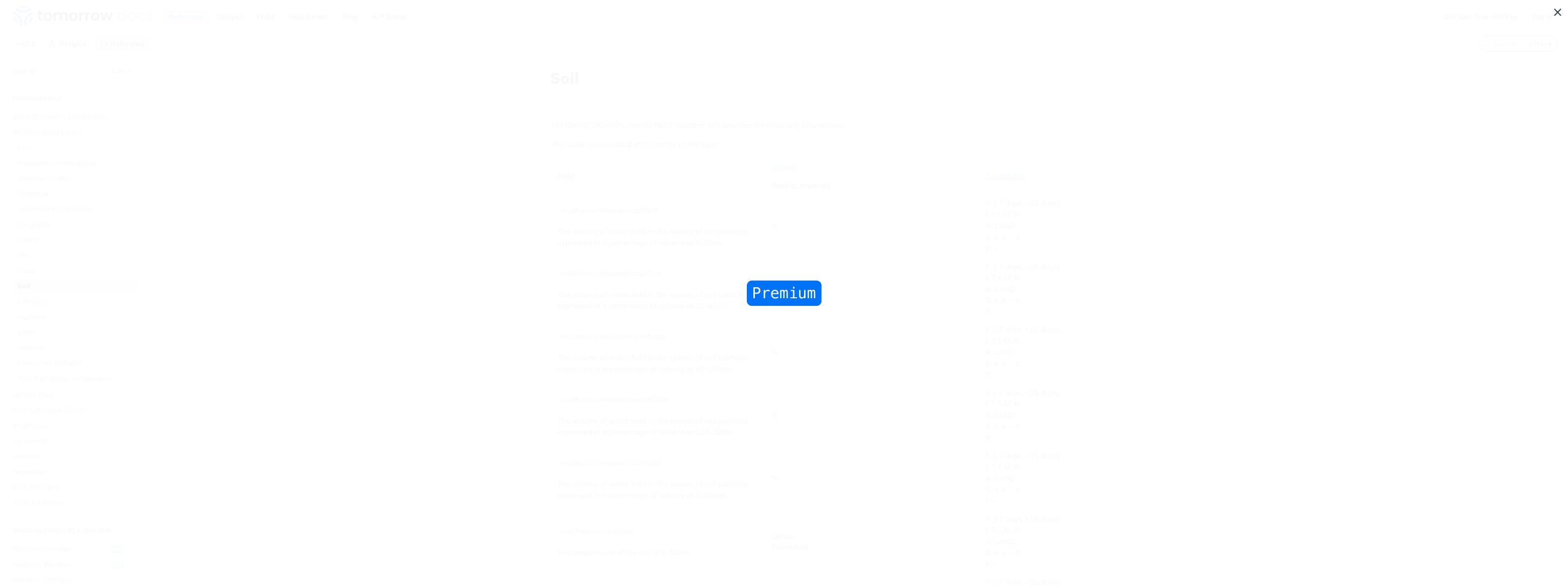
click at [788, 78] on span "Collapse image" at bounding box center [784, 293] width 1568 height 587
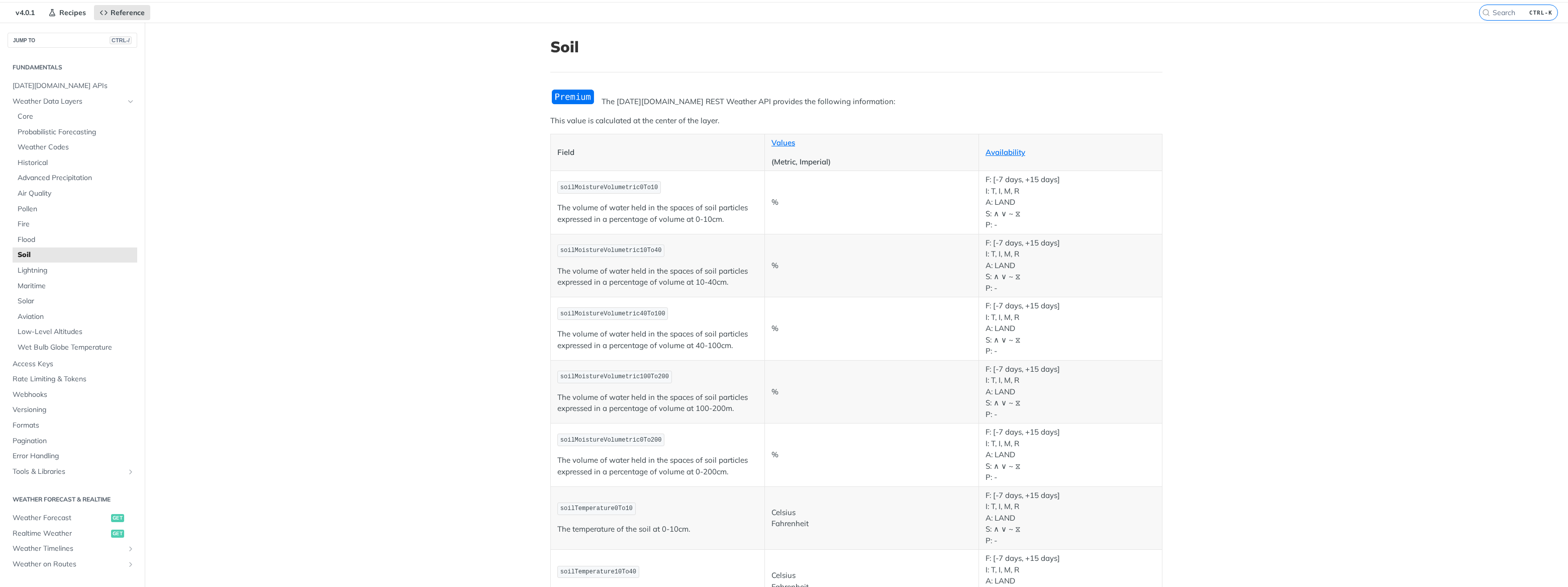
scroll to position [45, 0]
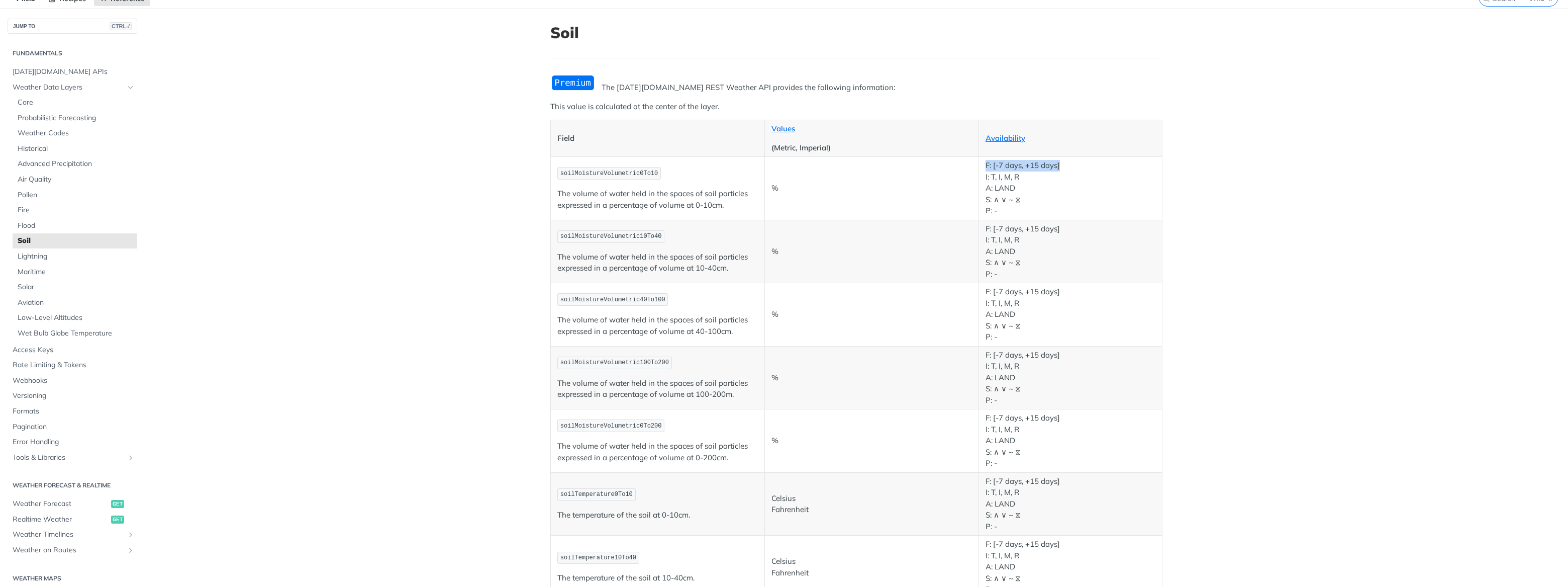
drag, startPoint x: 981, startPoint y: 163, endPoint x: 1066, endPoint y: 170, distance: 85.3
click at [1066, 170] on p "F: [-7 days, +15 days] I: T, I, M, R A: LAND S: ∧ ∨ ~ ⧖ P: -" at bounding box center [1070, 188] width 170 height 57
drag, startPoint x: 1066, startPoint y: 170, endPoint x: 1045, endPoint y: 181, distance: 23.7
click at [1045, 181] on p "F: [-7 days, +15 days] I: T, I, M, R A: LAND S: ∧ ∨ ~ ⧖ P: -" at bounding box center [1070, 188] width 170 height 57
drag, startPoint x: 992, startPoint y: 167, endPoint x: 1050, endPoint y: 202, distance: 67.7
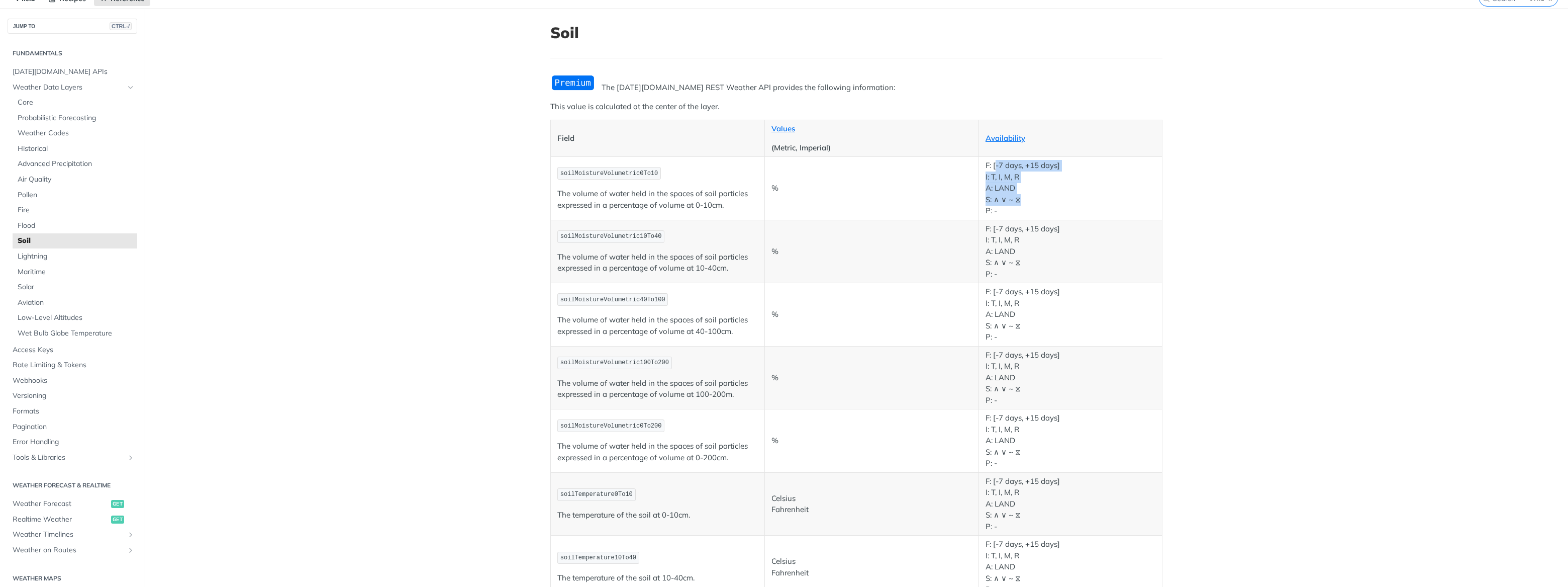
click at [1050, 202] on p "F: [-7 days, +15 days] I: T, I, M, R A: LAND S: ∧ ∨ ~ ⧖ P: -" at bounding box center [1070, 188] width 170 height 57
drag, startPoint x: 1023, startPoint y: 206, endPoint x: 978, endPoint y: 163, distance: 62.2
click at [978, 163] on td "F: [-7 days, +15 days] I: T, I, M, R A: LAND S: ∧ ∨ ~ ⧖ P: -" at bounding box center [1070, 188] width 183 height 63
drag, startPoint x: 978, startPoint y: 163, endPoint x: 1018, endPoint y: 211, distance: 62.5
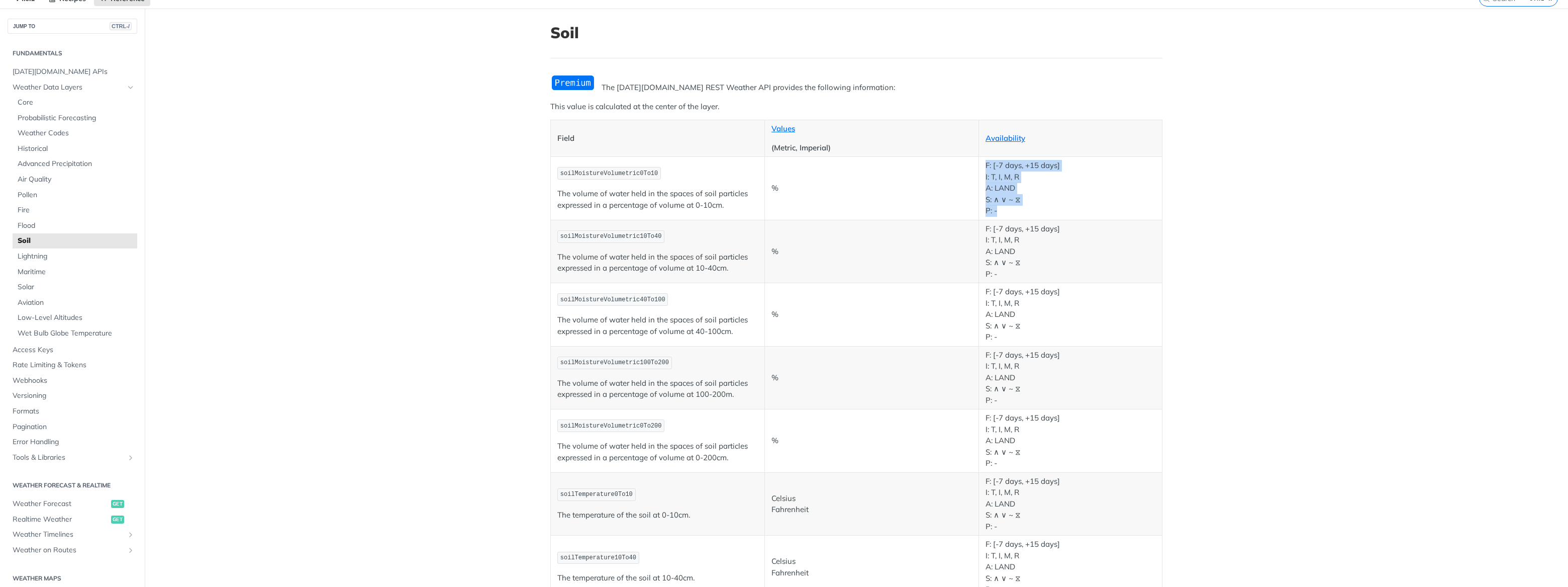
click at [1018, 211] on p "F: [-7 days, +15 days] I: T, I, M, R A: LAND S: ∧ ∨ ~ ⧖ P: -" at bounding box center [1070, 188] width 170 height 57
drag, startPoint x: 848, startPoint y: 196, endPoint x: 764, endPoint y: 192, distance: 84.1
click at [764, 192] on td "%" at bounding box center [871, 188] width 214 height 63
drag, startPoint x: 764, startPoint y: 192, endPoint x: 840, endPoint y: 206, distance: 77.3
click at [840, 206] on td "%" at bounding box center [871, 188] width 214 height 63
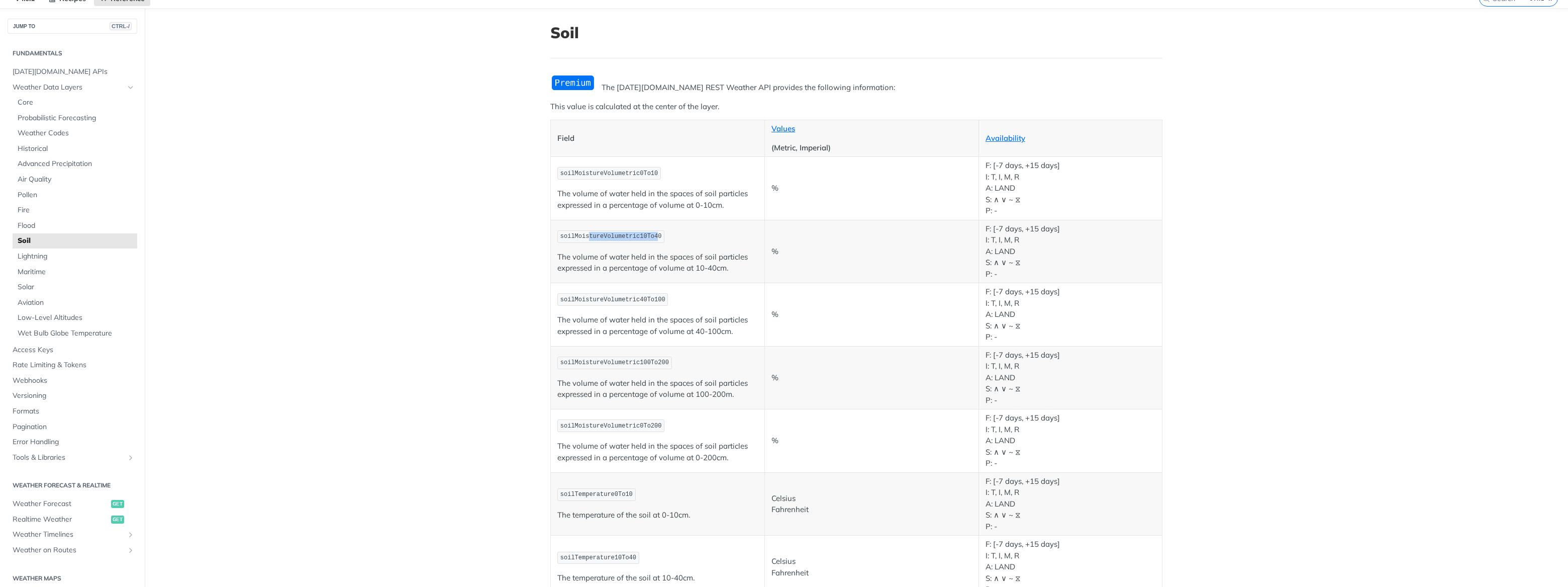
drag, startPoint x: 609, startPoint y: 236, endPoint x: 644, endPoint y: 236, distance: 35.0
click at [644, 236] on span "soilMoistureVolumetric10To40" at bounding box center [610, 236] width 102 height 7
drag, startPoint x: 573, startPoint y: 306, endPoint x: 616, endPoint y: 300, distance: 43.4
click at [616, 300] on td "soilMoistureVolumetric40To100 The volume of water held in the spaces of soil pa…" at bounding box center [657, 314] width 214 height 63
drag, startPoint x: 616, startPoint y: 300, endPoint x: 611, endPoint y: 314, distance: 14.9
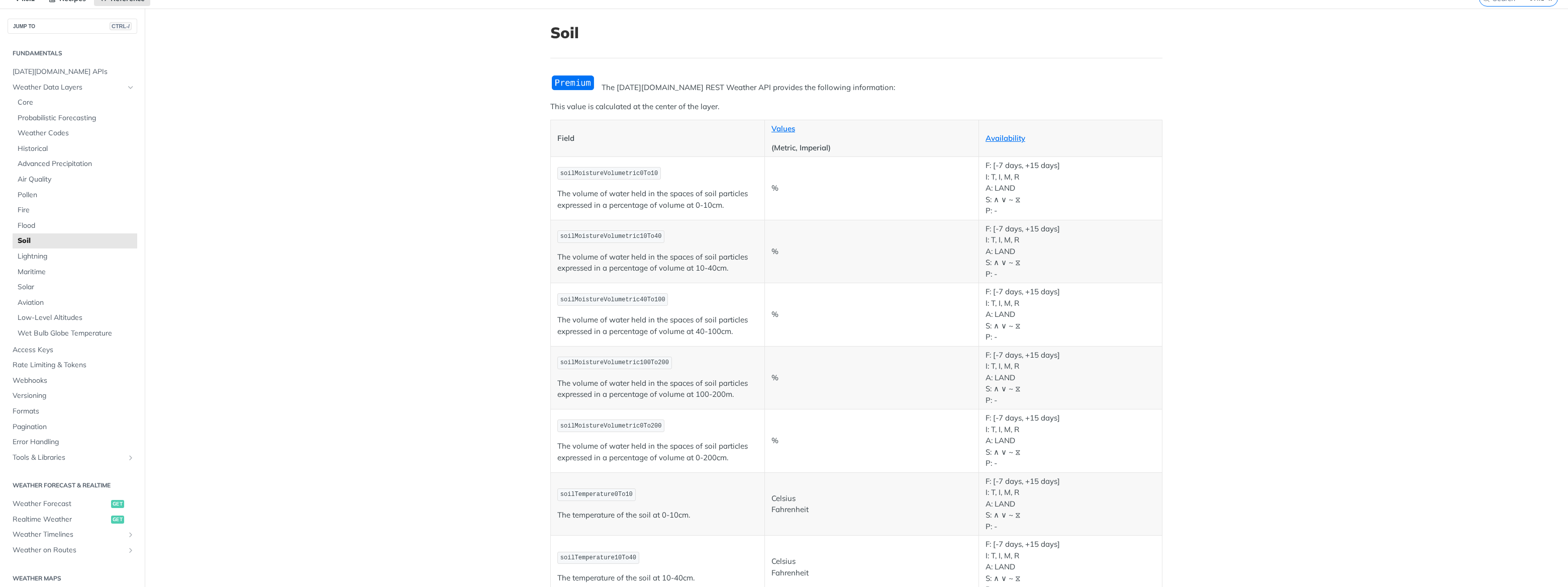
click at [611, 314] on p "The volume of water held in the spaces of soil particles expressed in a percent…" at bounding box center [657, 325] width 200 height 22
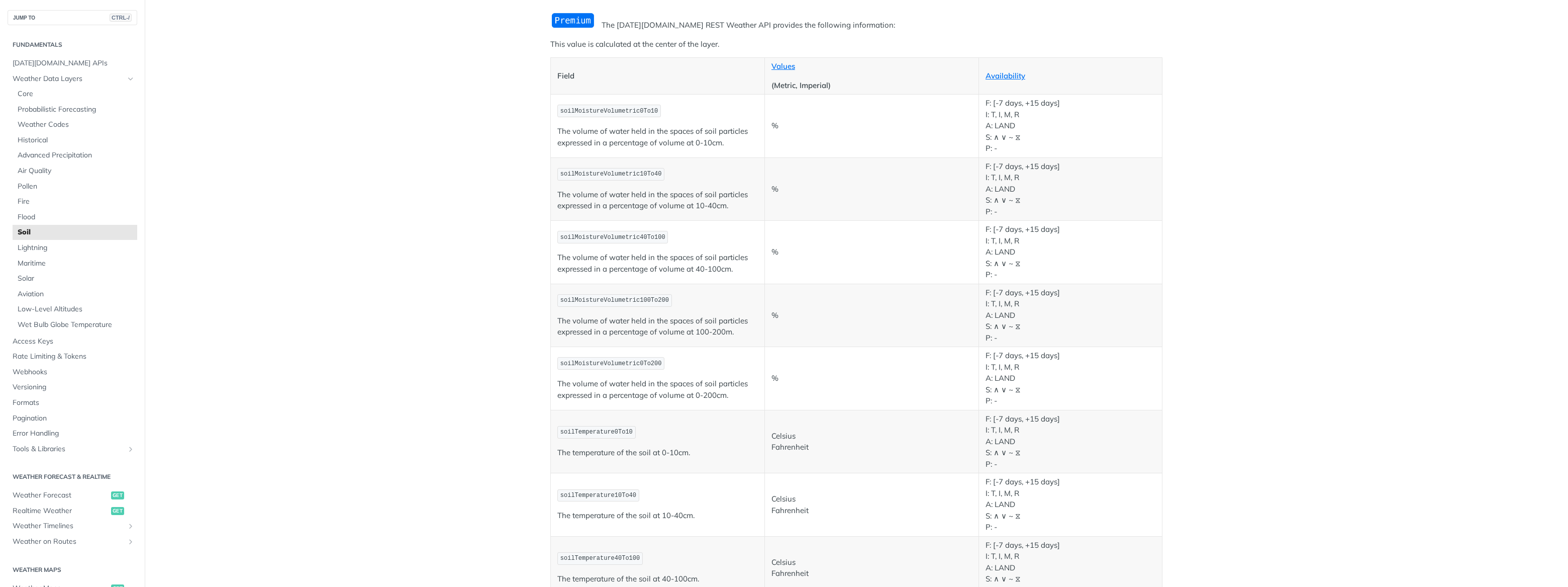
scroll to position [91, 0]
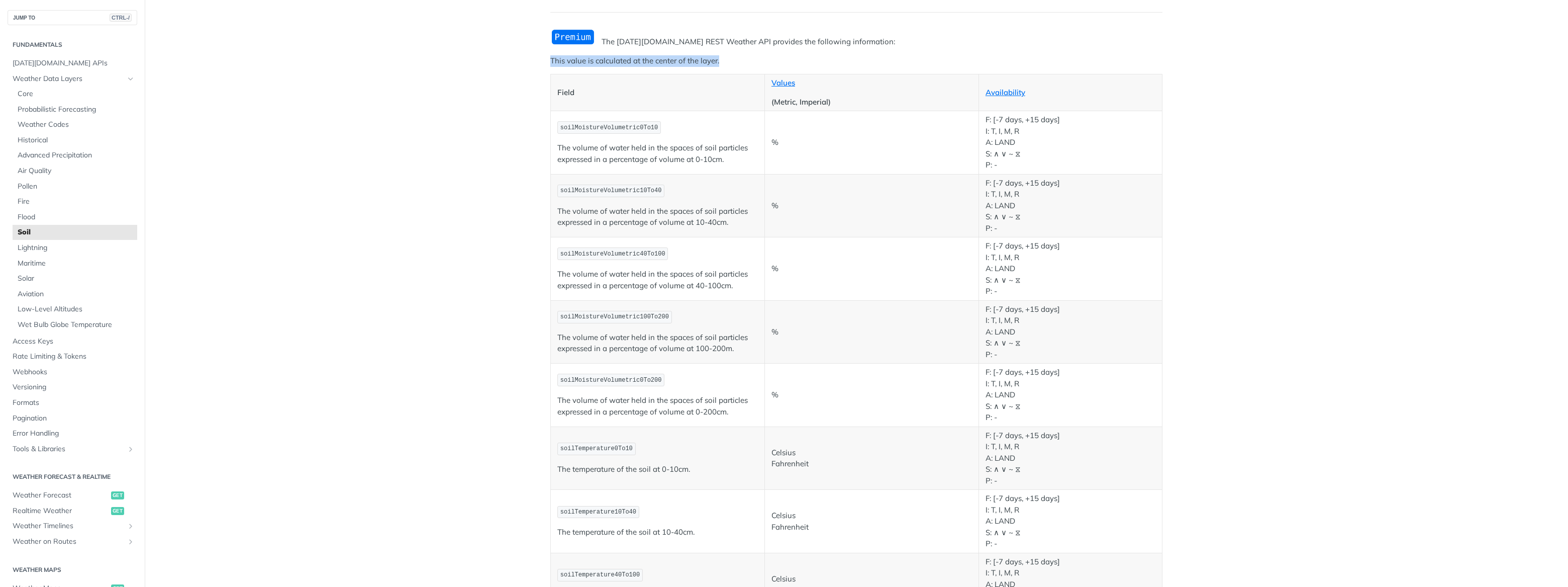
drag, startPoint x: 567, startPoint y: 63, endPoint x: 714, endPoint y: 73, distance: 147.3
click at [714, 73] on article "Soil The Tomorrow.io REST Weather API provides the following information: This …" at bounding box center [856, 424] width 643 height 923
drag, startPoint x: 714, startPoint y: 73, endPoint x: 633, endPoint y: 68, distance: 81.2
click at [633, 68] on div "The Tomorrow.io REST Weather API provides the following information: This value…" at bounding box center [856, 385] width 612 height 713
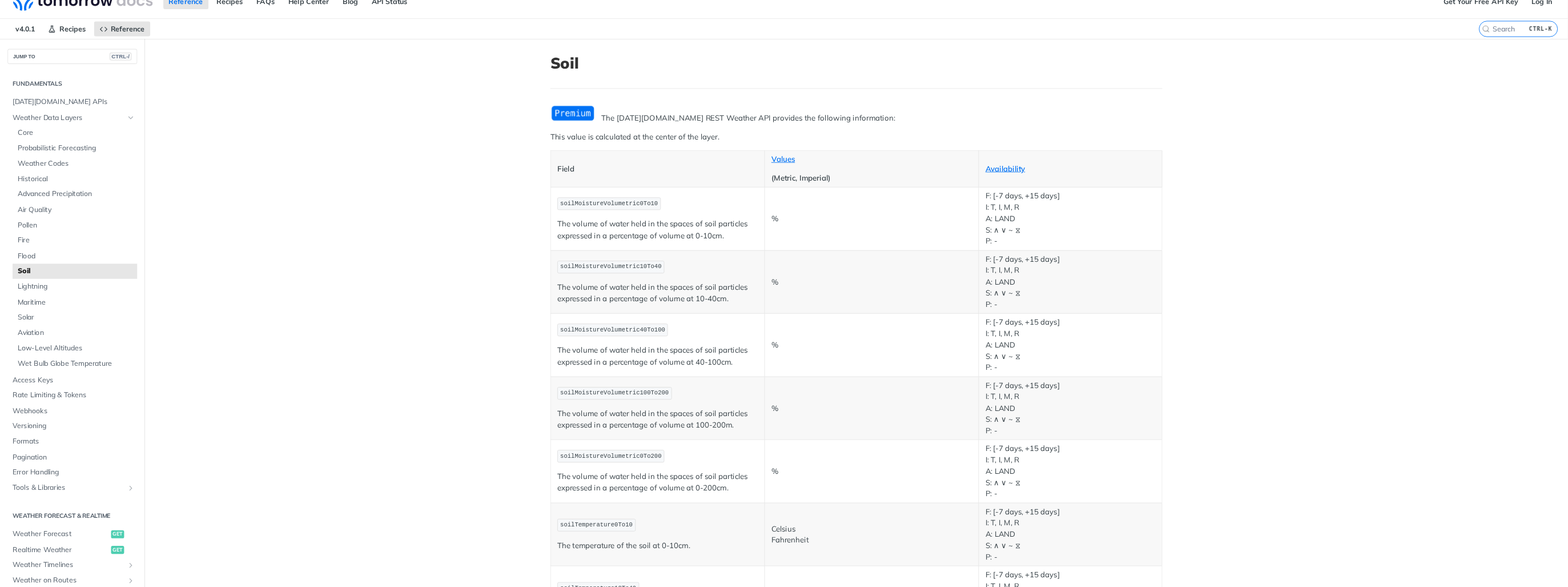
scroll to position [0, 0]
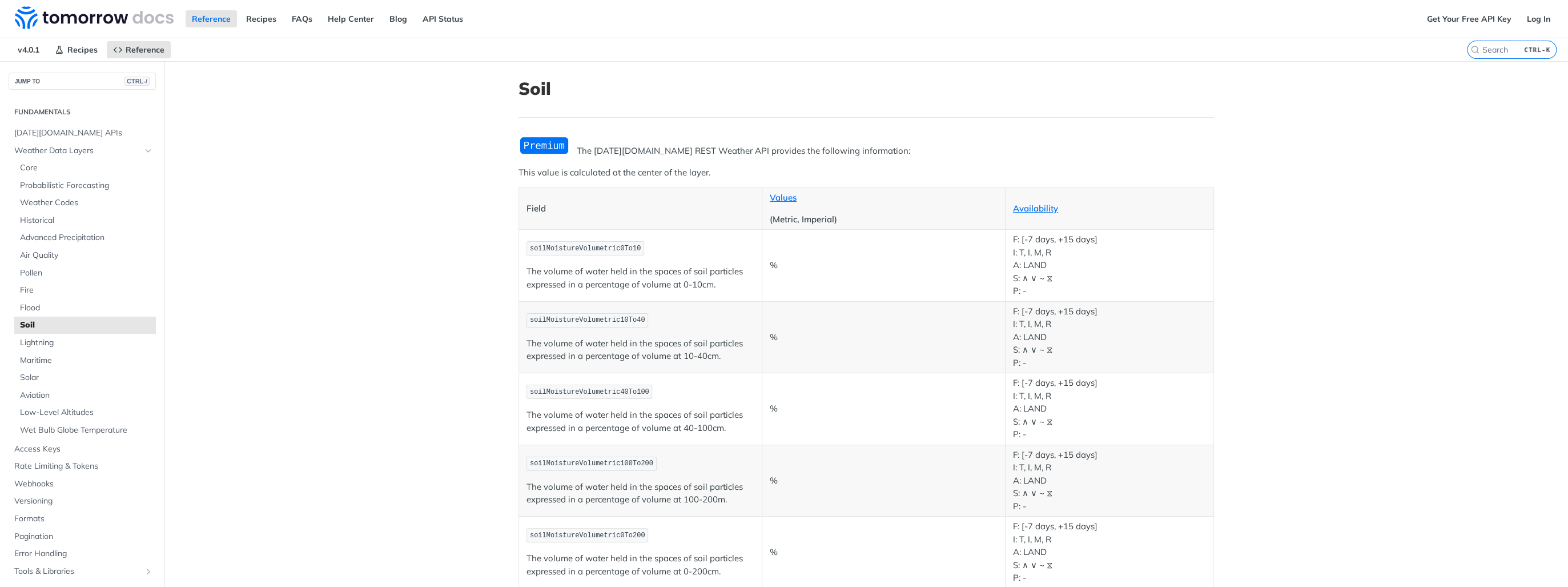
click at [894, 153] on p "The Tomorrow.io REST Weather API provides the following information:" at bounding box center [866, 151] width 695 height 13
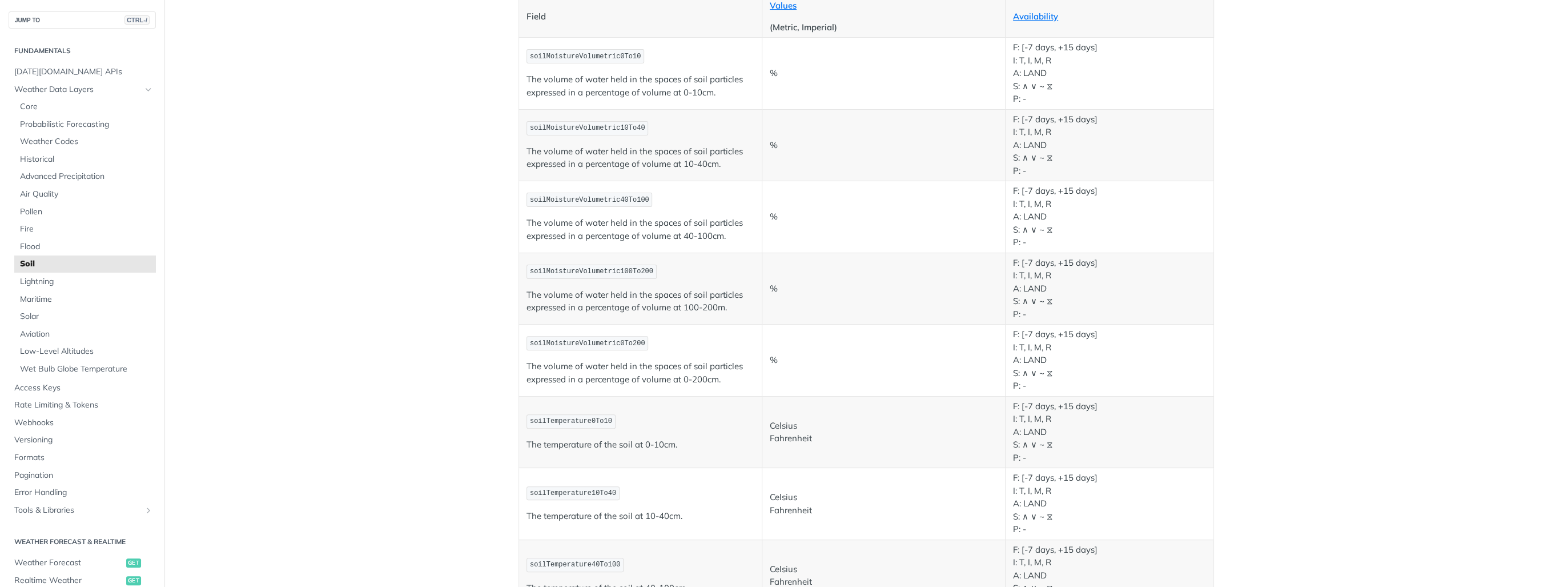
scroll to position [137, 0]
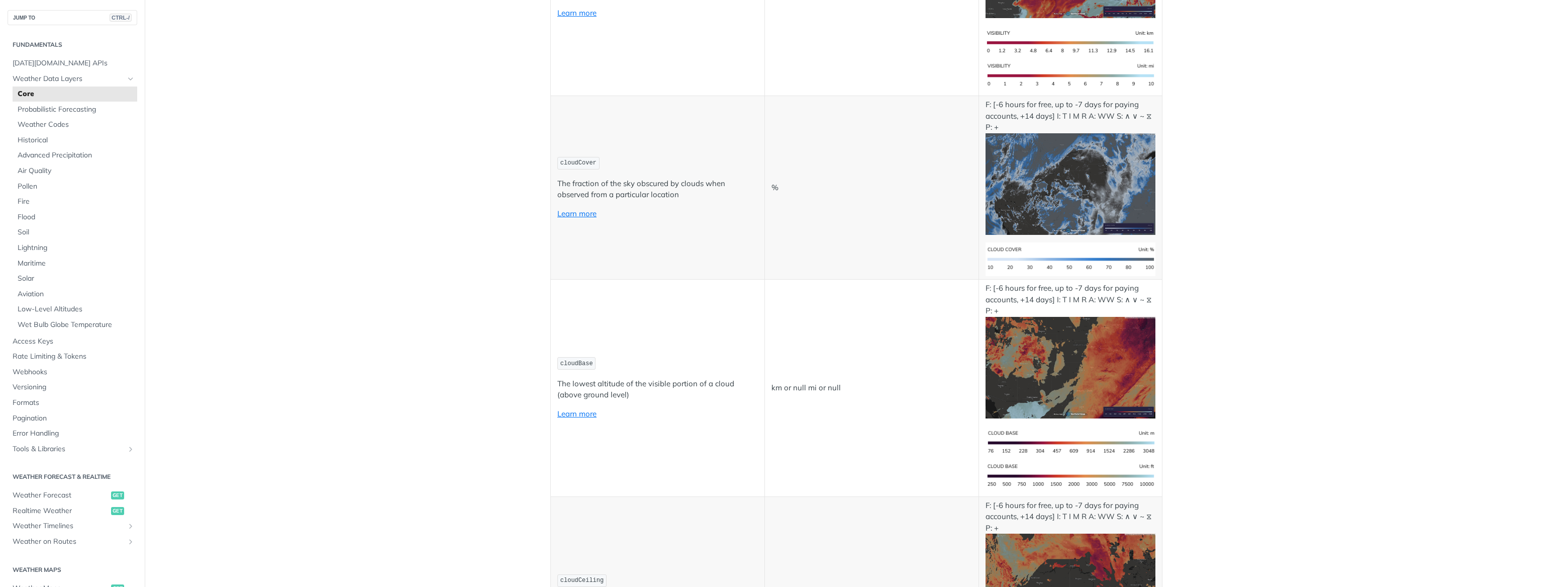
scroll to position [3748, 0]
drag, startPoint x: 1560, startPoint y: 381, endPoint x: 1560, endPoint y: 388, distance: 7.0
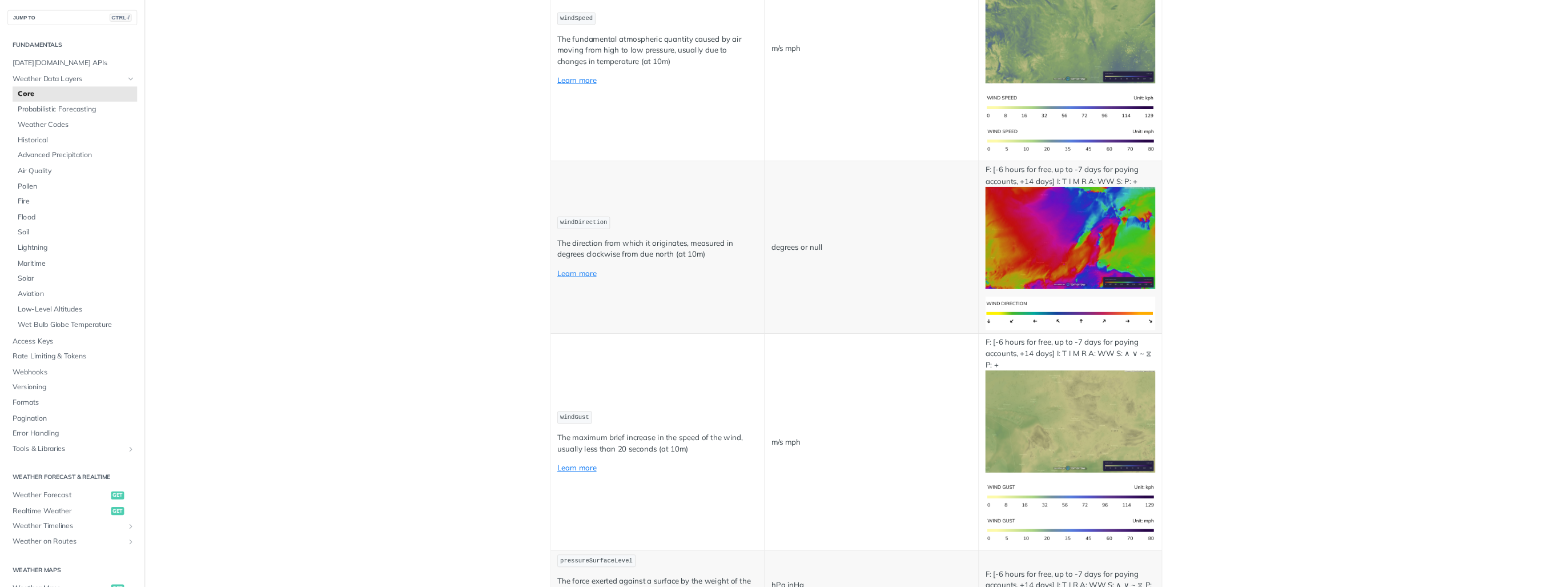
scroll to position [0, 0]
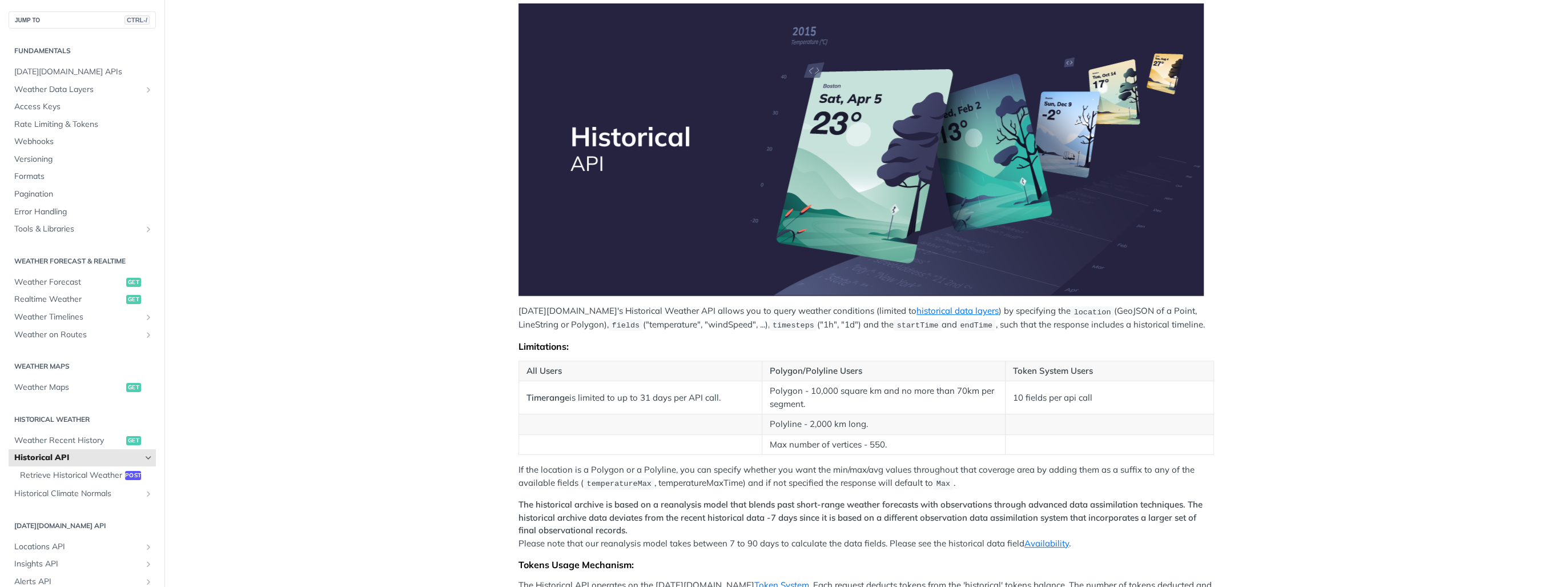
scroll to position [229, 0]
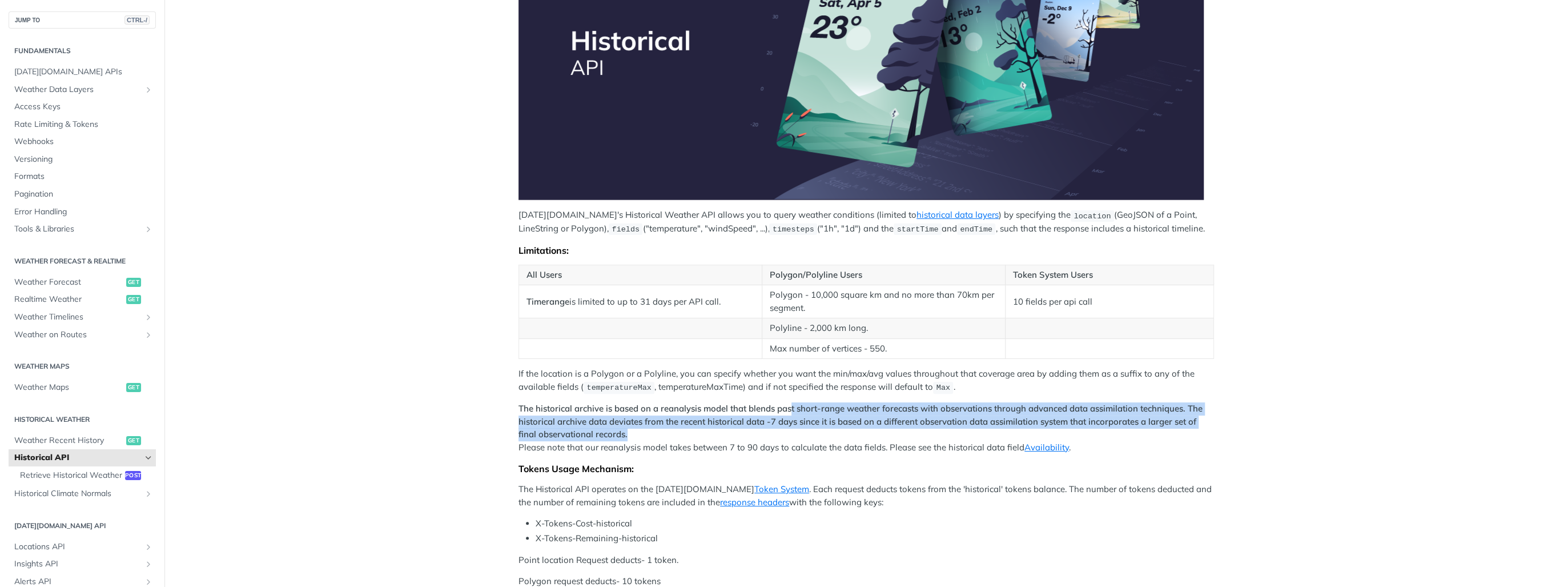
drag, startPoint x: 791, startPoint y: 410, endPoint x: 812, endPoint y: 426, distance: 26.4
click at [812, 426] on p "The historical archive is based on a reanalysis model that blends past short-ra…" at bounding box center [866, 428] width 695 height 51
drag, startPoint x: 812, startPoint y: 426, endPoint x: 797, endPoint y: 431, distance: 15.8
click at [797, 431] on p "The historical archive is based on a reanalysis model that blends past short-ra…" at bounding box center [866, 428] width 695 height 51
drag, startPoint x: 767, startPoint y: 432, endPoint x: 759, endPoint y: 408, distance: 25.3
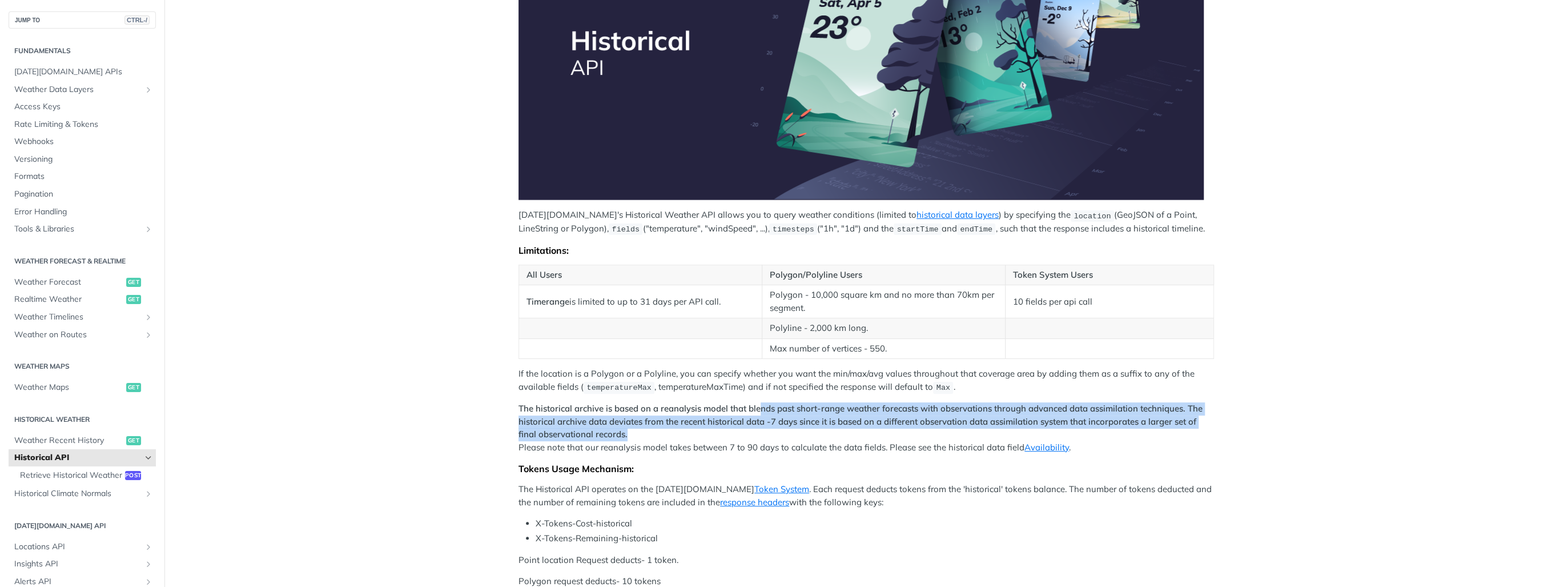
click at [759, 408] on p "The historical archive is based on a reanalysis model that blends past short-ra…" at bounding box center [866, 428] width 695 height 51
drag, startPoint x: 759, startPoint y: 408, endPoint x: 758, endPoint y: 425, distance: 17.0
click at [758, 425] on p "The historical archive is based on a reanalysis model that blends past short-ra…" at bounding box center [866, 428] width 695 height 51
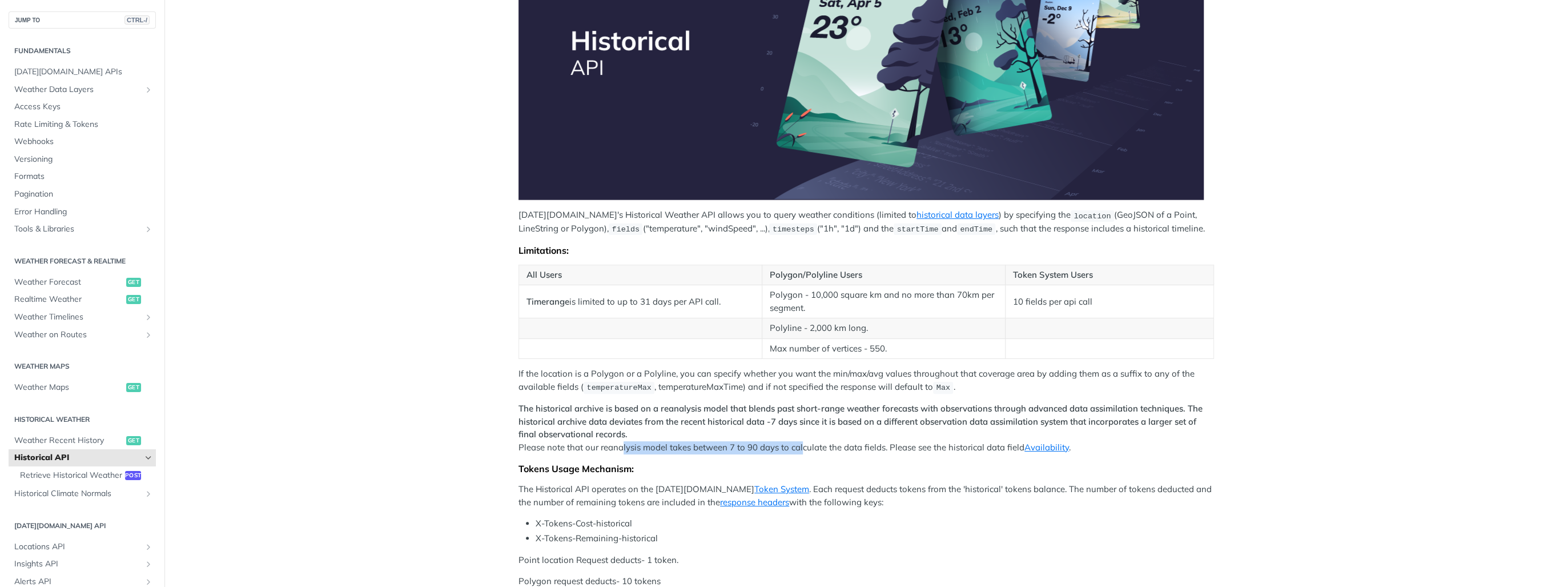
drag, startPoint x: 620, startPoint y: 445, endPoint x: 797, endPoint y: 444, distance: 177.0
click at [797, 444] on p "The historical archive is based on a reanalysis model that blends past short-ra…" at bounding box center [866, 428] width 695 height 51
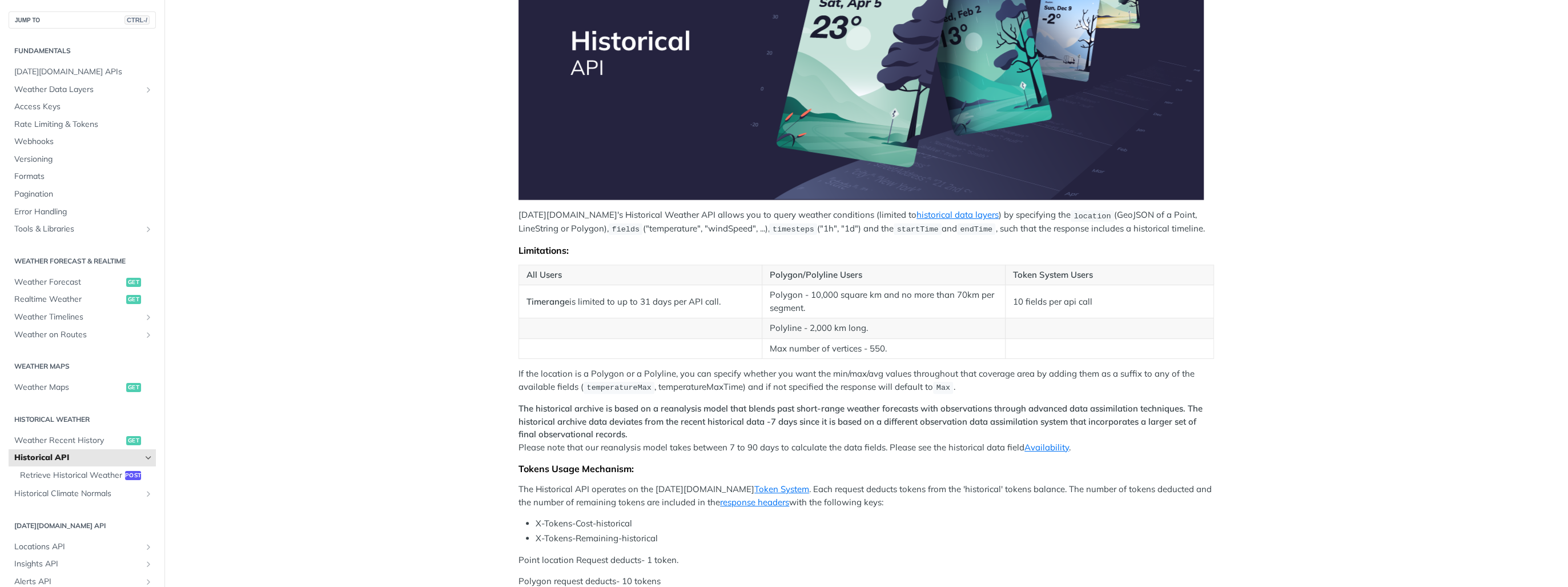
drag, startPoint x: 797, startPoint y: 444, endPoint x: 767, endPoint y: 454, distance: 31.6
click at [767, 454] on div "Tomorrow.io's Historical Weather API allows you to query weather conditions (li…" at bounding box center [866, 247] width 695 height 681
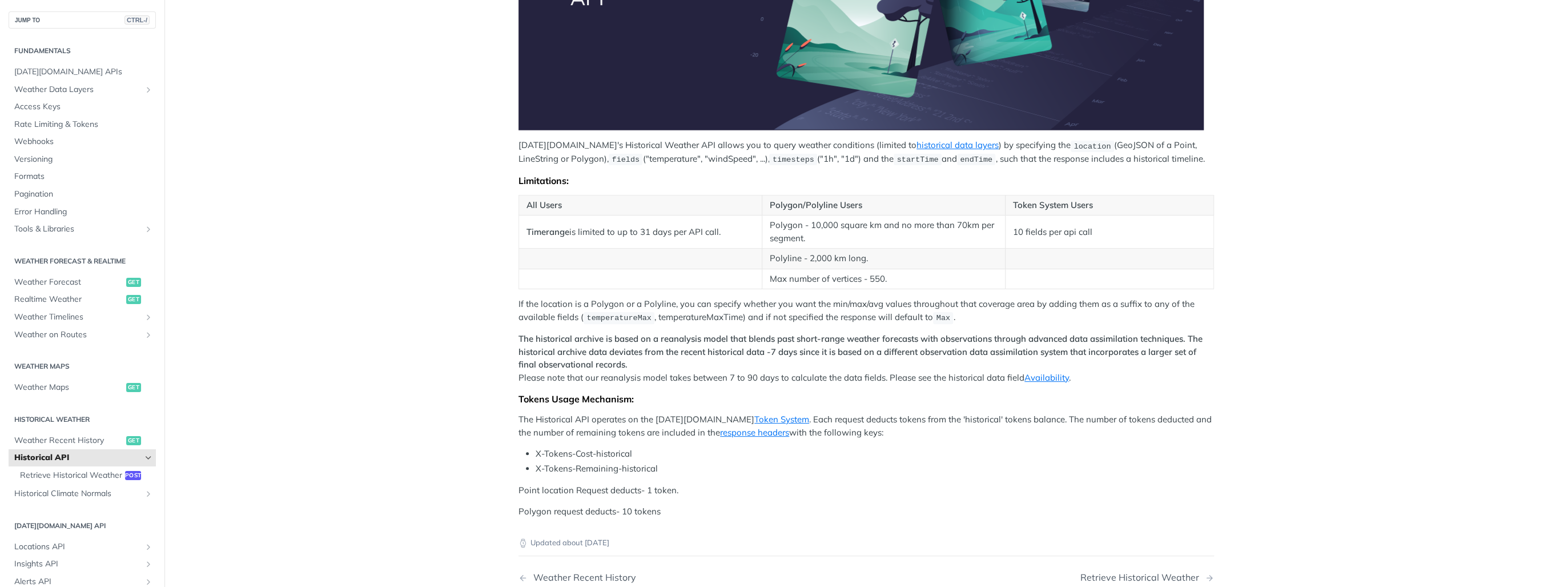
scroll to position [366, 0]
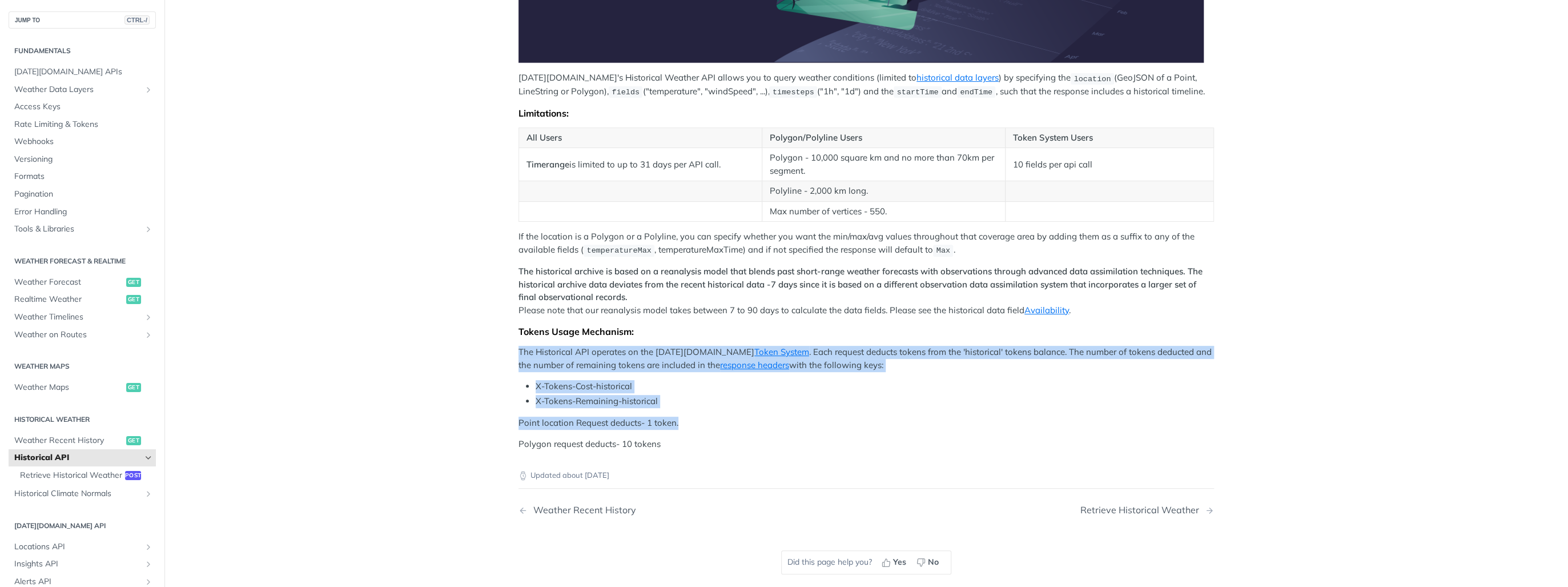
drag, startPoint x: 502, startPoint y: 348, endPoint x: 707, endPoint y: 429, distance: 220.4
click at [707, 429] on article "Historical API Tomorrow.io's Historical Weather API allows you to query weather…" at bounding box center [866, 154] width 731 height 918
drag, startPoint x: 707, startPoint y: 429, endPoint x: 649, endPoint y: 442, distance: 59.4
click at [649, 442] on p "Polygon request deducts- 10 tokens" at bounding box center [866, 444] width 695 height 13
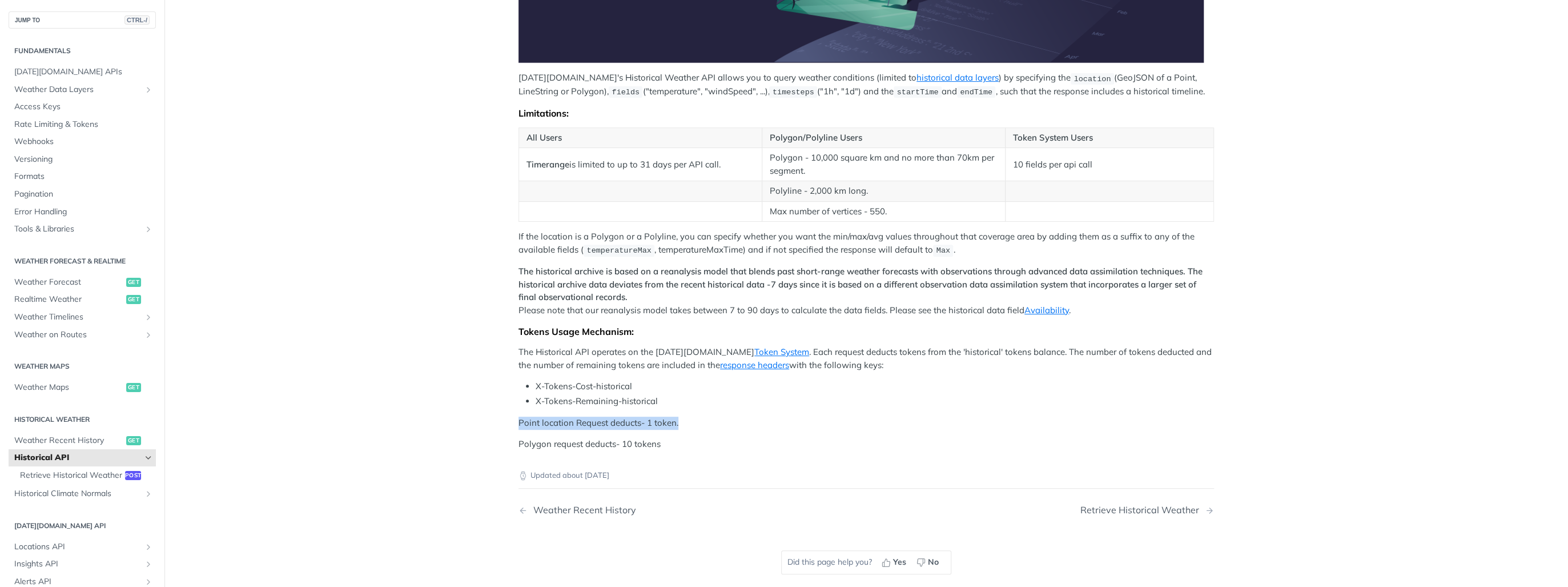
drag, startPoint x: 511, startPoint y: 421, endPoint x: 702, endPoint y: 422, distance: 191.0
click at [702, 422] on article "Historical API Tomorrow.io's Historical Weather API allows you to query weather…" at bounding box center [866, 154] width 731 height 918
drag, startPoint x: 702, startPoint y: 422, endPoint x: 697, endPoint y: 435, distance: 13.9
click at [697, 438] on p "Polygon request deducts- 10 tokens" at bounding box center [866, 444] width 695 height 13
drag, startPoint x: 724, startPoint y: 91, endPoint x: 744, endPoint y: 91, distance: 20.0
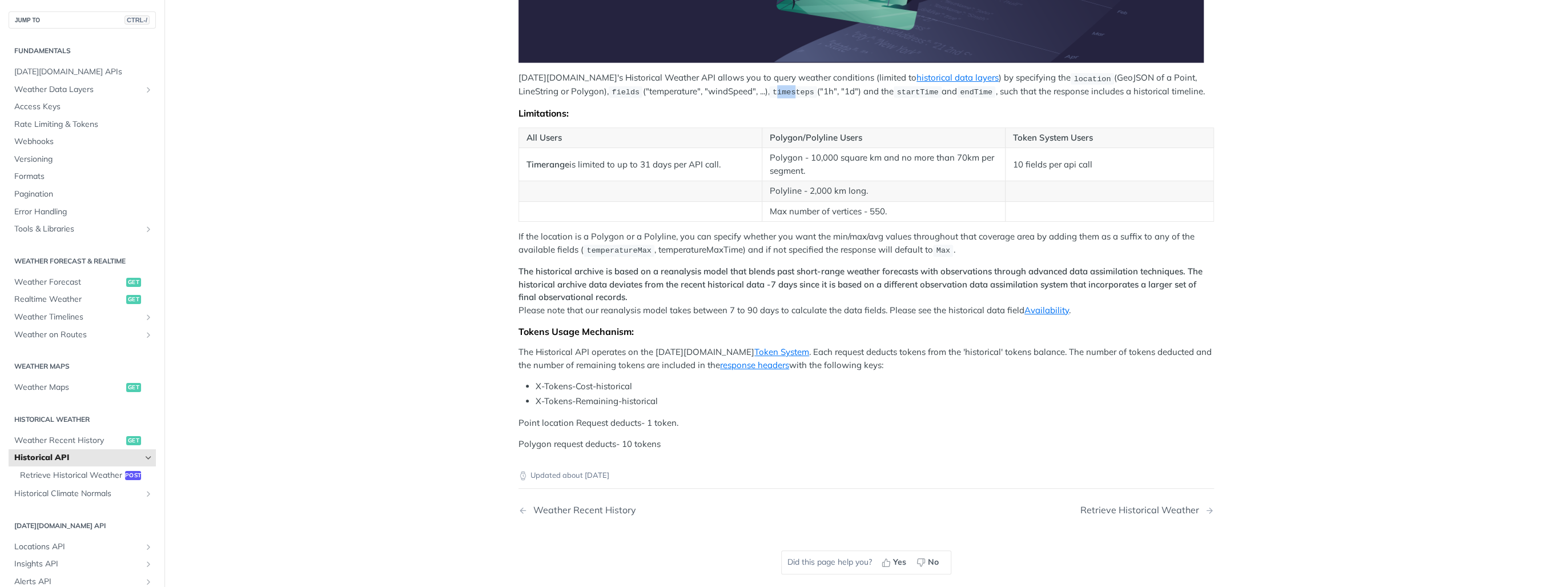
click at [773, 91] on span "timesteps" at bounding box center [793, 92] width 41 height 8
drag, startPoint x: 744, startPoint y: 91, endPoint x: 720, endPoint y: 105, distance: 27.8
click at [720, 105] on div "Tomorrow.io's Historical Weather API allows you to query weather conditions (li…" at bounding box center [866, 110] width 695 height 681
drag, startPoint x: 770, startPoint y: 91, endPoint x: 830, endPoint y: 89, distance: 60.0
click at [830, 89] on p "Tomorrow.io's Historical Weather API allows you to query weather conditions (li…" at bounding box center [866, 85] width 695 height 27
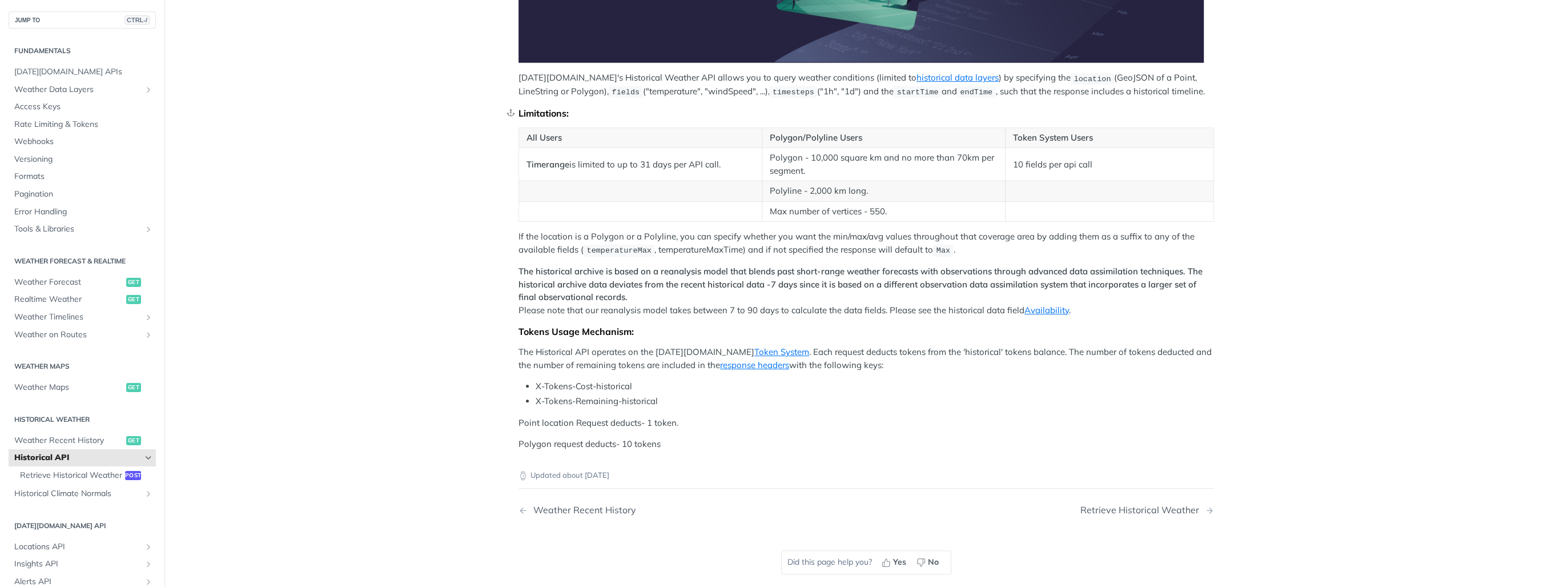
drag, startPoint x: 830, startPoint y: 89, endPoint x: 851, endPoint y: 105, distance: 26.4
click at [851, 107] on div "Limitations:" at bounding box center [866, 113] width 695 height 12
drag, startPoint x: 883, startPoint y: 91, endPoint x: 1129, endPoint y: 93, distance: 246.0
click at [1129, 93] on p "[DATE][DOMAIN_NAME]'s Historical Weather API allows you to query weather condit…" at bounding box center [866, 85] width 695 height 27
drag, startPoint x: 1129, startPoint y: 93, endPoint x: 1050, endPoint y: 97, distance: 79.1
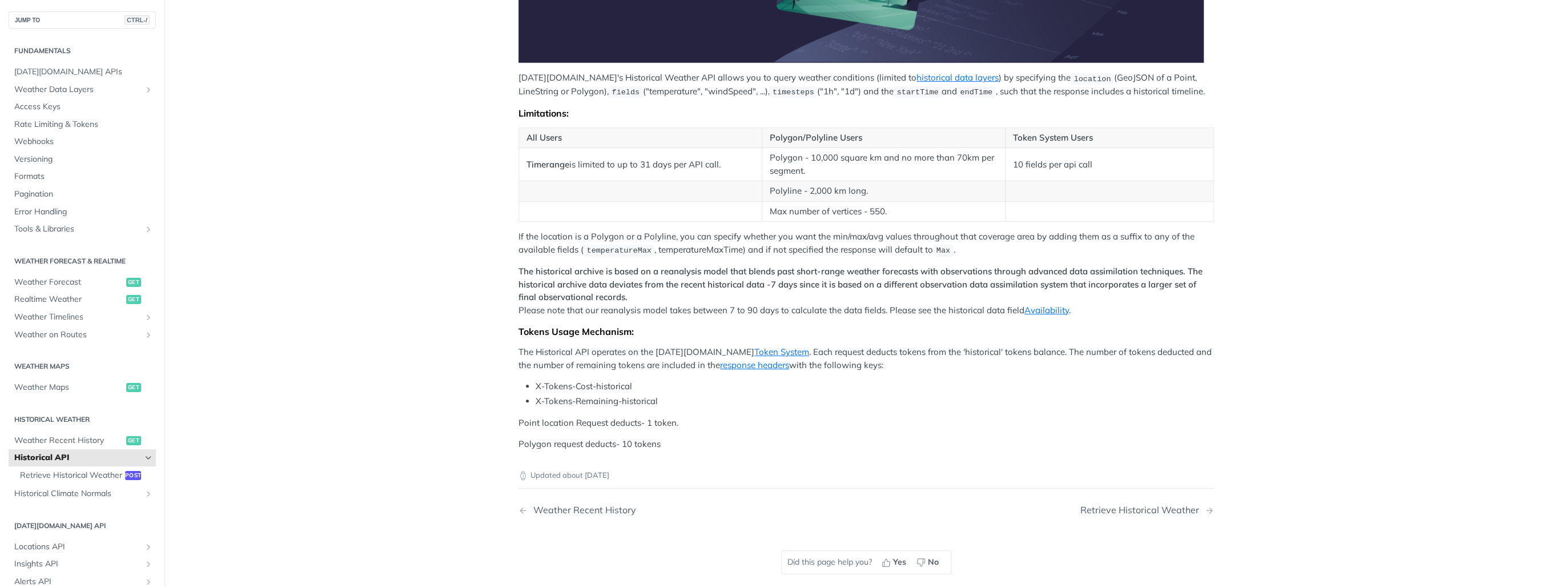
click at [1050, 97] on div "[DATE][DOMAIN_NAME]'s Historical Weather API allows you to query weather condit…" at bounding box center [866, 110] width 695 height 681
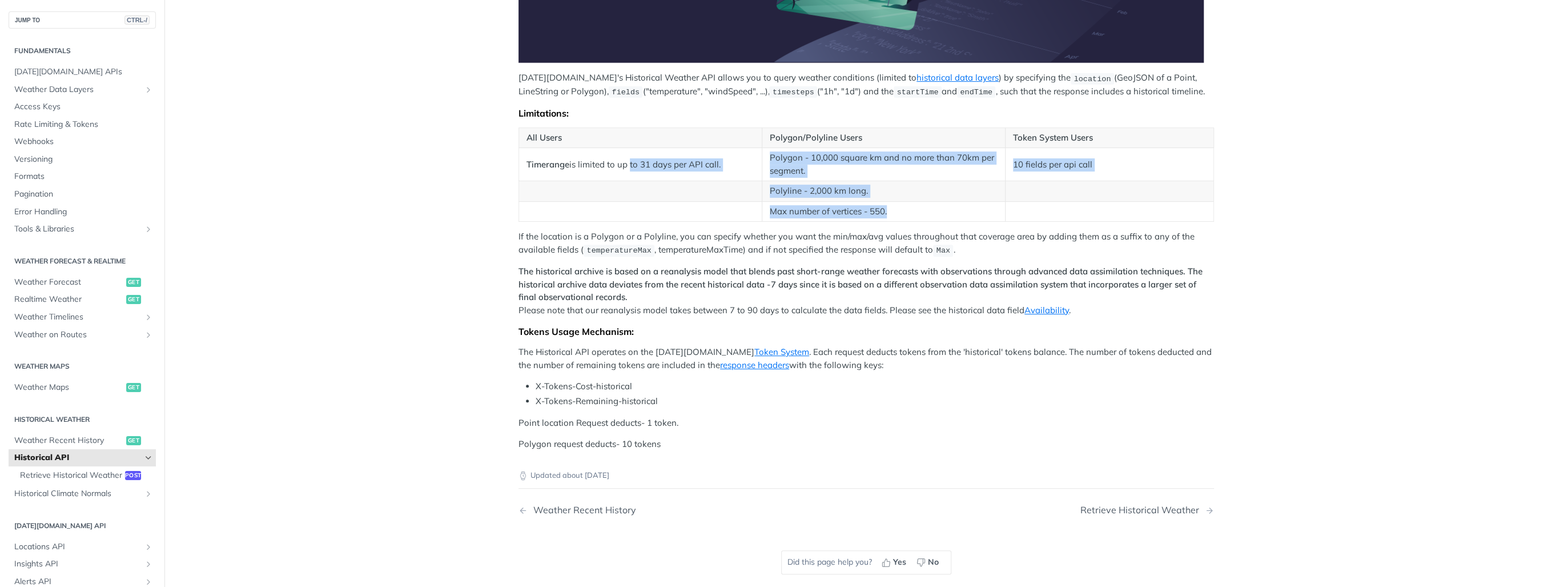
drag, startPoint x: 660, startPoint y: 167, endPoint x: 939, endPoint y: 211, distance: 282.4
click at [939, 211] on tbody "Timerange is limited to up to 31 days per API call. Polygon - 10,000 square km …" at bounding box center [867, 184] width 695 height 73
click at [939, 211] on td "Max number of vertices - 550." at bounding box center [883, 211] width 244 height 20
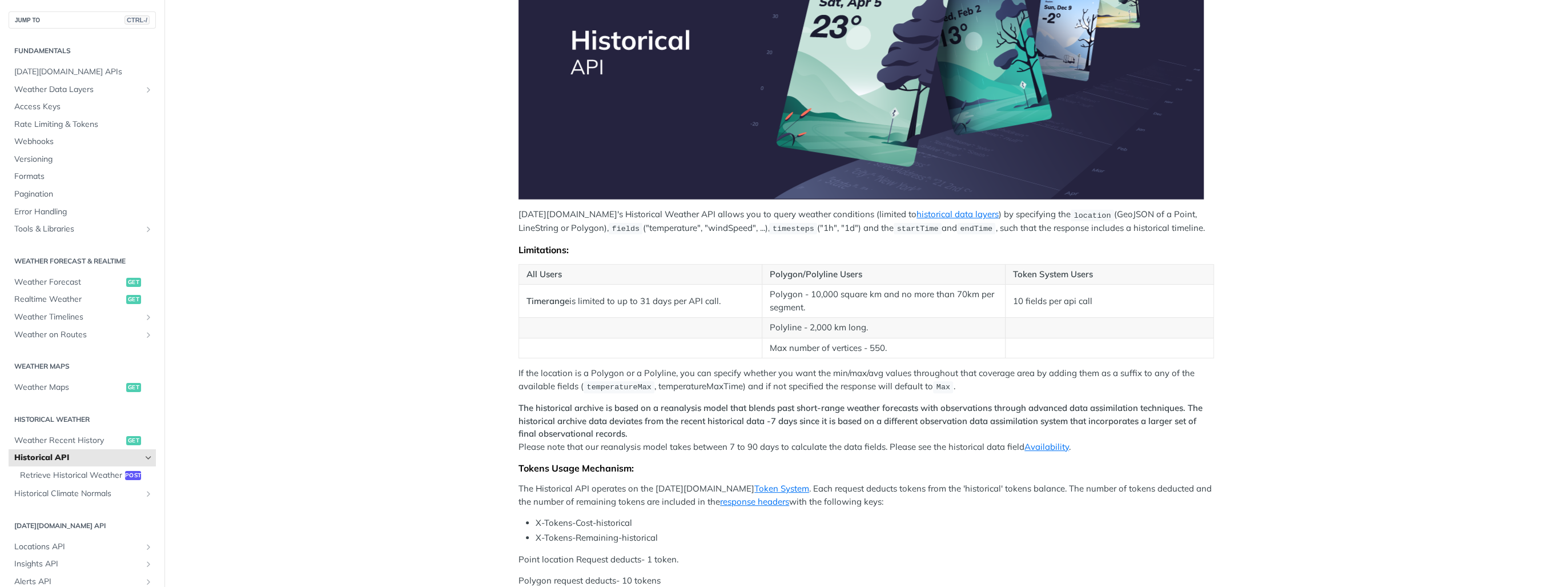
scroll to position [320, 0]
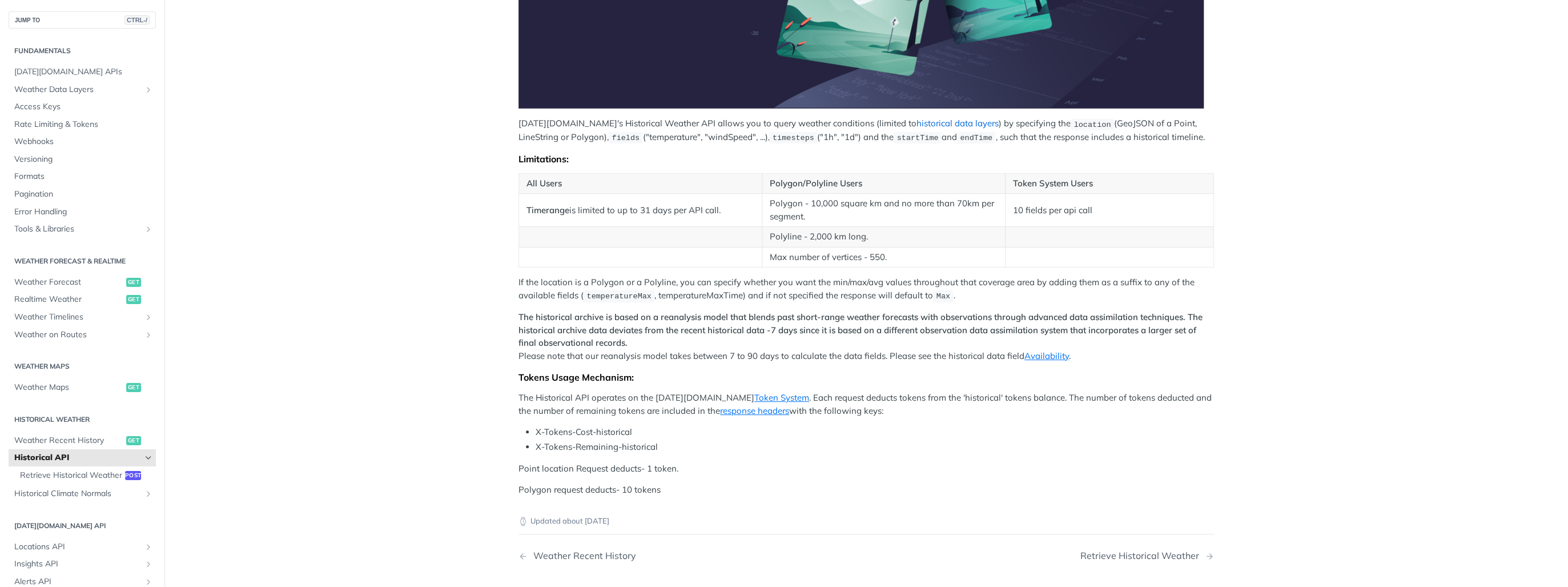
click at [924, 123] on link "historical data layers" at bounding box center [958, 123] width 83 height 11
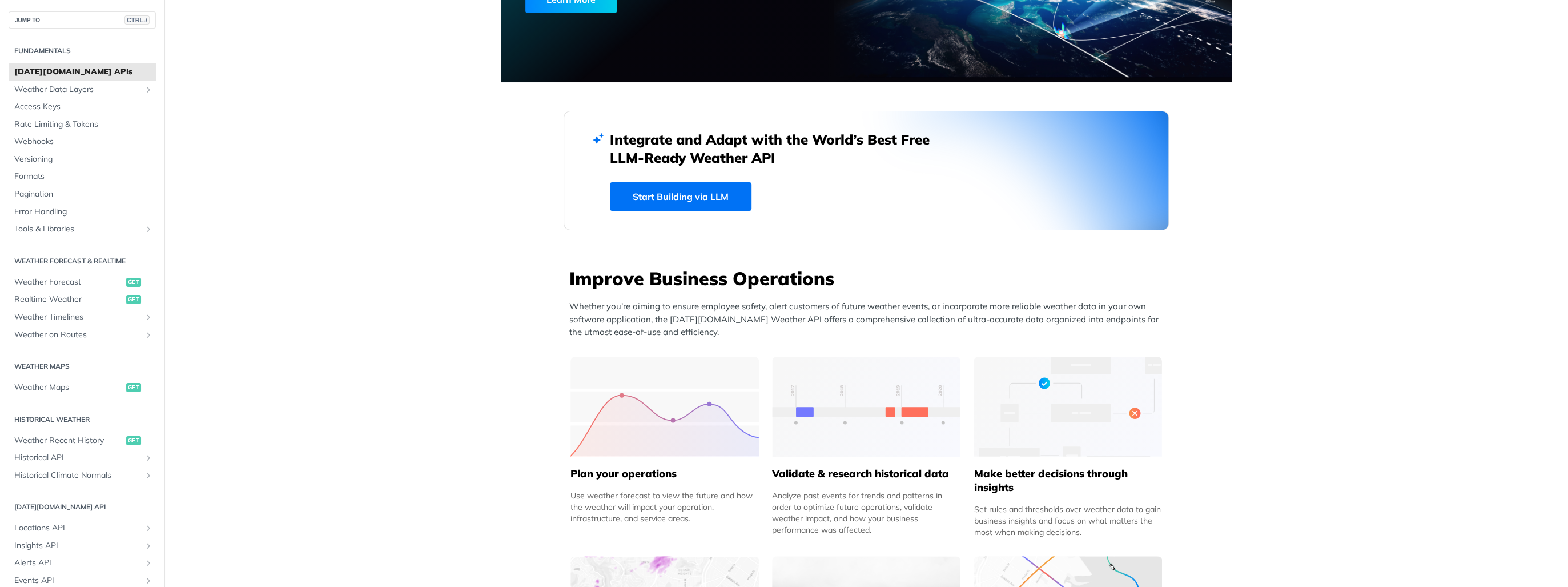
scroll to position [299, 0]
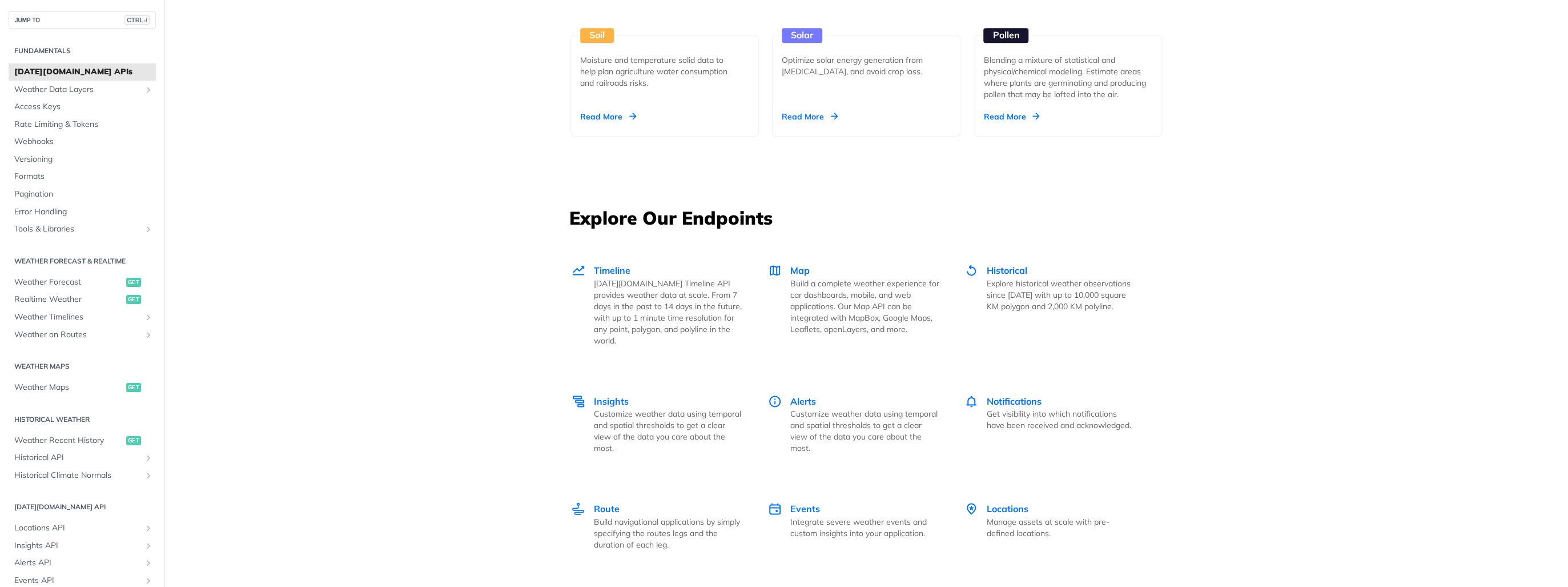
scroll to position [1947, 0]
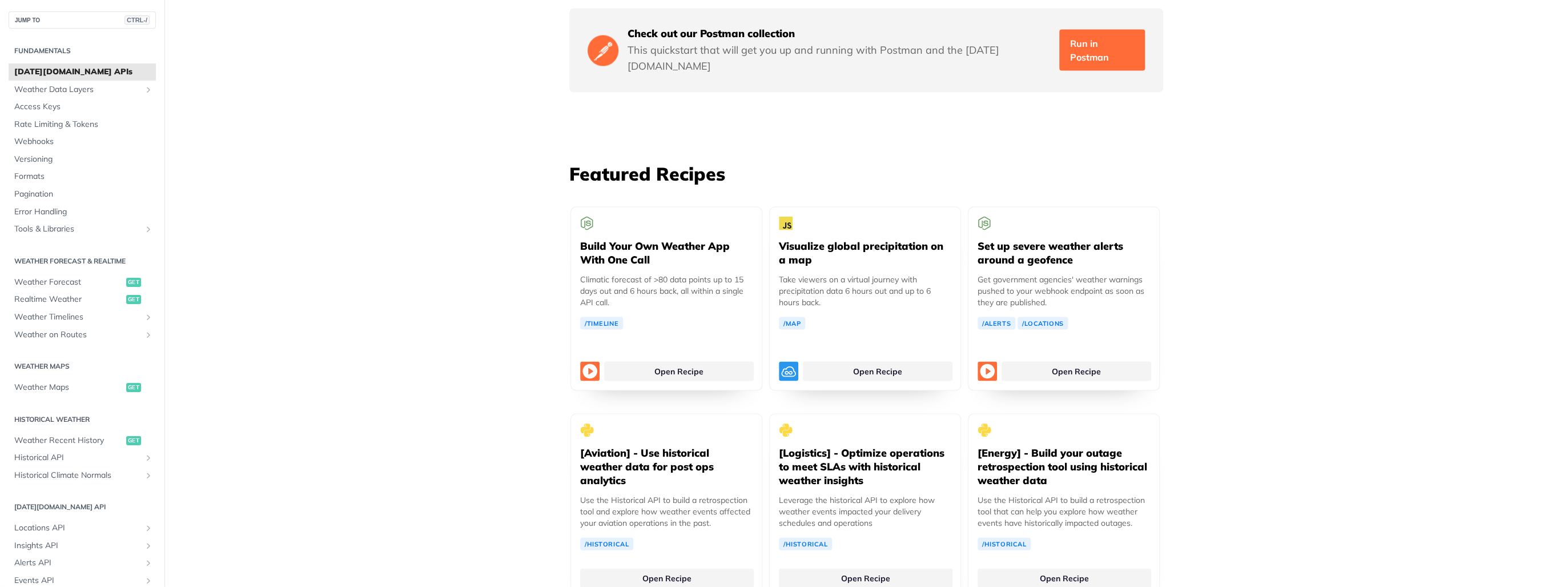
scroll to position [1993, 0]
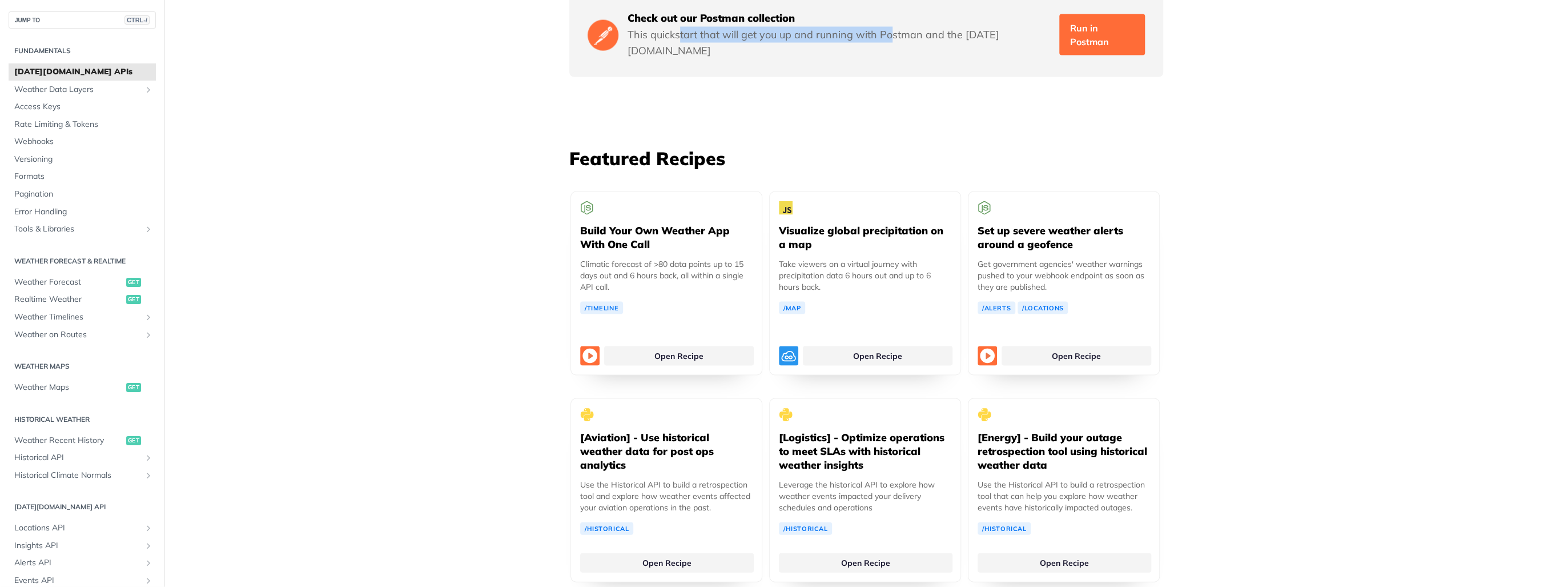
drag, startPoint x: 743, startPoint y: 29, endPoint x: 897, endPoint y: 43, distance: 154.6
click at [897, 43] on div "Check out our Postman collection This quickstart that will get you up and runni…" at bounding box center [866, 35] width 594 height 84
drag, startPoint x: 897, startPoint y: 43, endPoint x: 792, endPoint y: 43, distance: 105.0
click at [792, 43] on div "Check out our Postman collection This quickstart that will get you up and runni…" at bounding box center [866, 35] width 594 height 84
drag, startPoint x: 740, startPoint y: 26, endPoint x: 928, endPoint y: 33, distance: 188.1
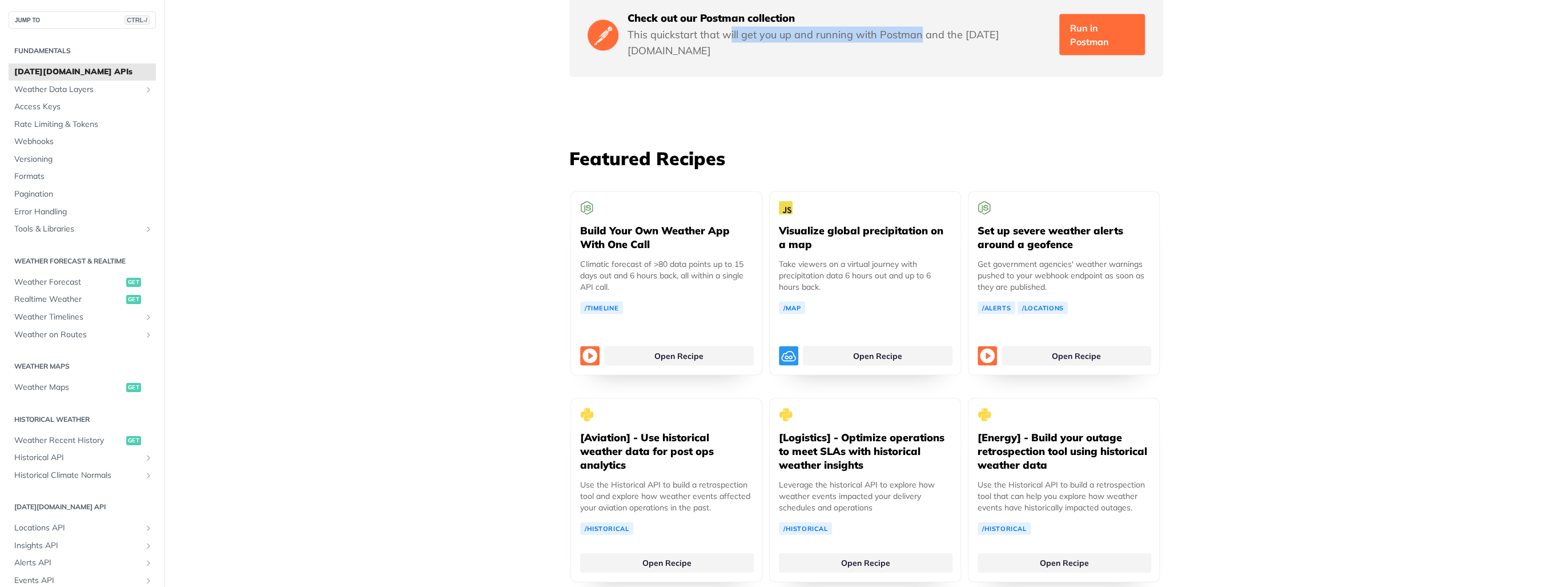
click at [928, 33] on div "Check out our Postman collection This quickstart that will get you up and runni…" at bounding box center [866, 35] width 594 height 84
drag, startPoint x: 928, startPoint y: 33, endPoint x: 695, endPoint y: 60, distance: 234.6
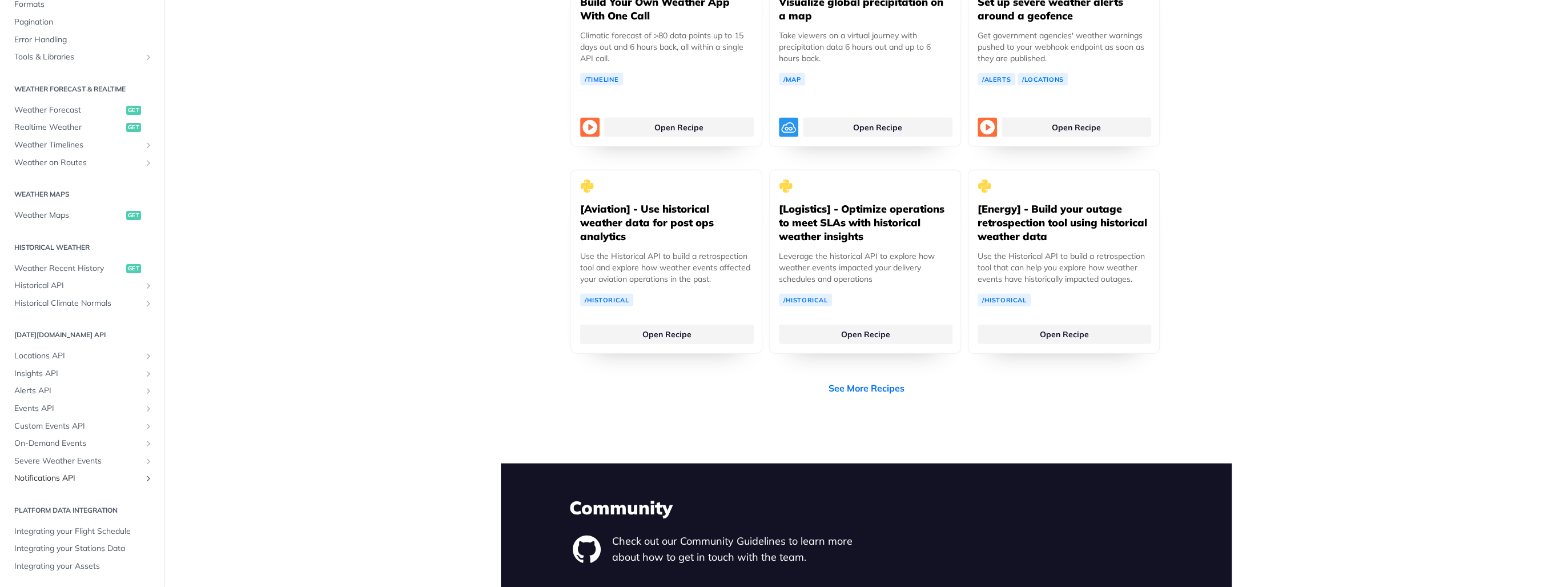
scroll to position [127, 0]
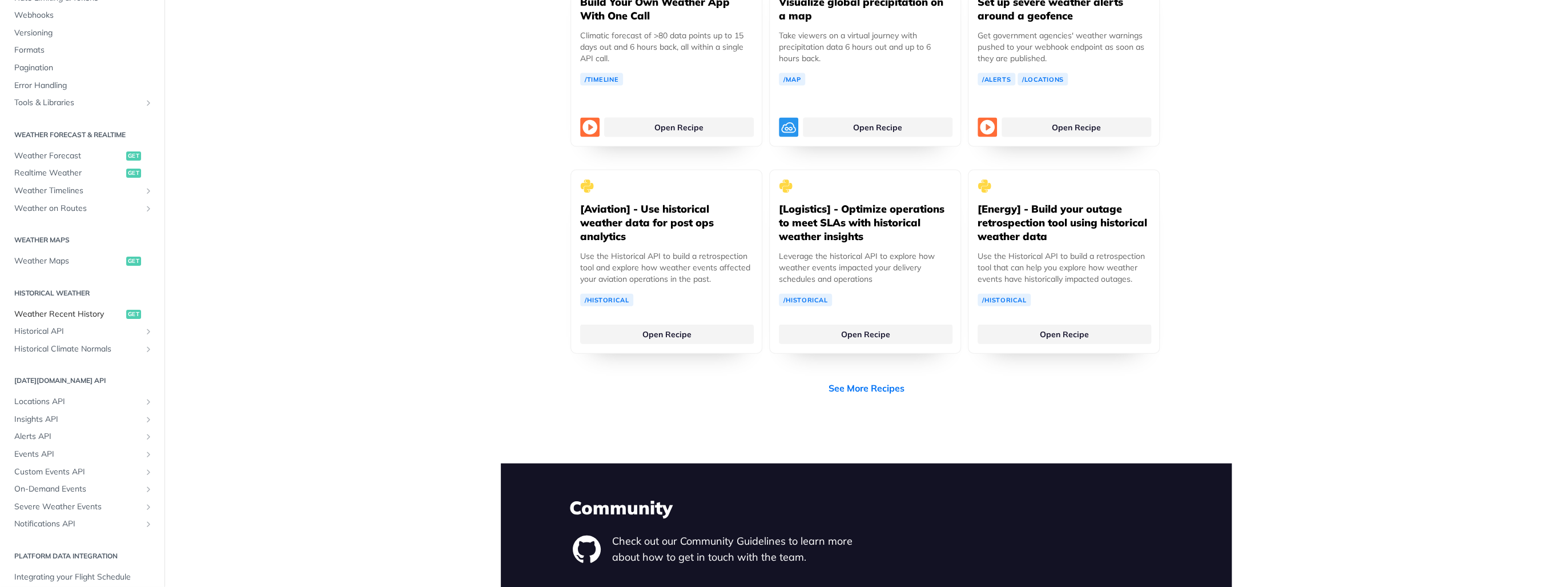
click at [99, 315] on span "Weather Recent History" at bounding box center [68, 315] width 109 height 12
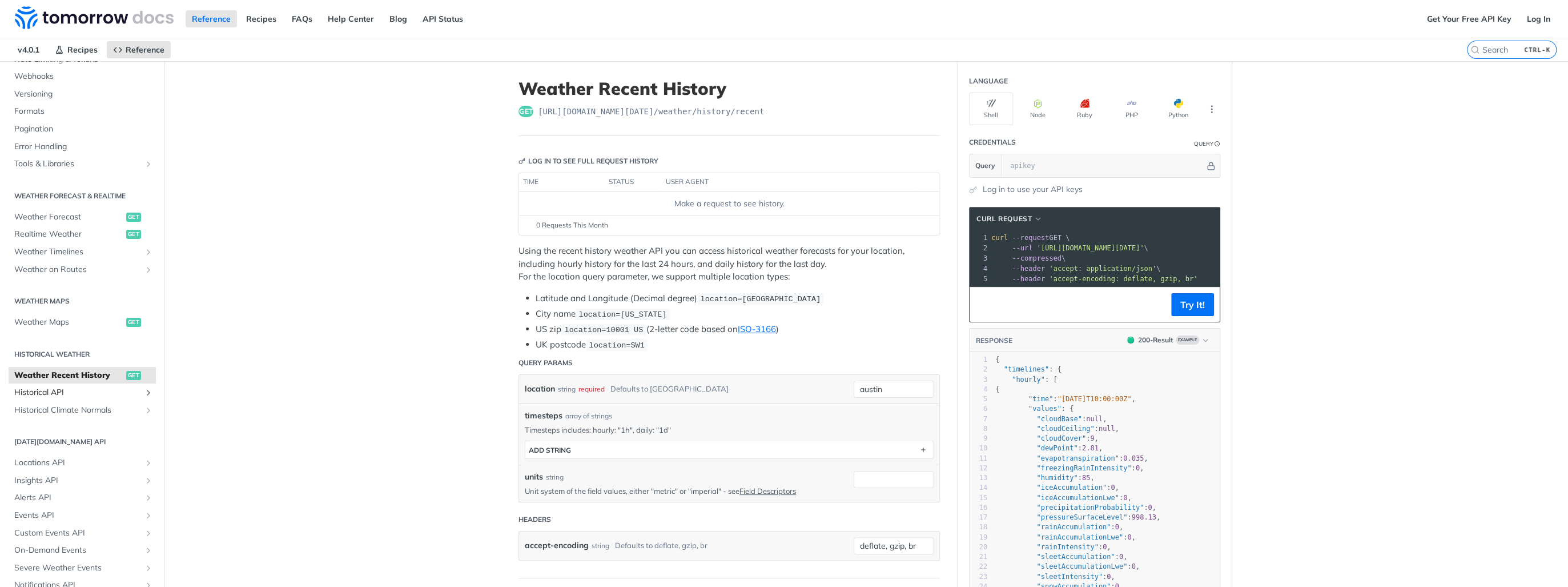
click at [78, 387] on span "Historical API" at bounding box center [78, 393] width 126 height 12
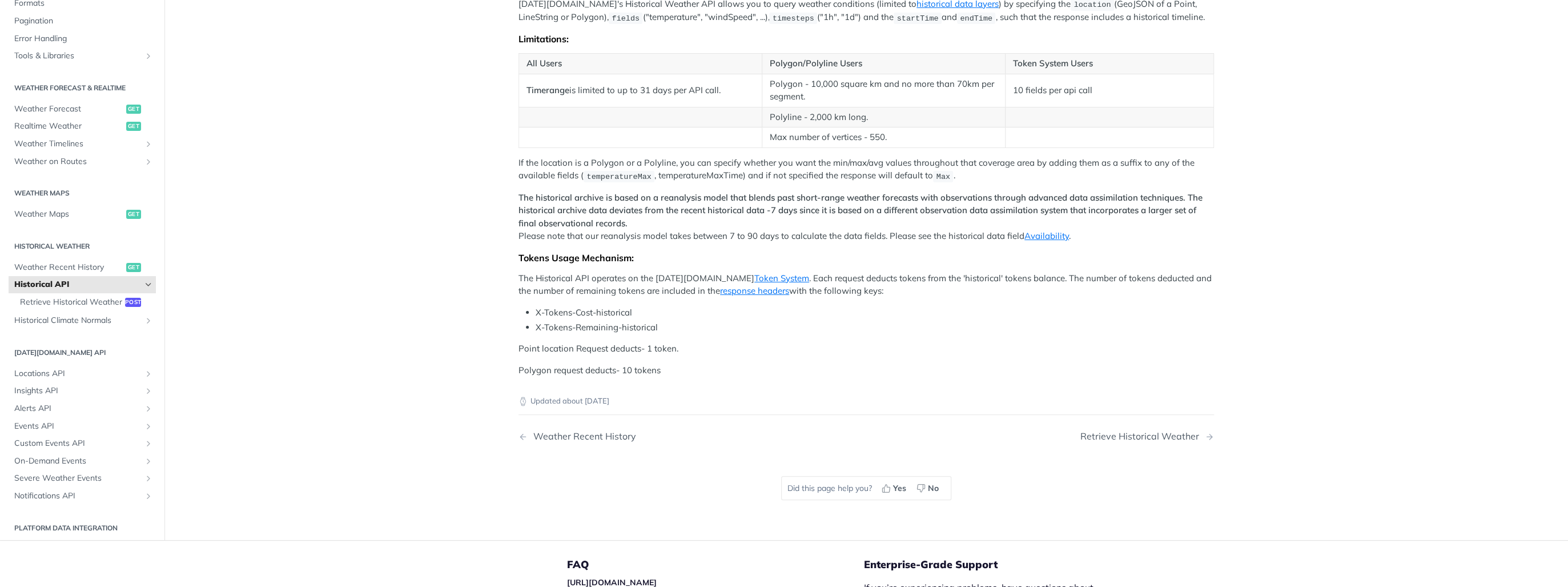
scroll to position [183, 0]
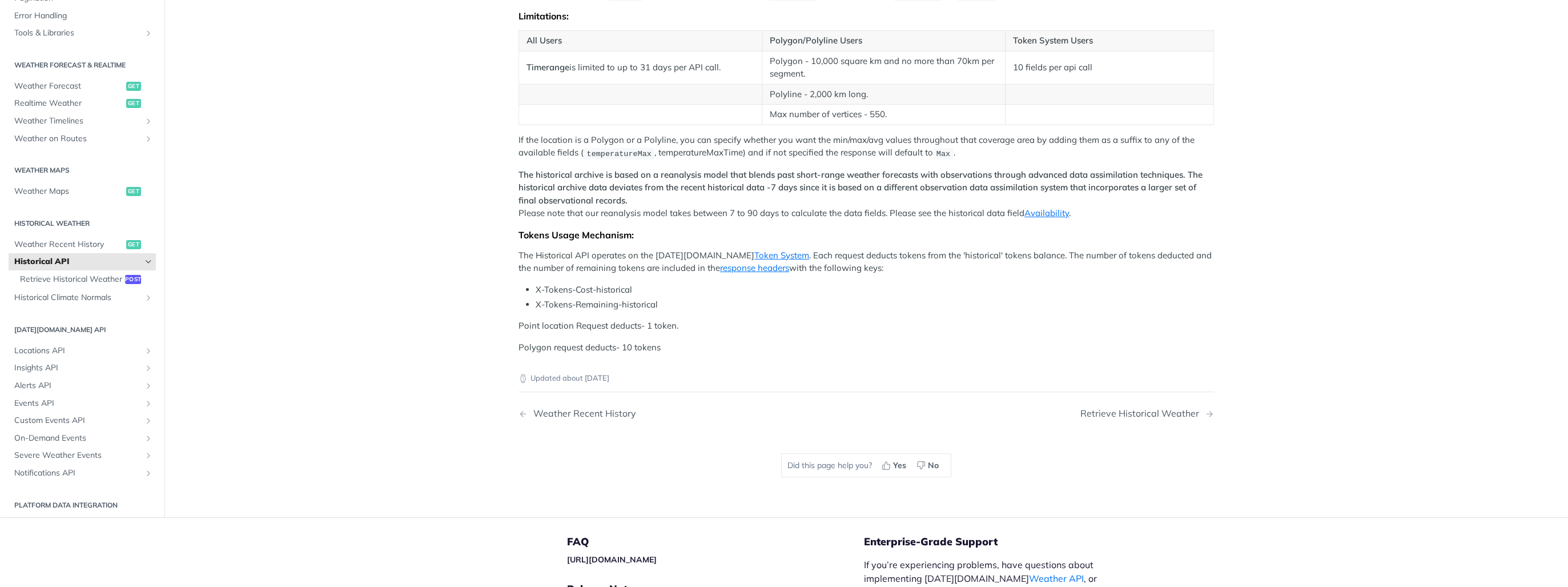
drag, startPoint x: 1018, startPoint y: 261, endPoint x: 1084, endPoint y: 261, distance: 66.0
drag, startPoint x: 1084, startPoint y: 261, endPoint x: 994, endPoint y: 274, distance: 90.9
drag, startPoint x: 716, startPoint y: 273, endPoint x: 913, endPoint y: 279, distance: 197.1
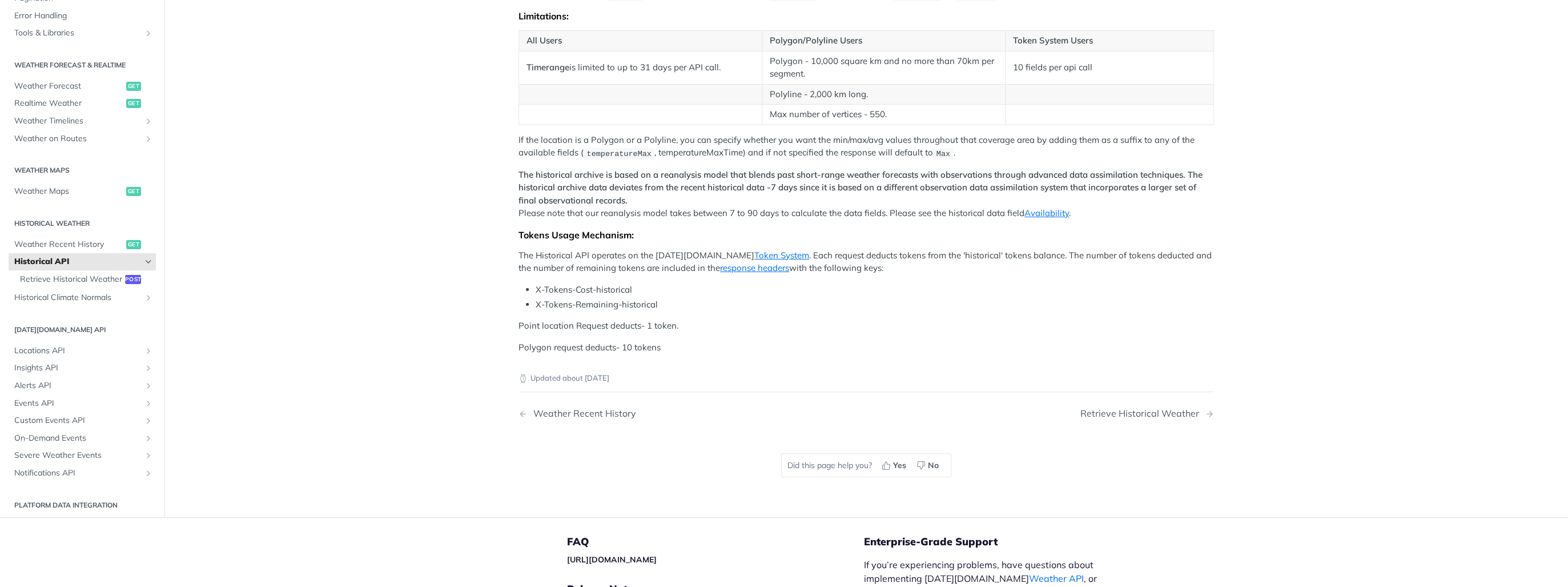
drag, startPoint x: 913, startPoint y: 279, endPoint x: 857, endPoint y: 279, distance: 56.0
click at [857, 279] on div "Tomorrow.io's Historical Weather API allows you to query weather conditions (li…" at bounding box center [866, 153] width 695 height 401
drag, startPoint x: 764, startPoint y: 276, endPoint x: 807, endPoint y: 277, distance: 43.0
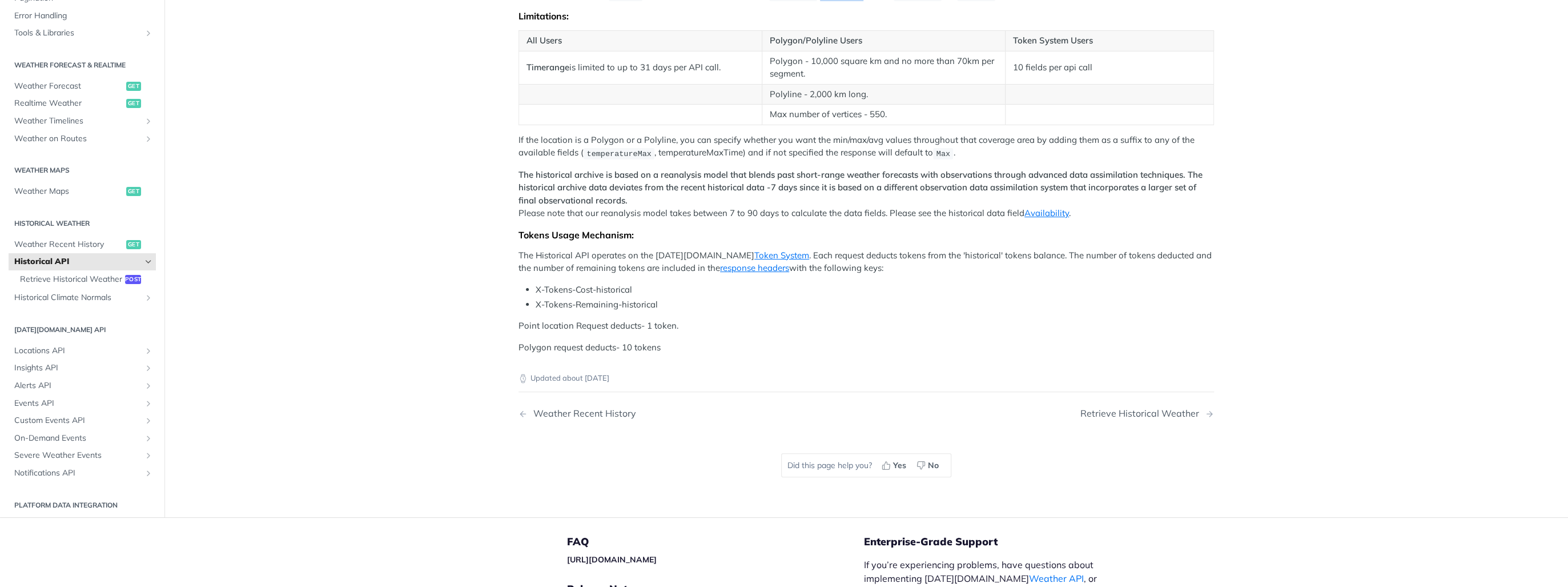
drag, startPoint x: 807, startPoint y: 277, endPoint x: 795, endPoint y: 277, distance: 12.0
drag, startPoint x: 765, startPoint y: 276, endPoint x: 808, endPoint y: 276, distance: 43.0
drag, startPoint x: 808, startPoint y: 276, endPoint x: 781, endPoint y: 275, distance: 27.0
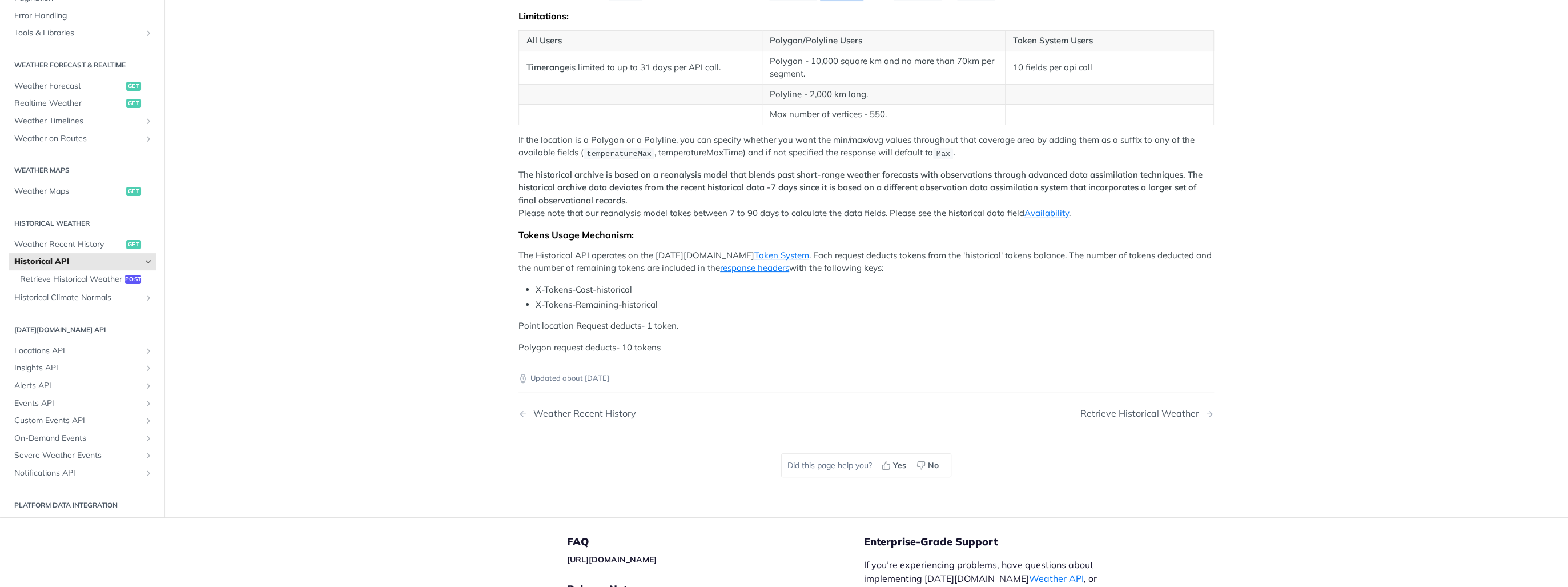
drag, startPoint x: 770, startPoint y: 275, endPoint x: 810, endPoint y: 276, distance: 40.0
drag, startPoint x: 810, startPoint y: 276, endPoint x: 775, endPoint y: 279, distance: 35.1
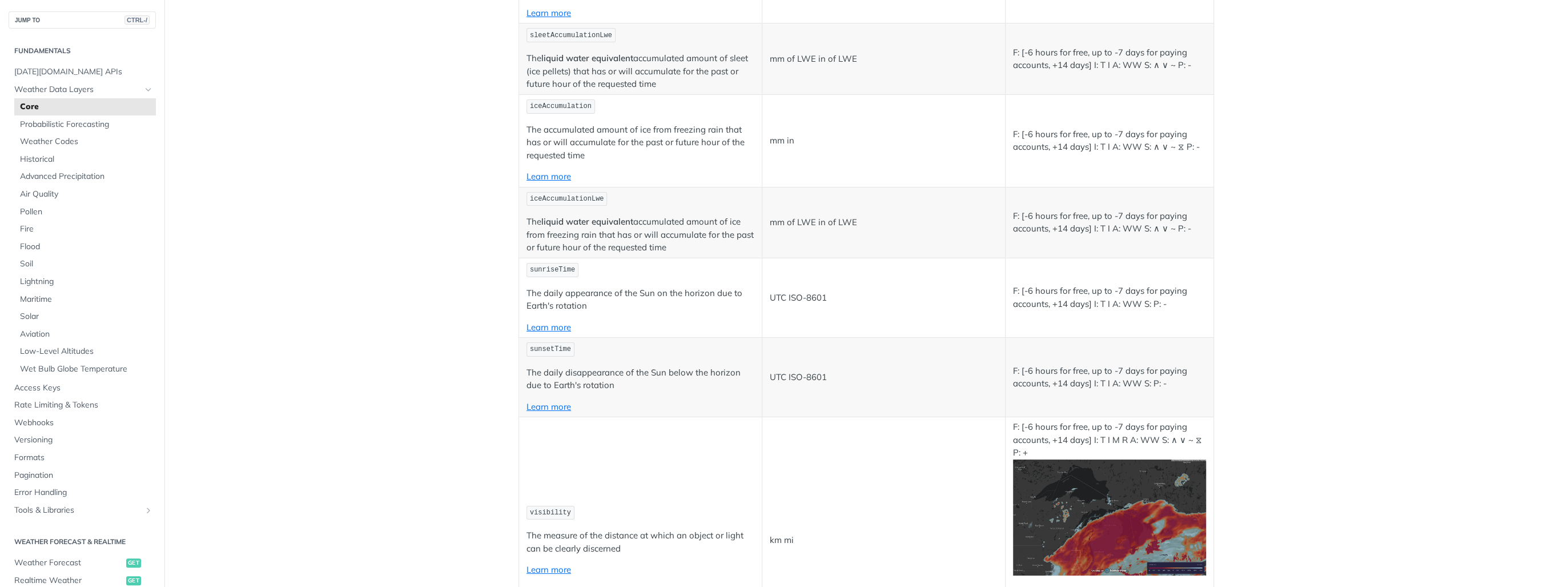
scroll to position [3794, 0]
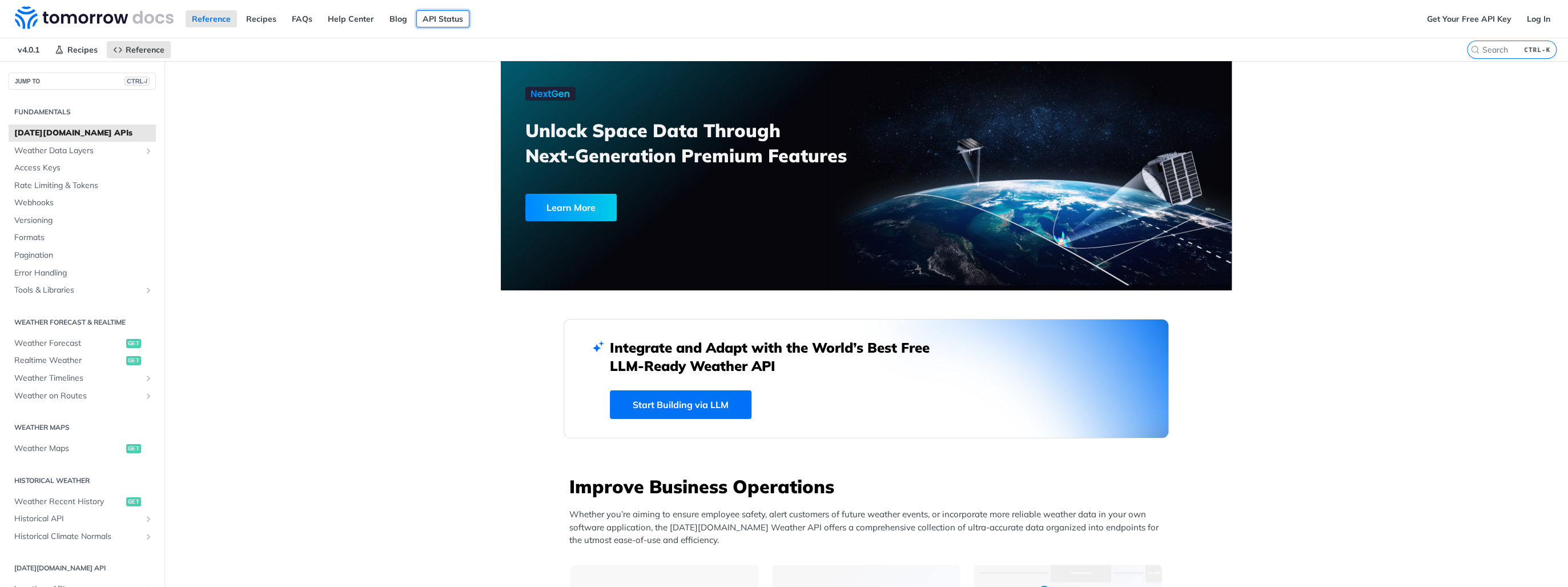
click at [456, 19] on link "API Status" at bounding box center [443, 19] width 53 height 17
click at [102, 20] on img at bounding box center [94, 17] width 158 height 23
click at [301, 19] on link "FAQs" at bounding box center [302, 19] width 33 height 17
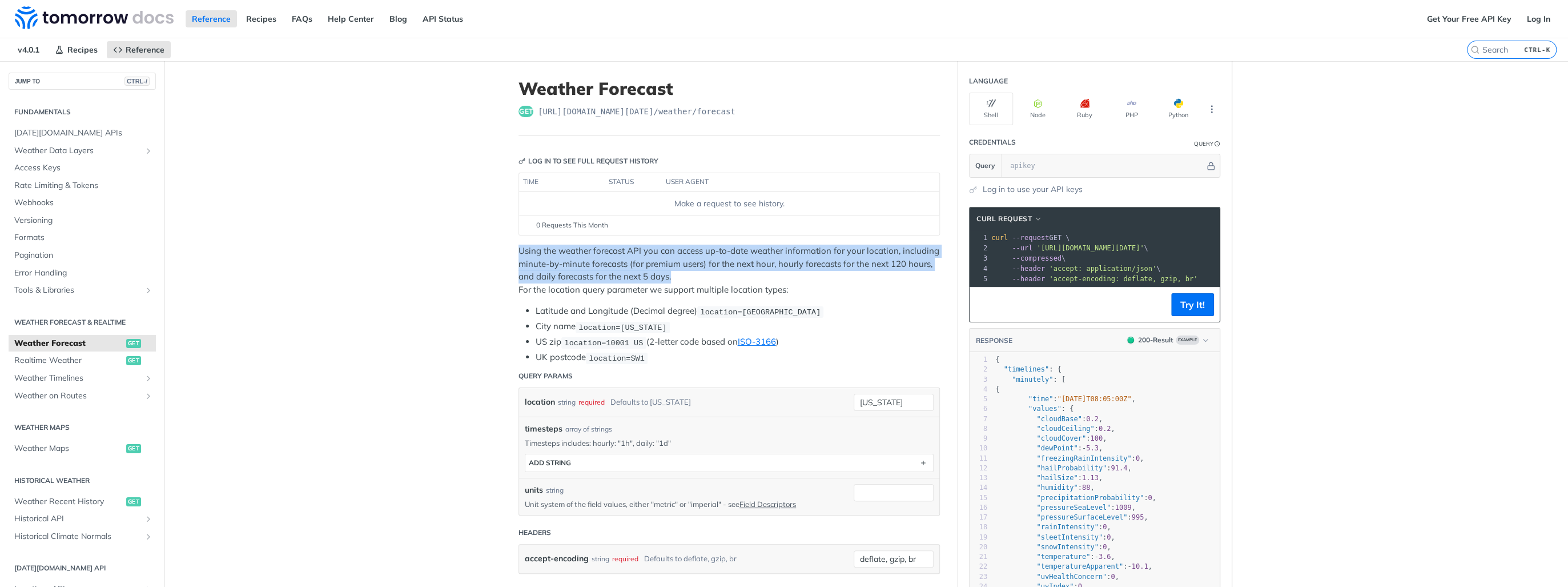
drag, startPoint x: 506, startPoint y: 254, endPoint x: 722, endPoint y: 275, distance: 217.0
drag, startPoint x: 722, startPoint y: 275, endPoint x: 691, endPoint y: 279, distance: 31.3
click at [691, 279] on p "Using the weather forecast API you can access up-to-date weather information fo…" at bounding box center [729, 270] width 422 height 51
drag, startPoint x: 704, startPoint y: 279, endPoint x: 502, endPoint y: 256, distance: 203.3
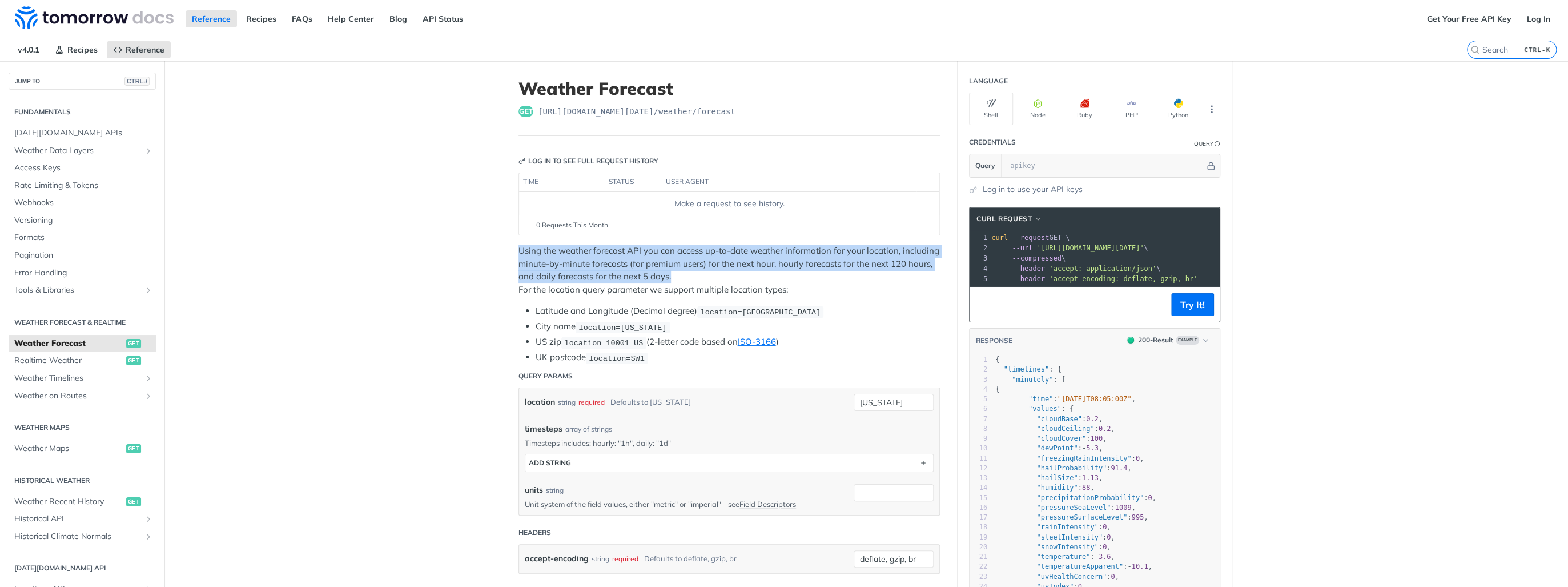
drag, startPoint x: 502, startPoint y: 256, endPoint x: 475, endPoint y: 277, distance: 34.2
